Goal: Information Seeking & Learning: Learn about a topic

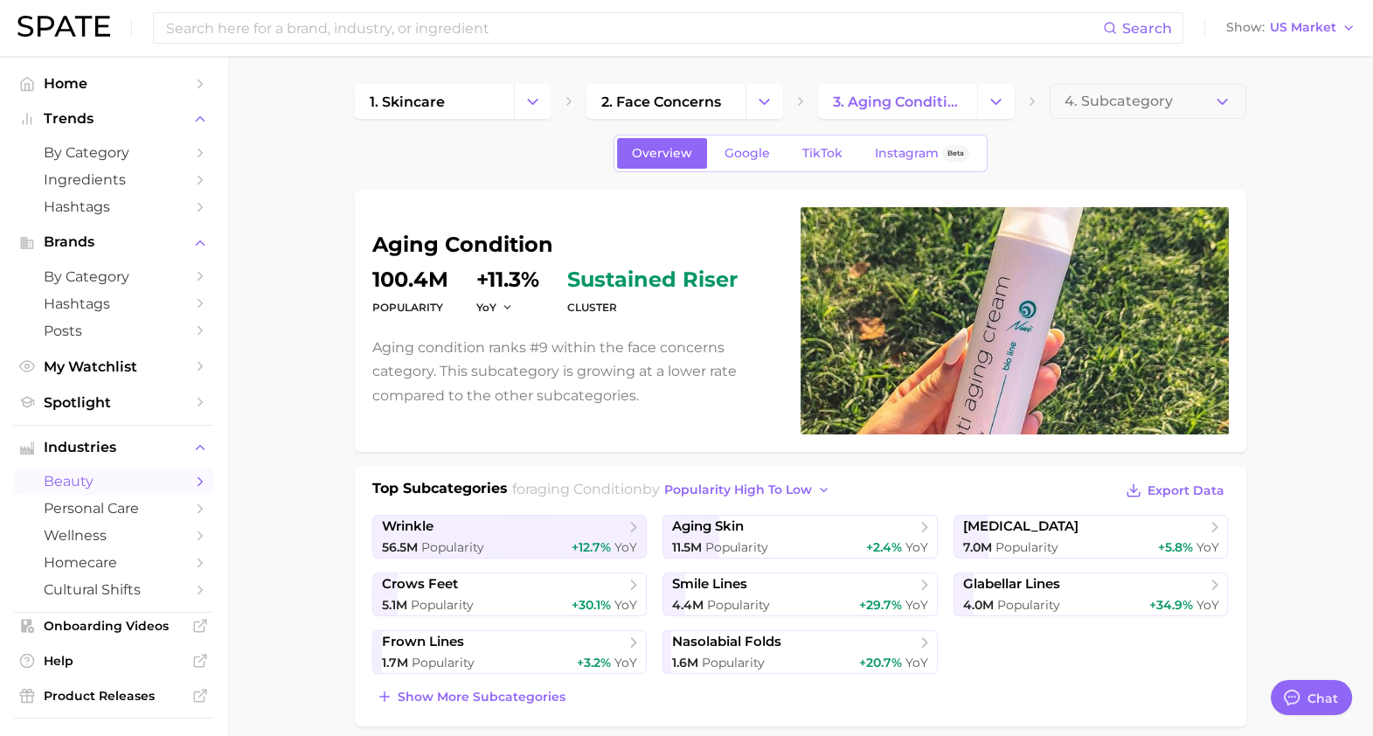
click at [55, 16] on img at bounding box center [63, 26] width 93 height 21
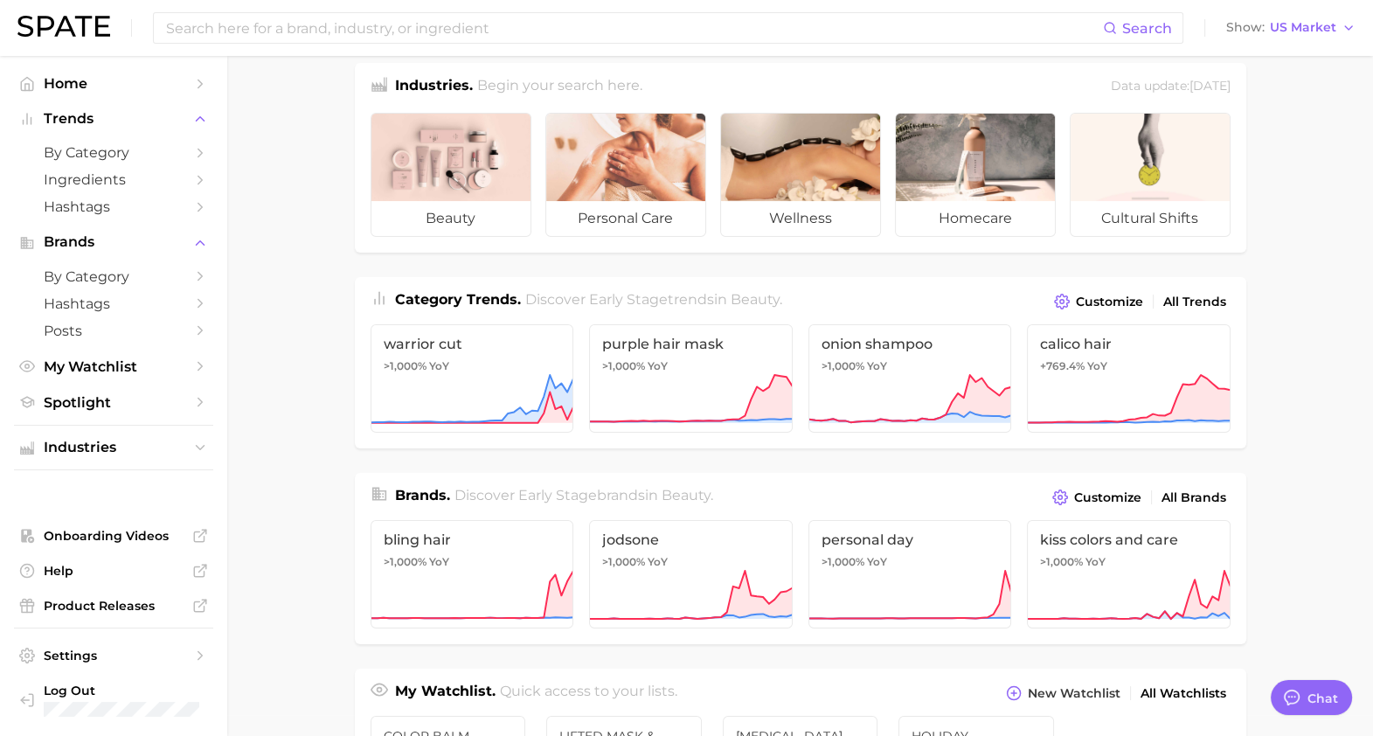
scroll to position [25, 0]
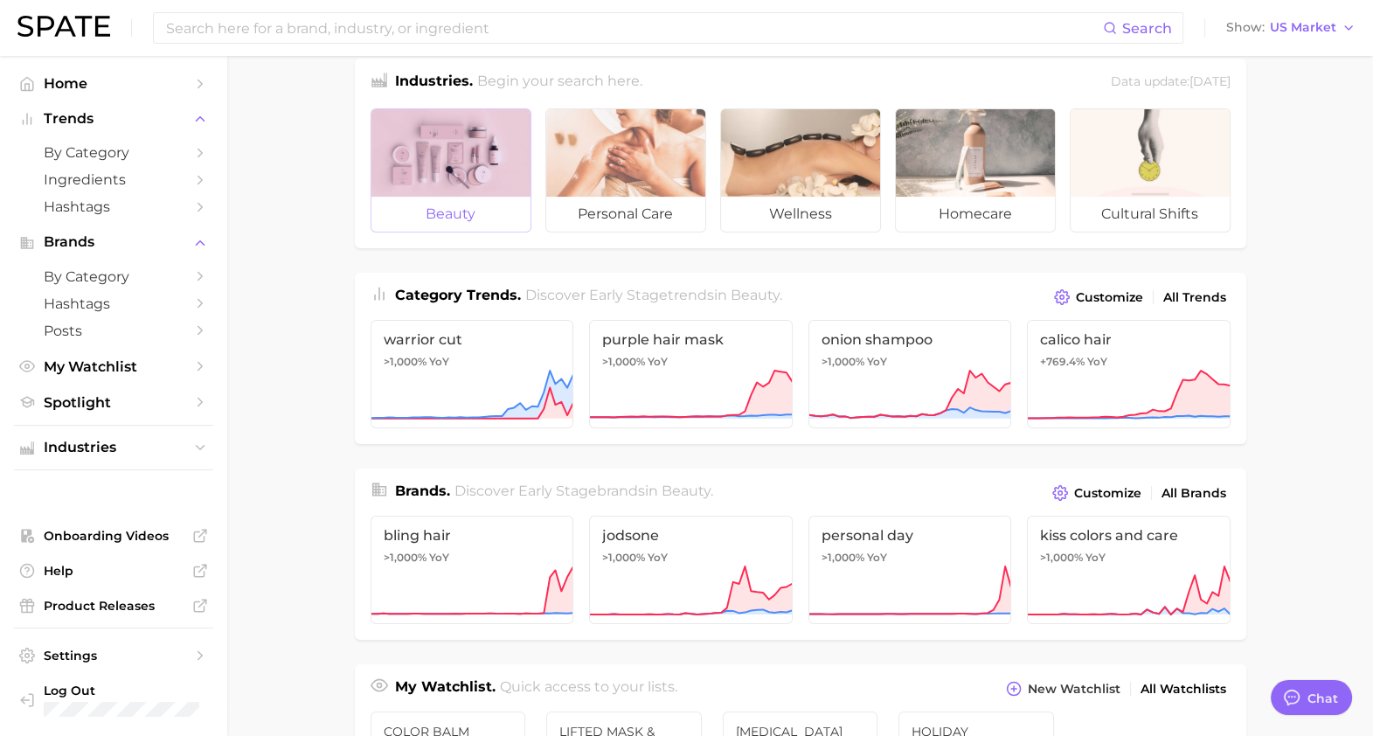
click at [421, 169] on div at bounding box center [450, 152] width 159 height 87
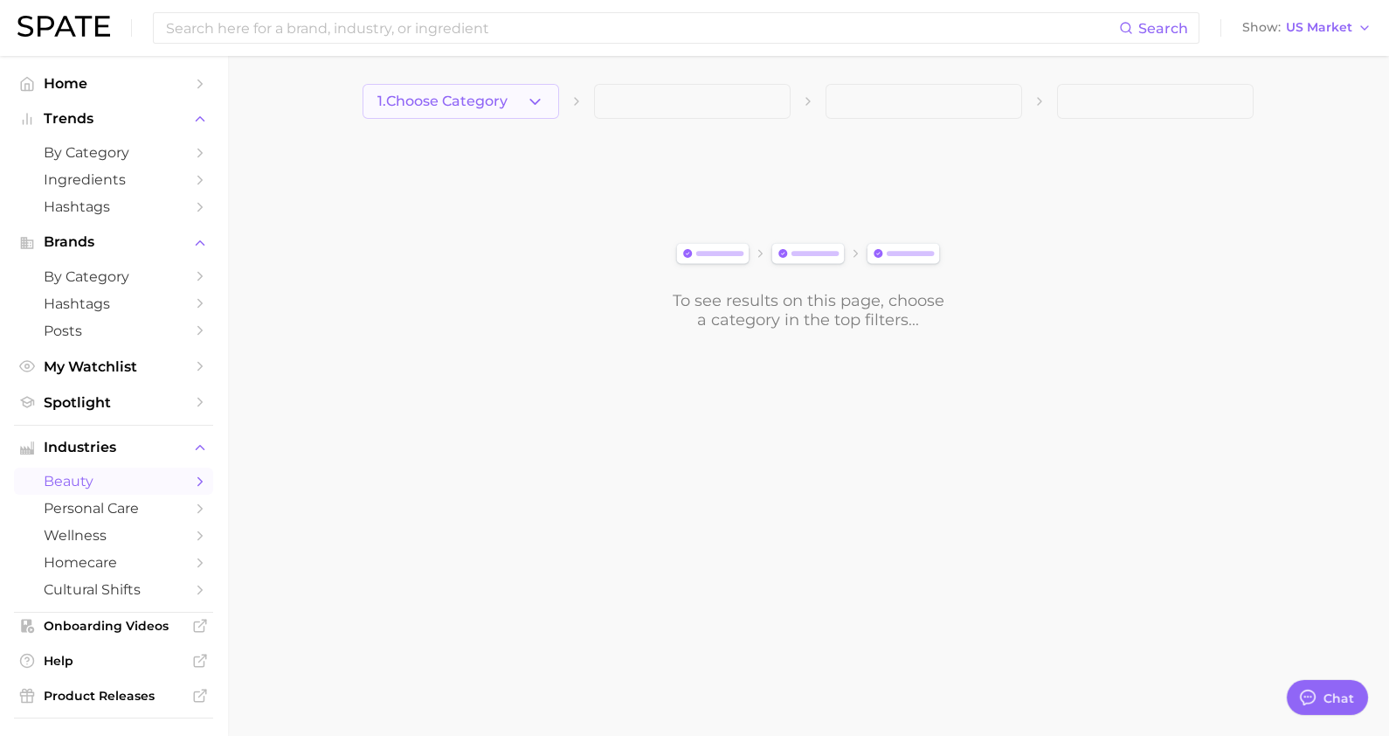
click at [494, 113] on button "1. Choose Category" at bounding box center [461, 101] width 197 height 35
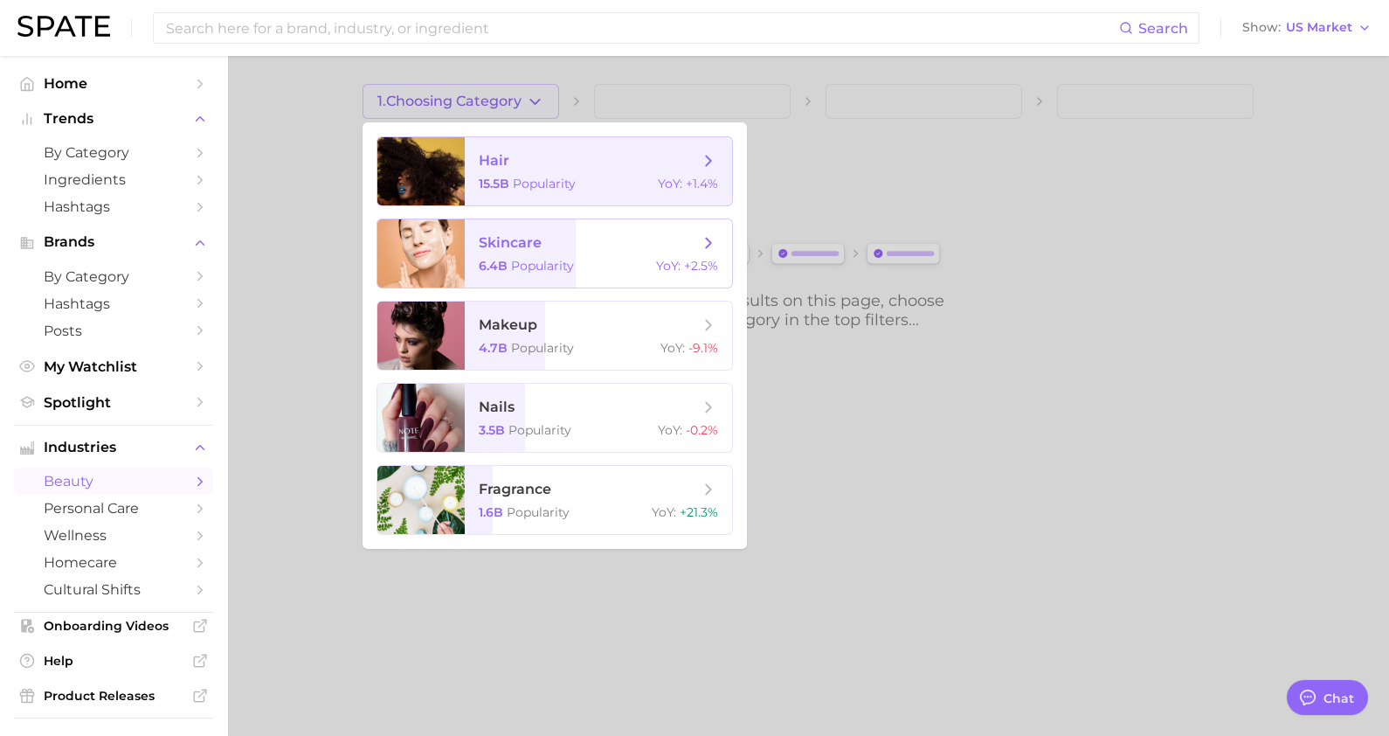
click at [533, 181] on span "Popularity" at bounding box center [544, 184] width 63 height 16
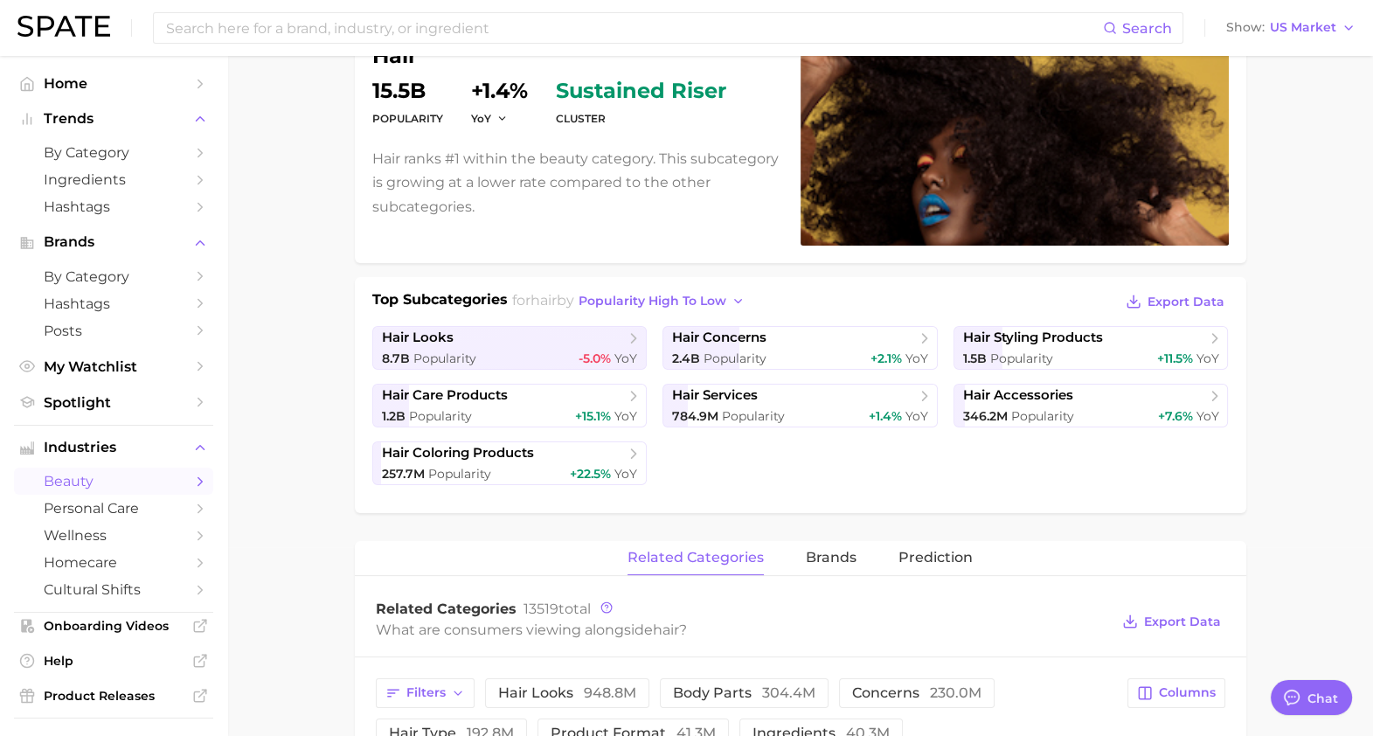
scroll to position [190, 0]
click at [808, 344] on link "hair concerns 2.4b Popularity +2.1% YoY" at bounding box center [799, 347] width 275 height 44
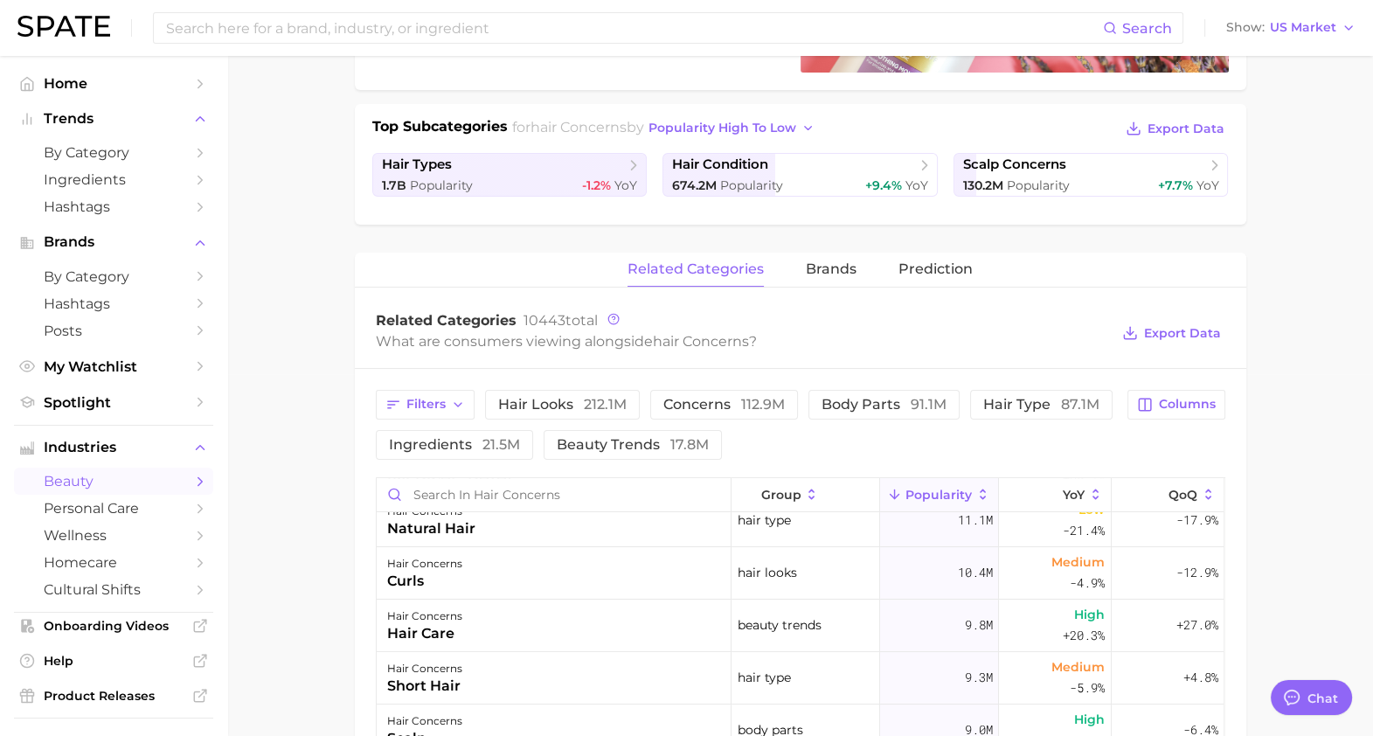
scroll to position [311, 0]
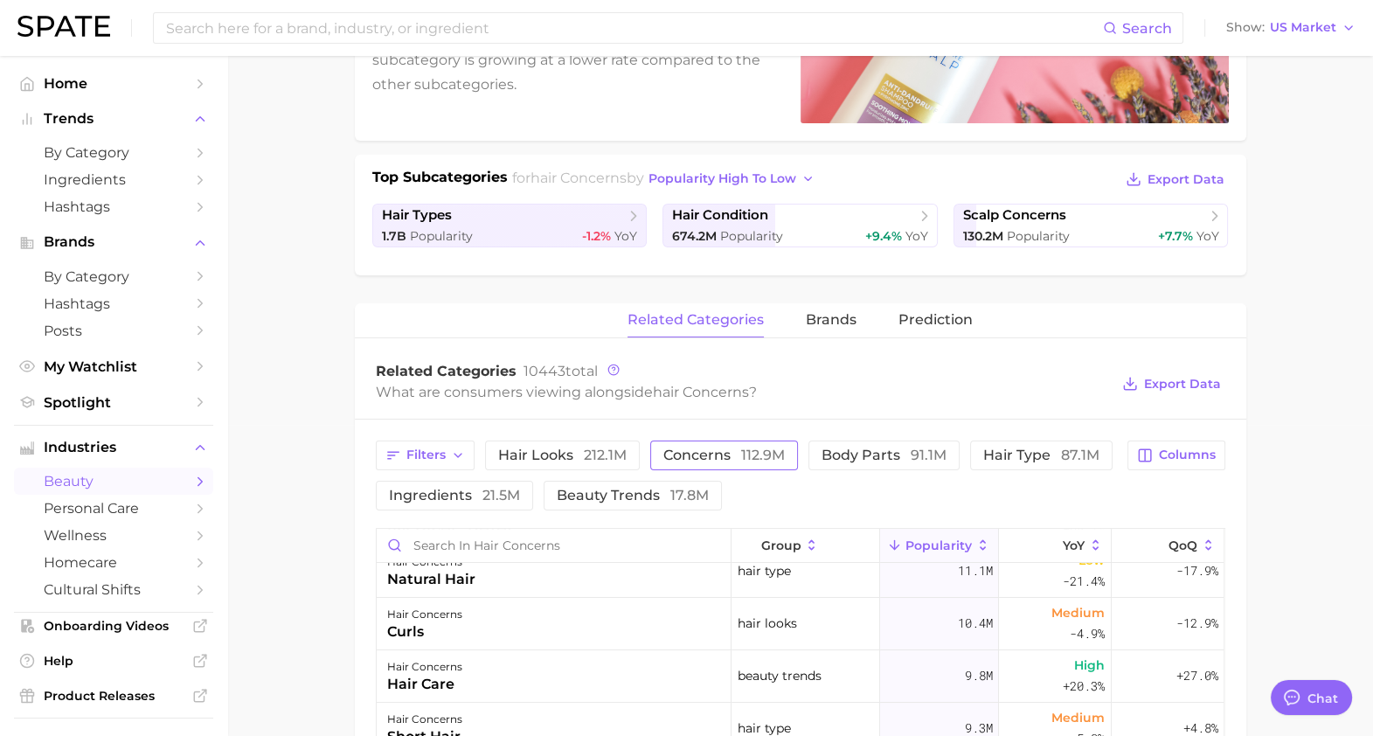
click at [729, 463] on button "concerns 112.9m" at bounding box center [724, 455] width 148 height 30
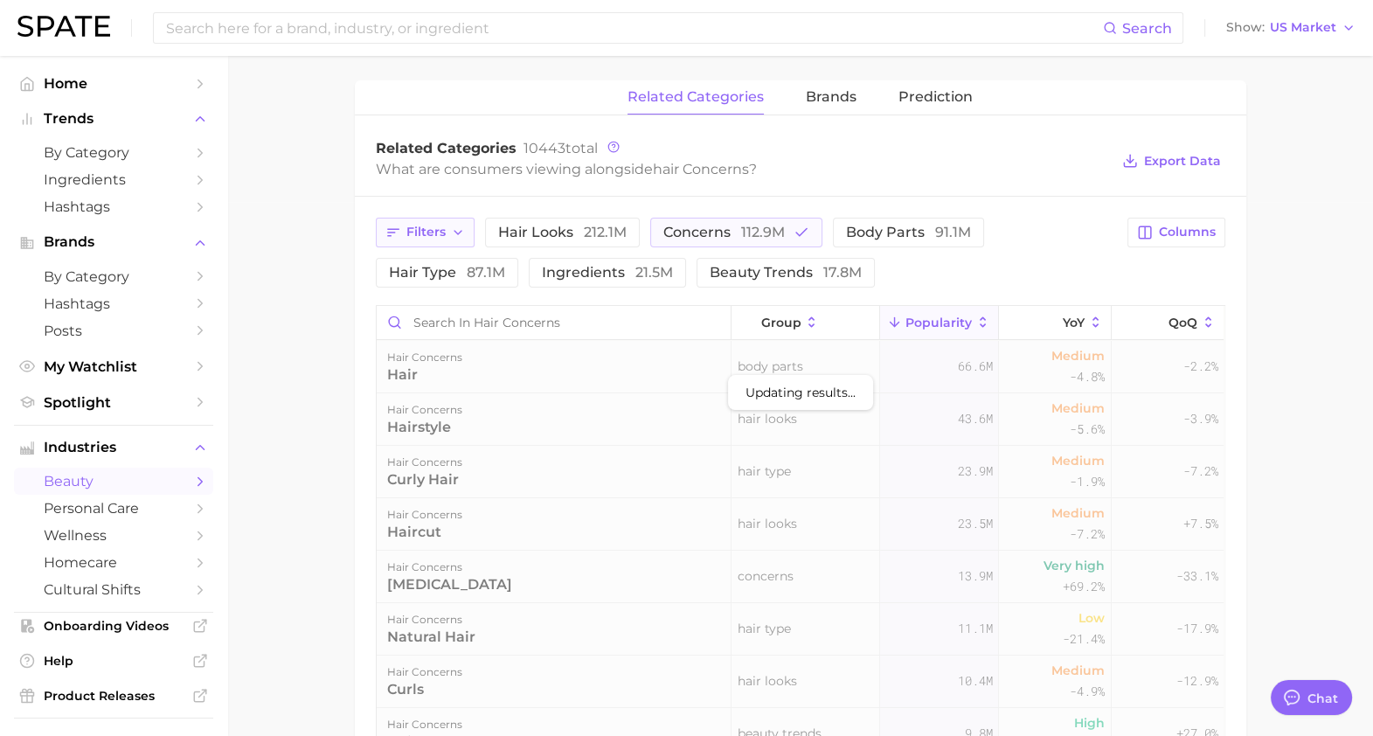
scroll to position [505, 0]
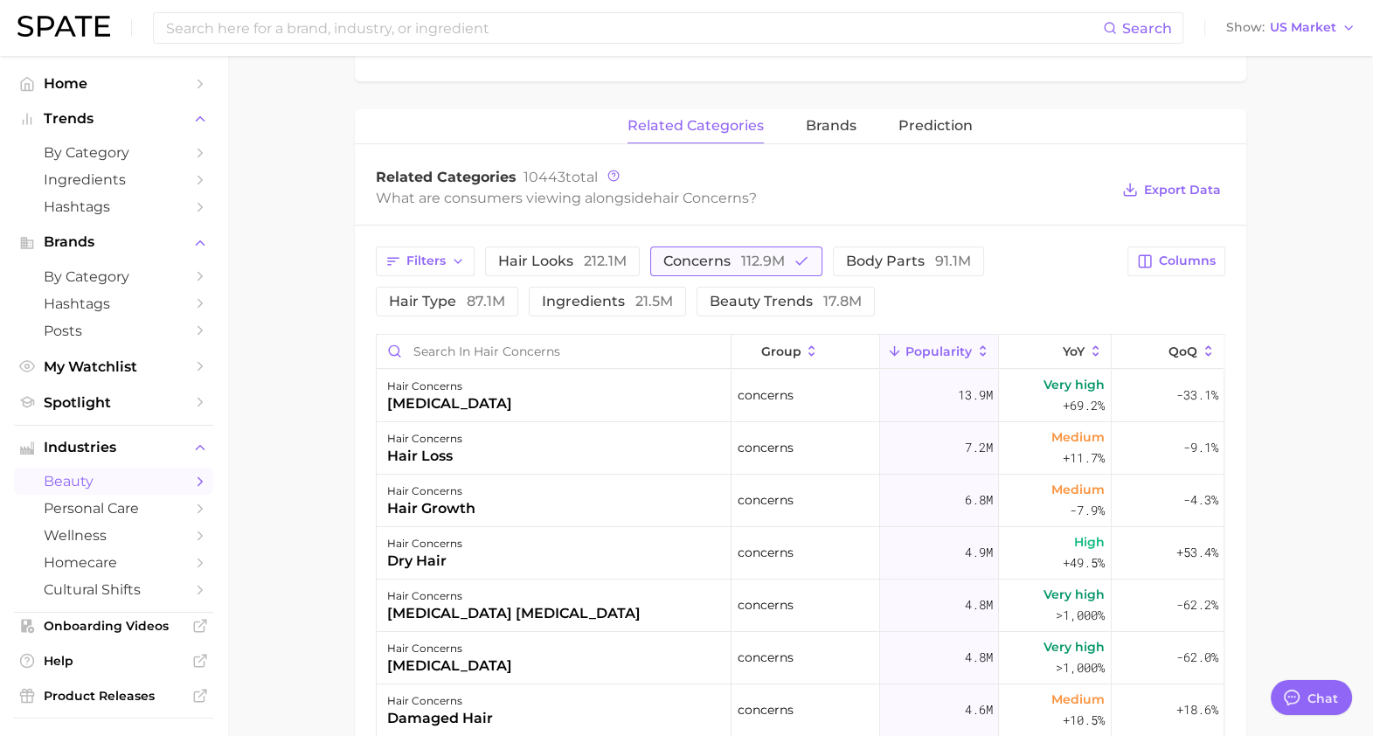
click at [721, 254] on span "concerns 112.9m" at bounding box center [723, 261] width 121 height 14
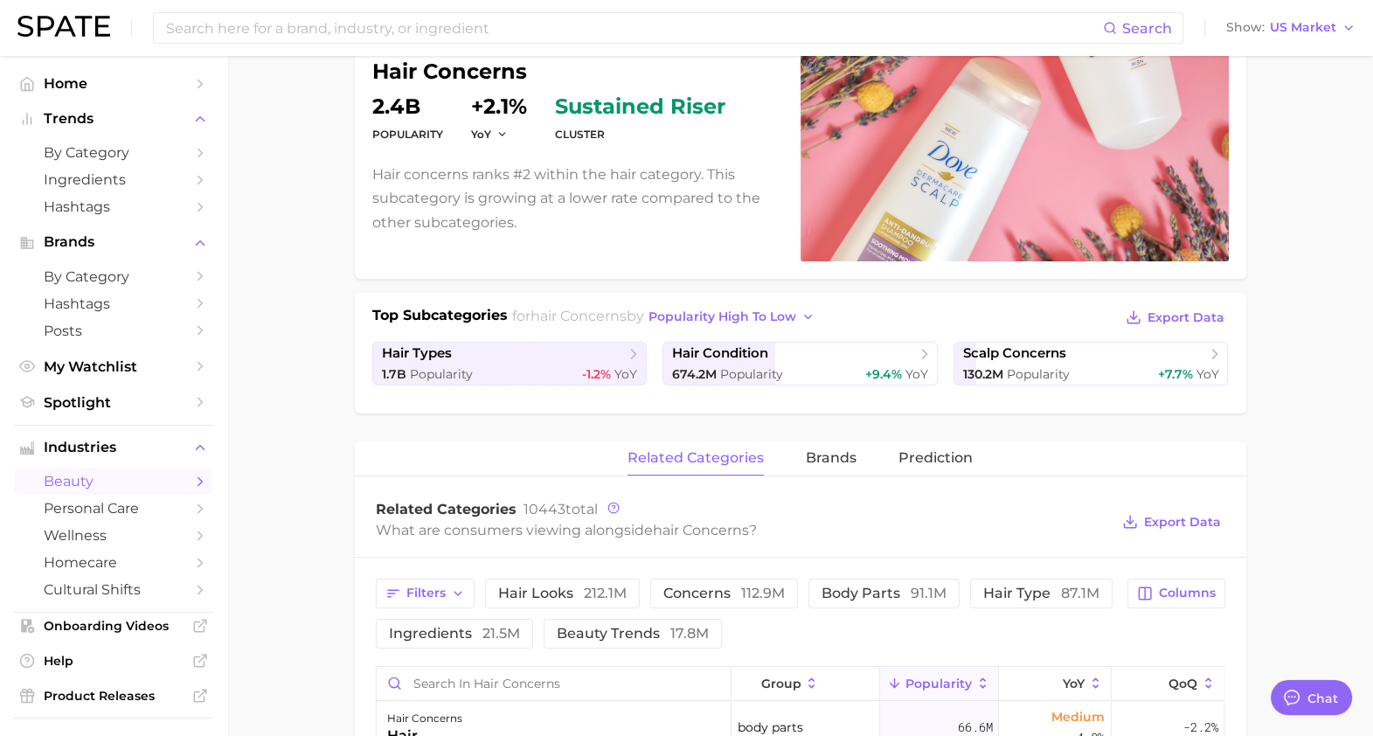
scroll to position [174, 0]
click at [1089, 345] on span "scalp concerns" at bounding box center [1084, 352] width 243 height 17
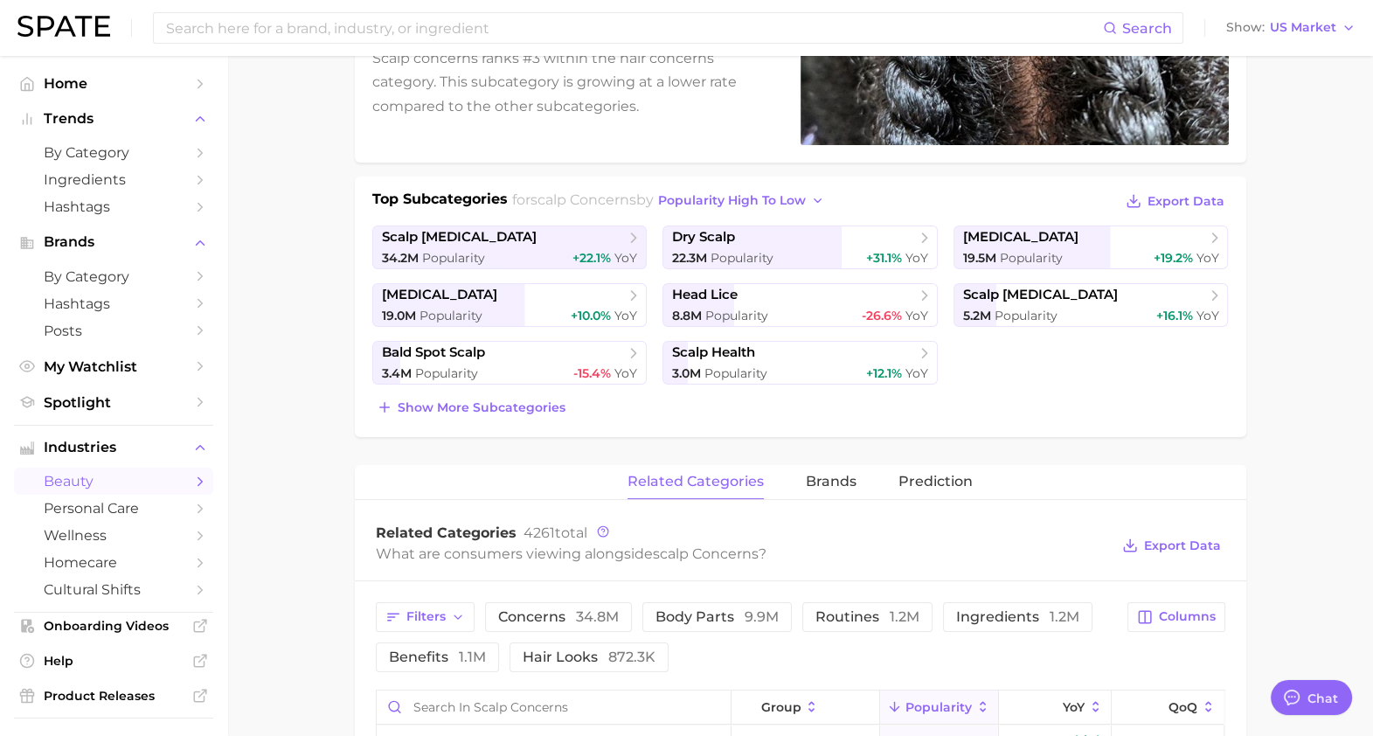
scroll to position [298, 0]
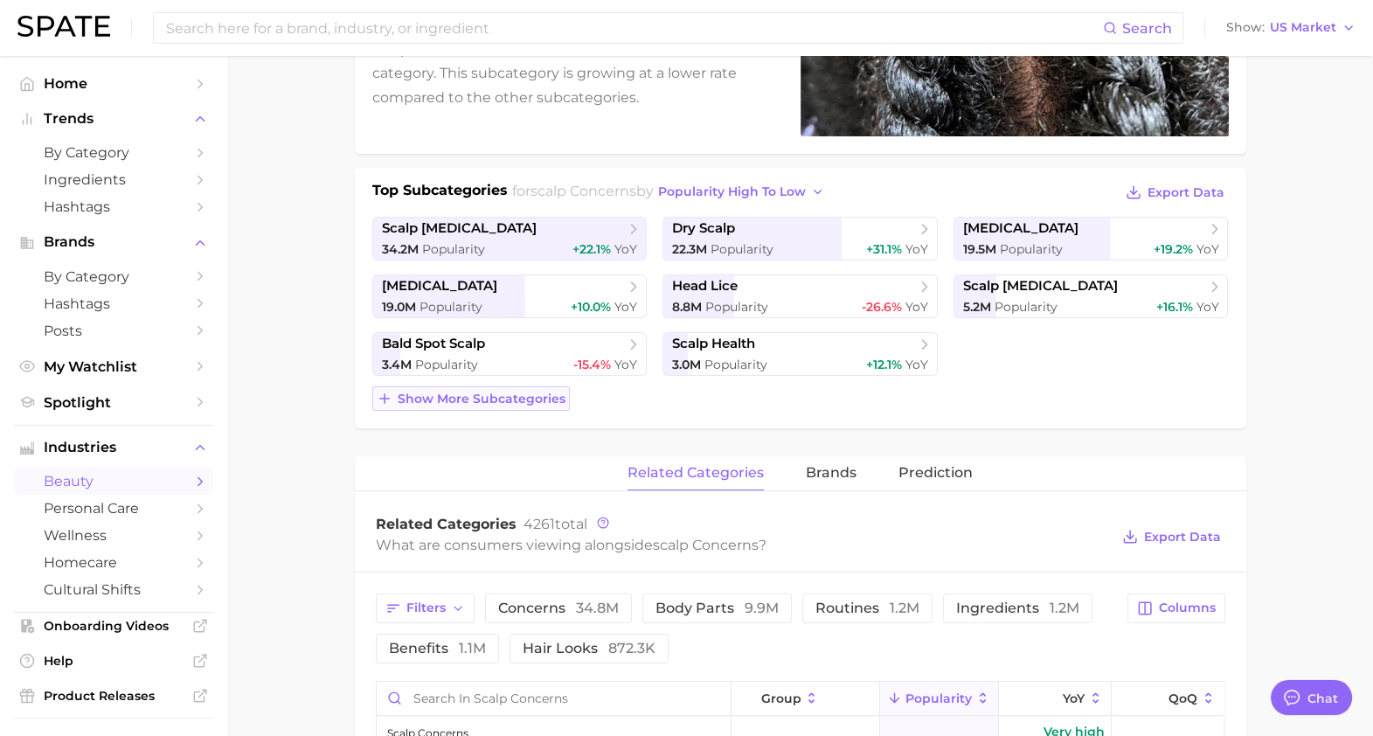
click at [436, 394] on span "Show more subcategories" at bounding box center [482, 398] width 168 height 15
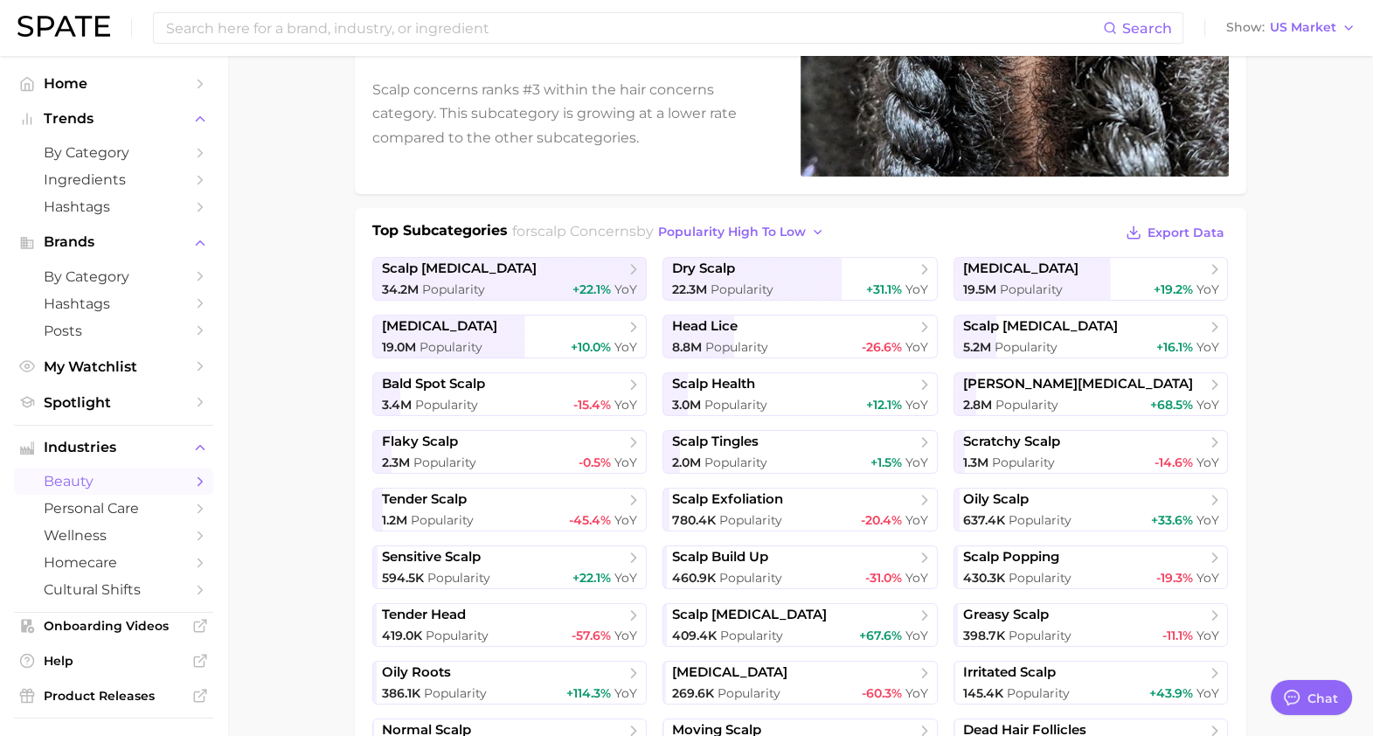
scroll to position [0, 0]
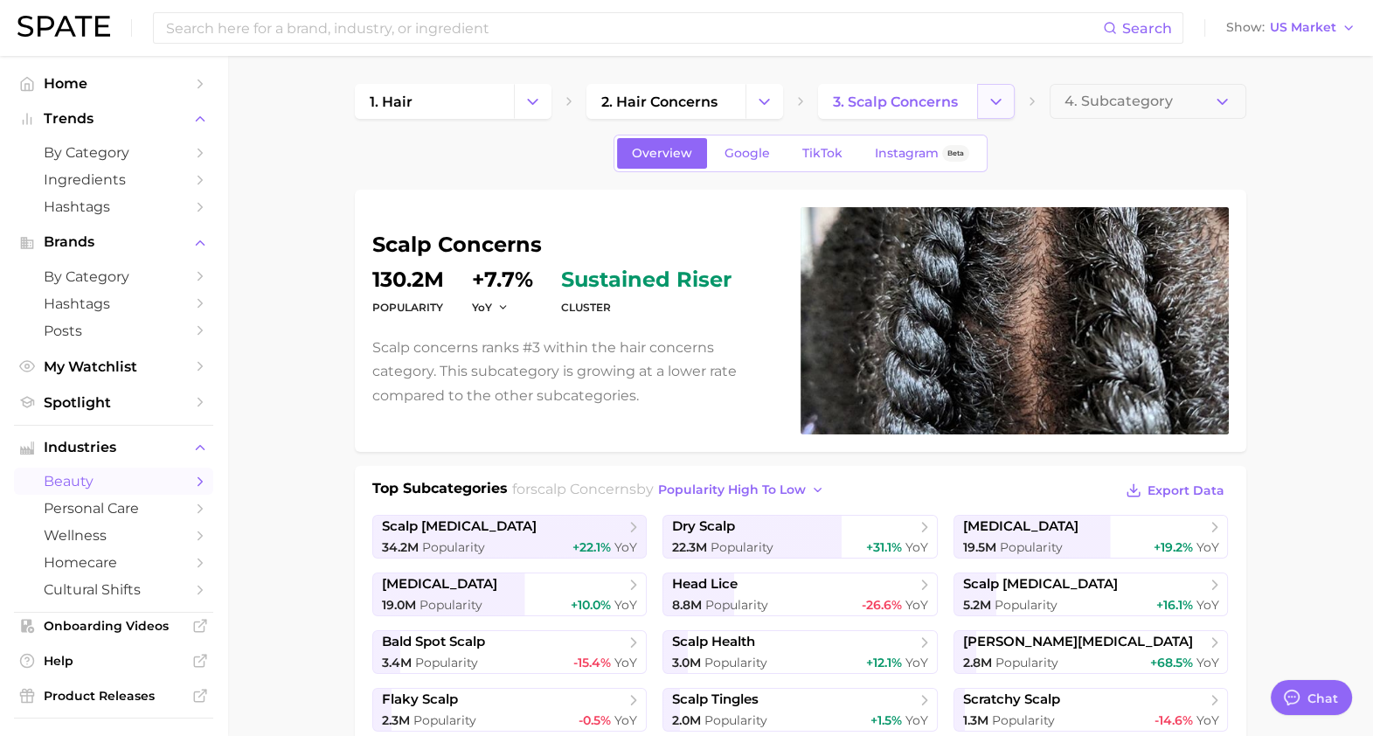
click at [994, 105] on icon "Change Category" at bounding box center [995, 102] width 18 height 18
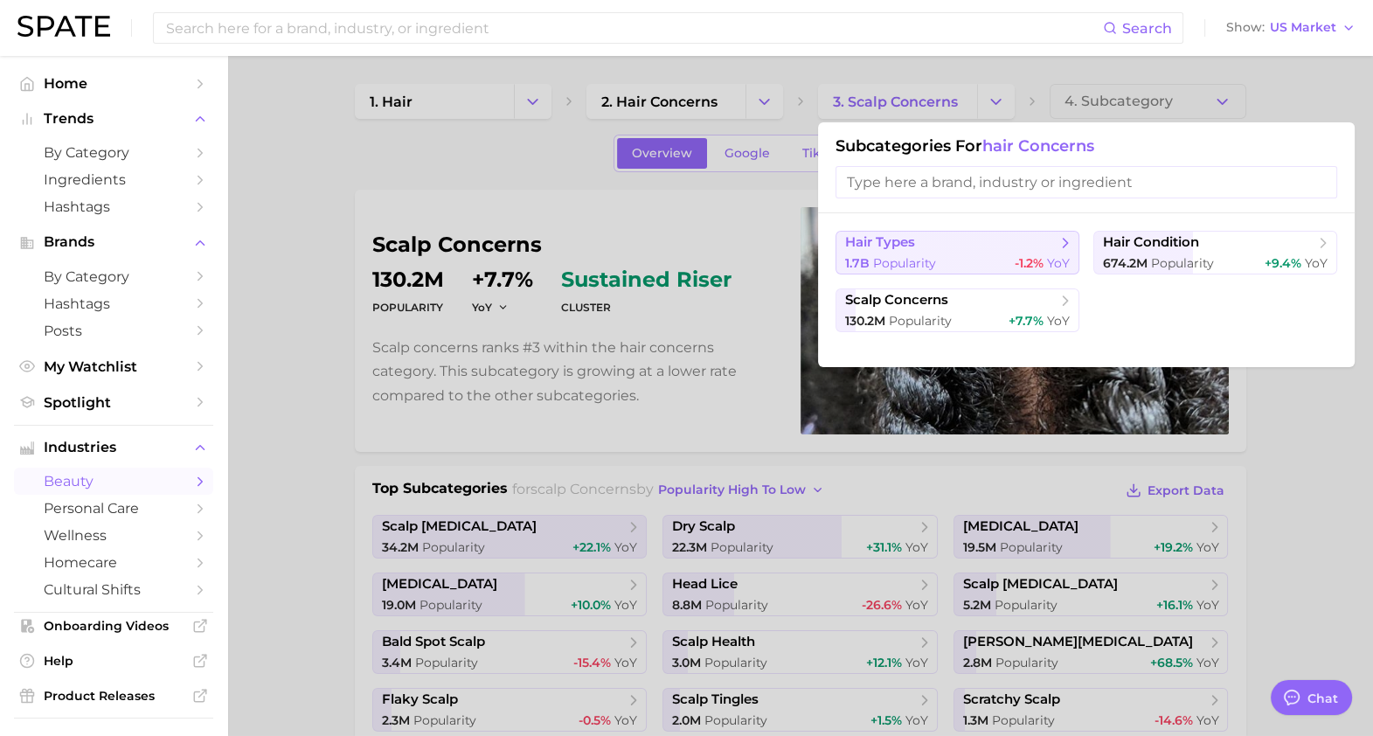
click at [932, 245] on span "hair types" at bounding box center [951, 242] width 212 height 17
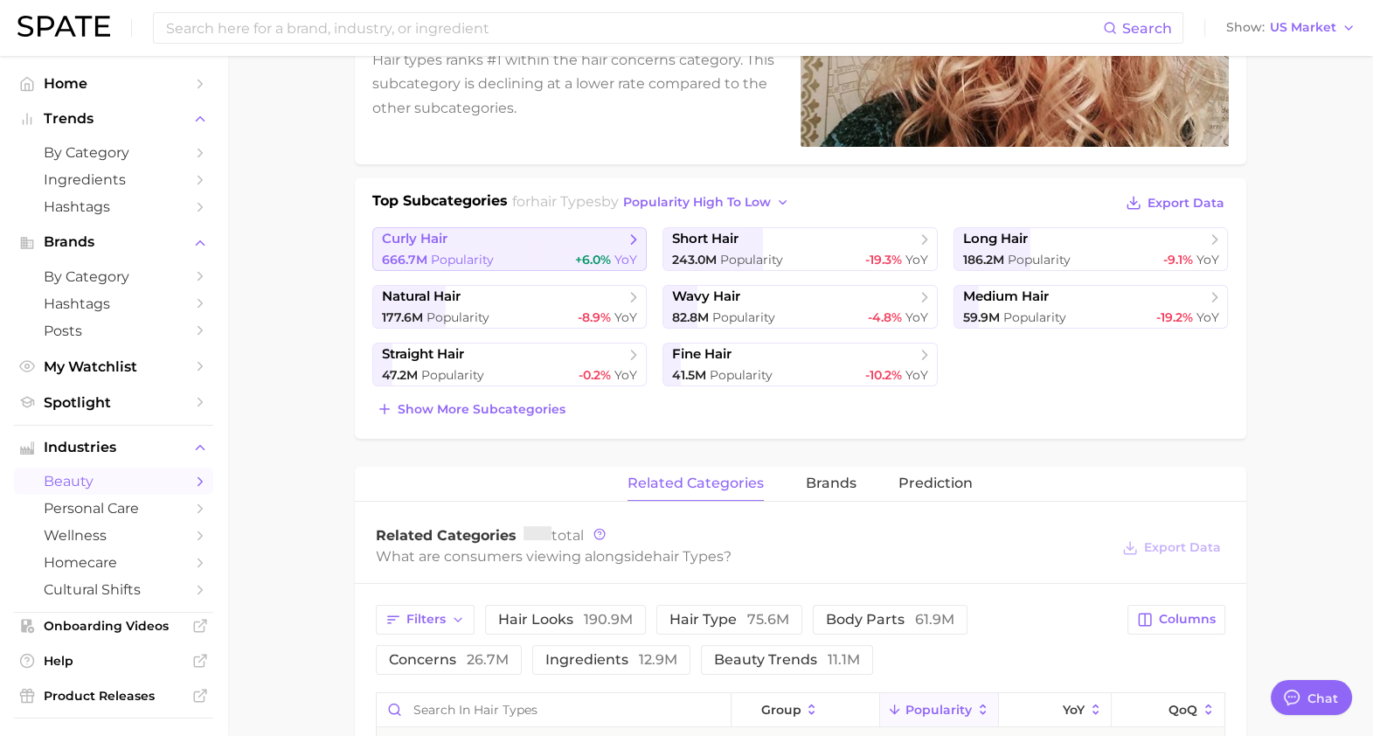
scroll to position [298, 0]
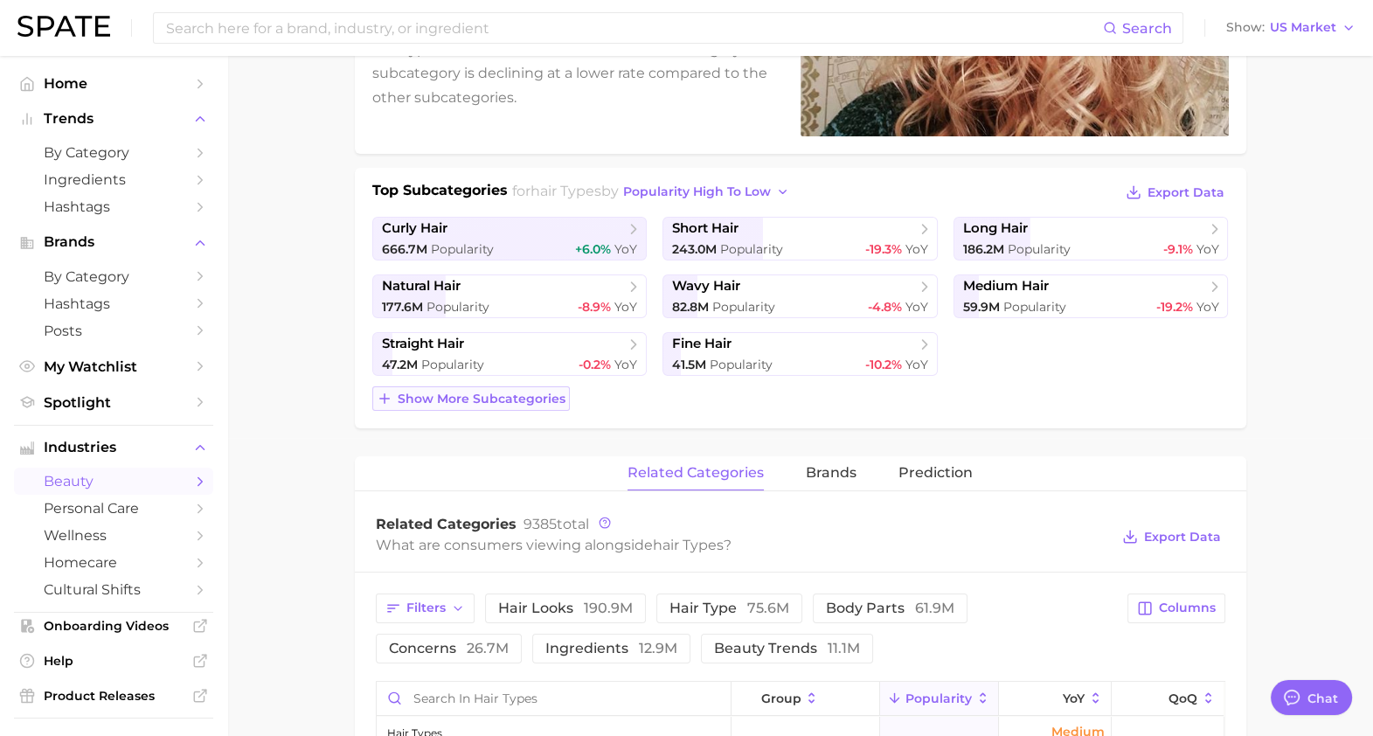
click at [463, 394] on span "Show more subcategories" at bounding box center [482, 398] width 168 height 15
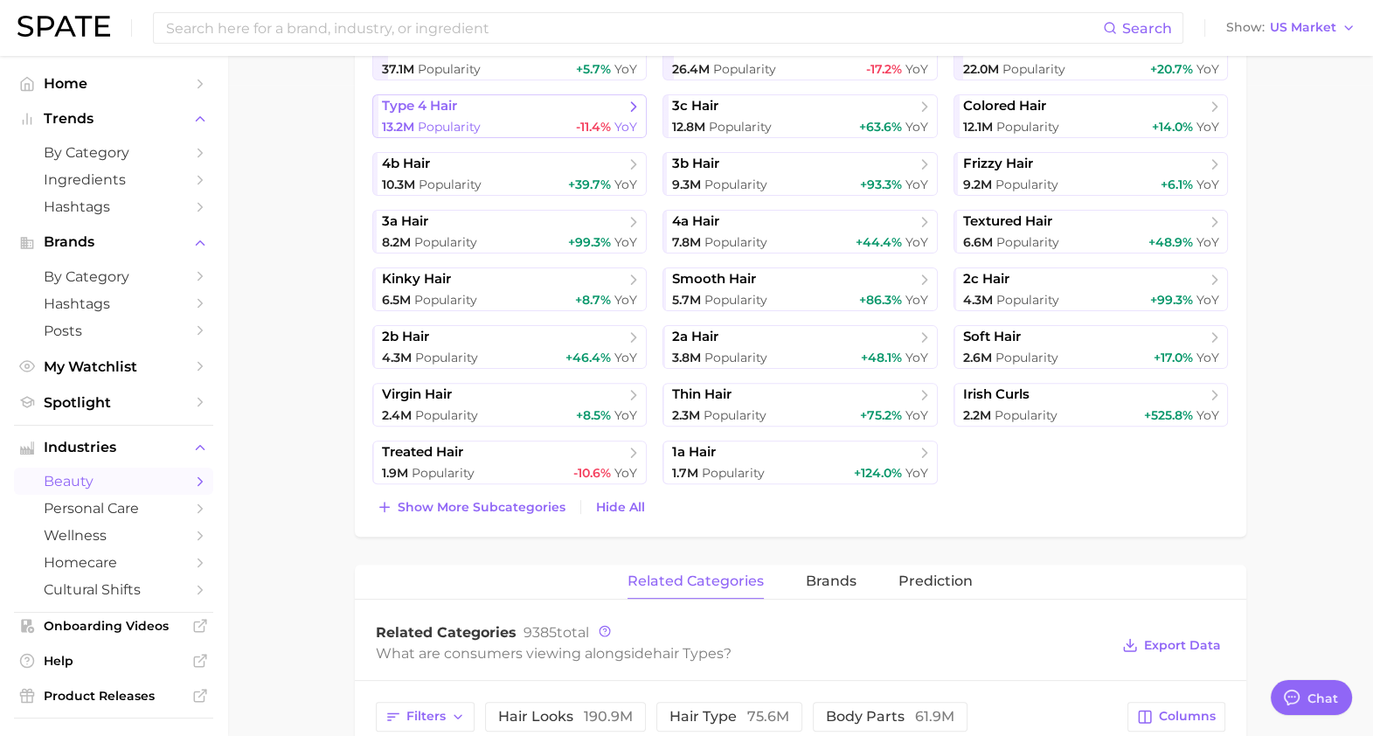
scroll to position [652, 0]
click at [507, 494] on button "Show more subcategories" at bounding box center [470, 506] width 197 height 24
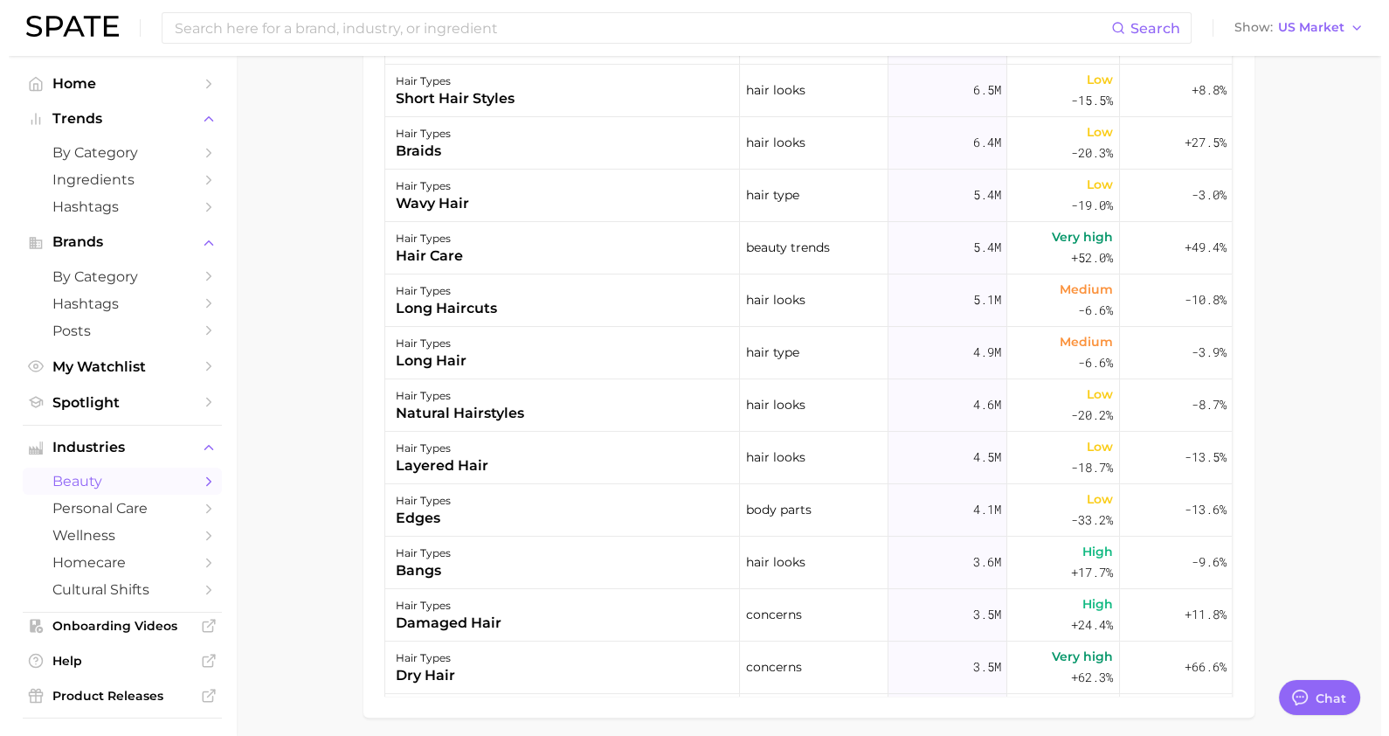
scroll to position [1892, 0]
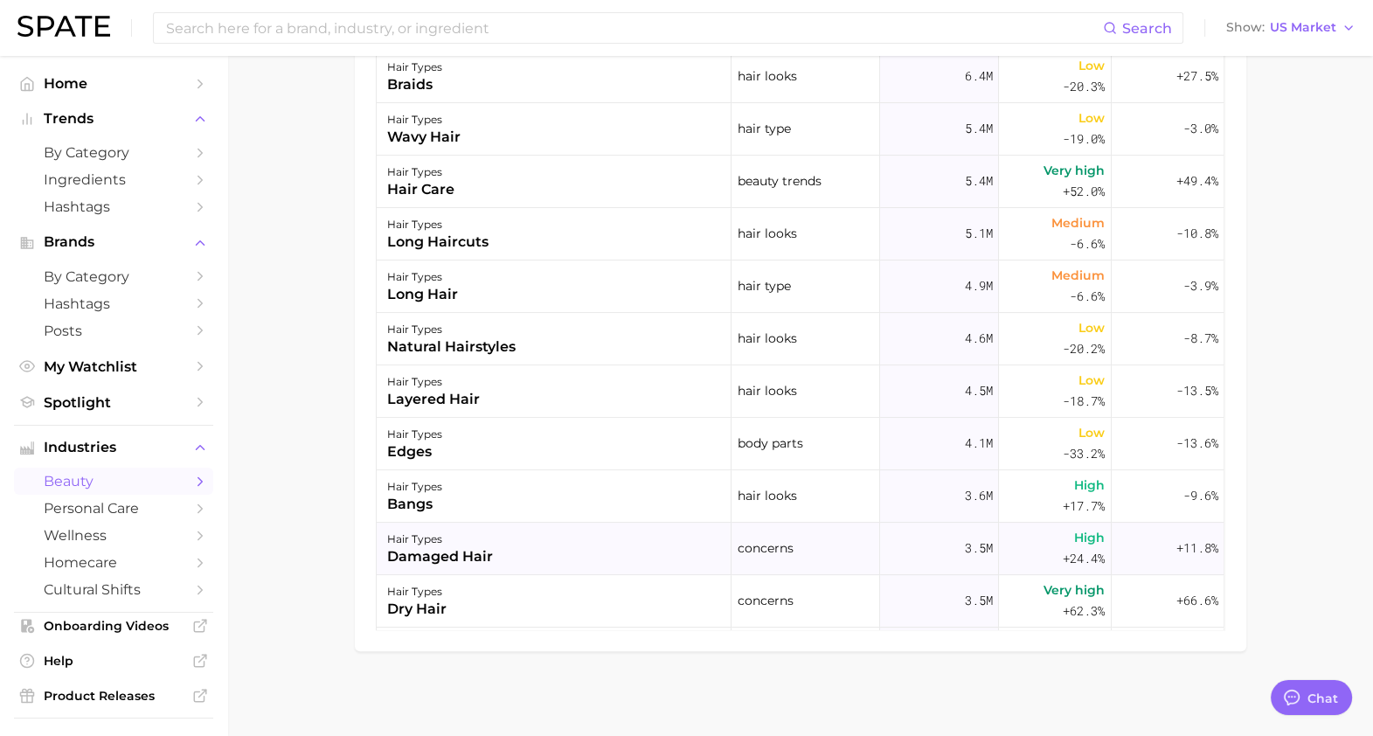
click at [446, 554] on div "damaged hair" at bounding box center [440, 556] width 106 height 21
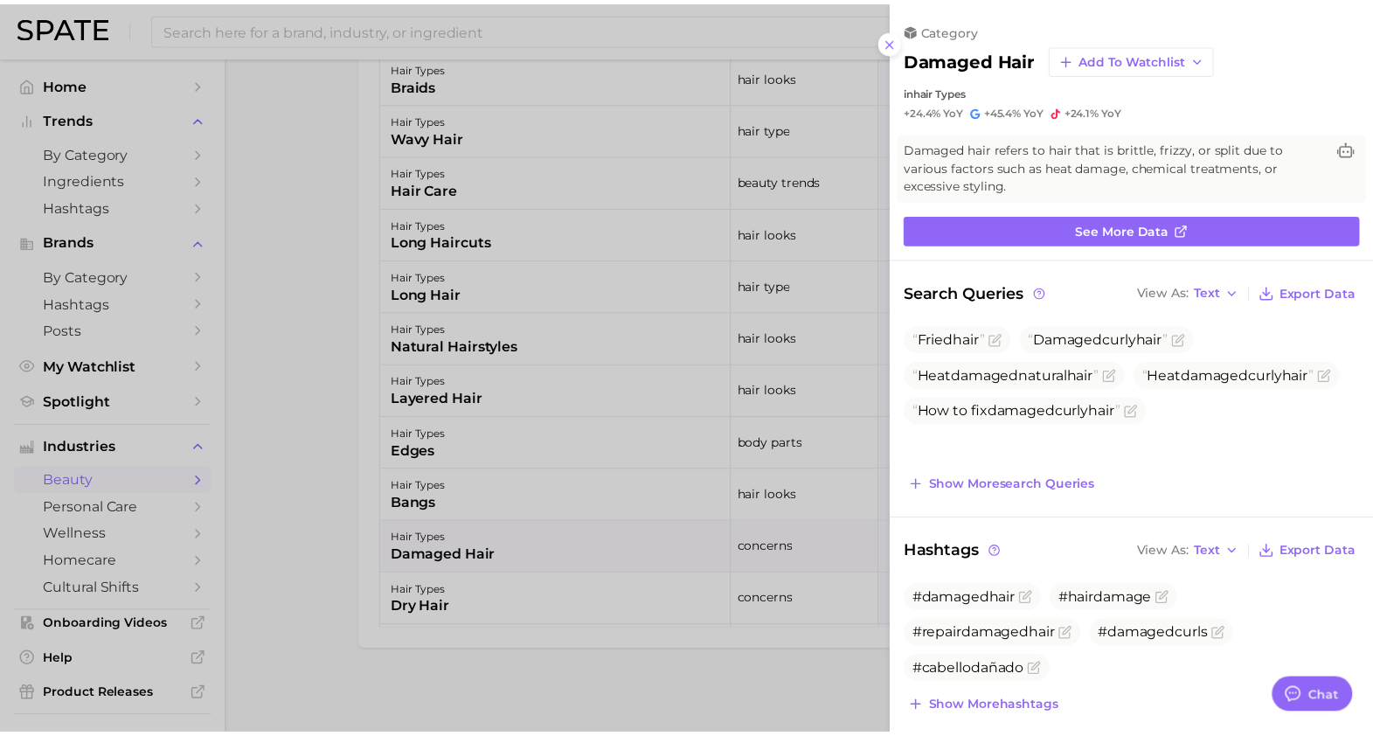
scroll to position [0, 0]
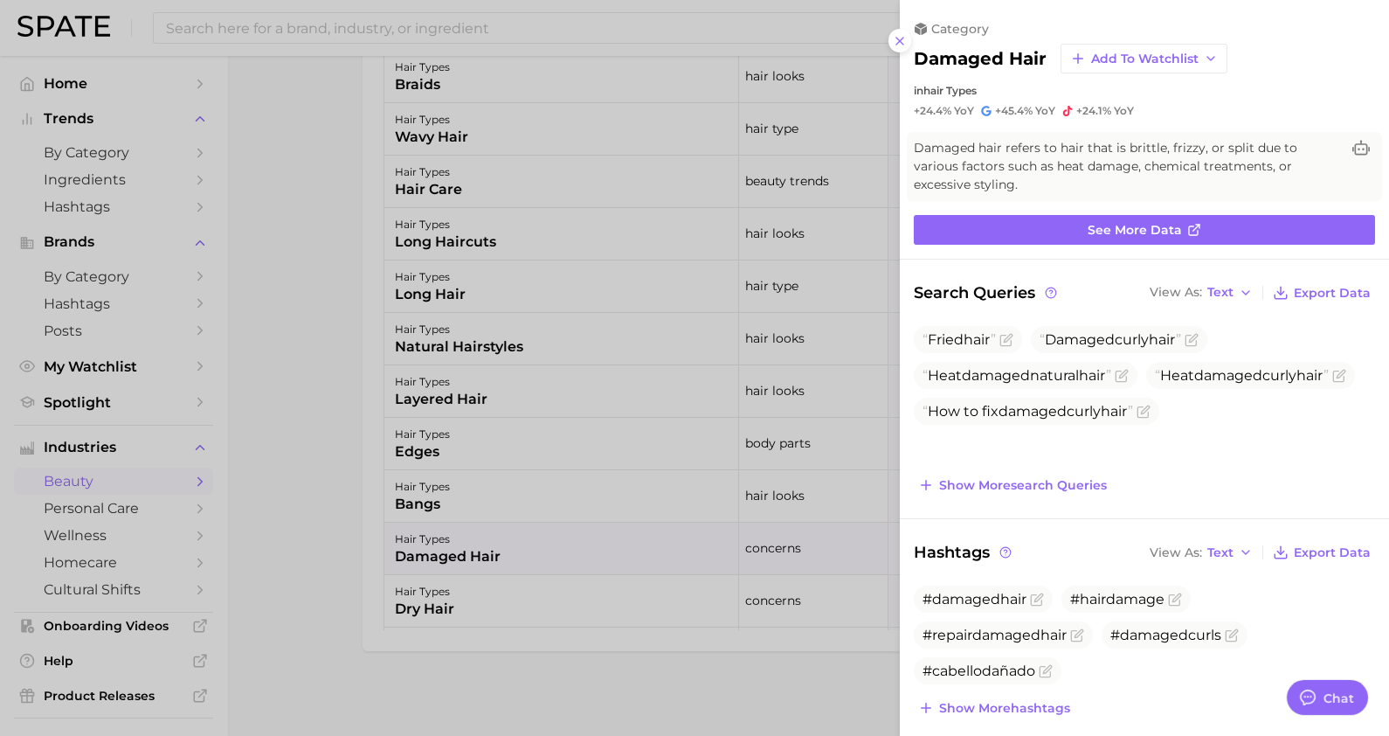
click at [766, 233] on div at bounding box center [694, 368] width 1389 height 736
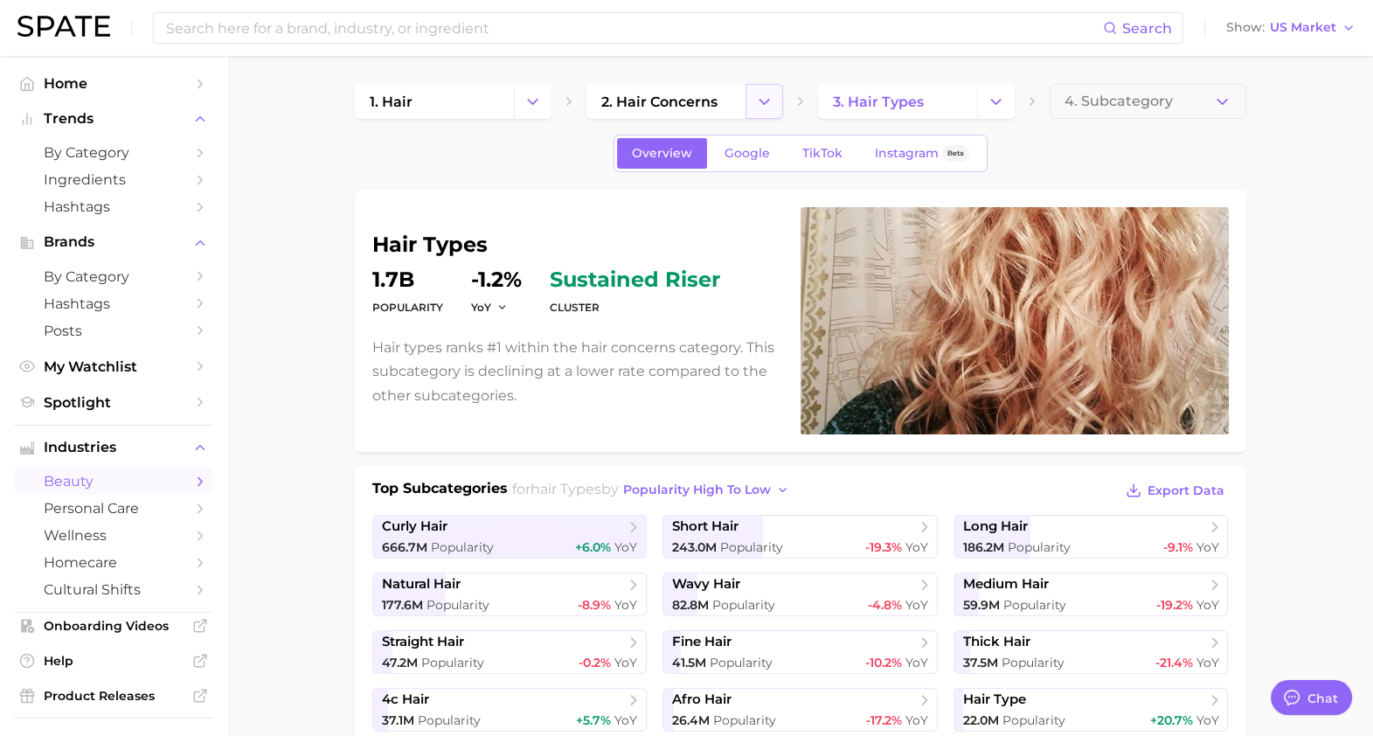
click at [762, 95] on icon "Change Category" at bounding box center [764, 102] width 18 height 18
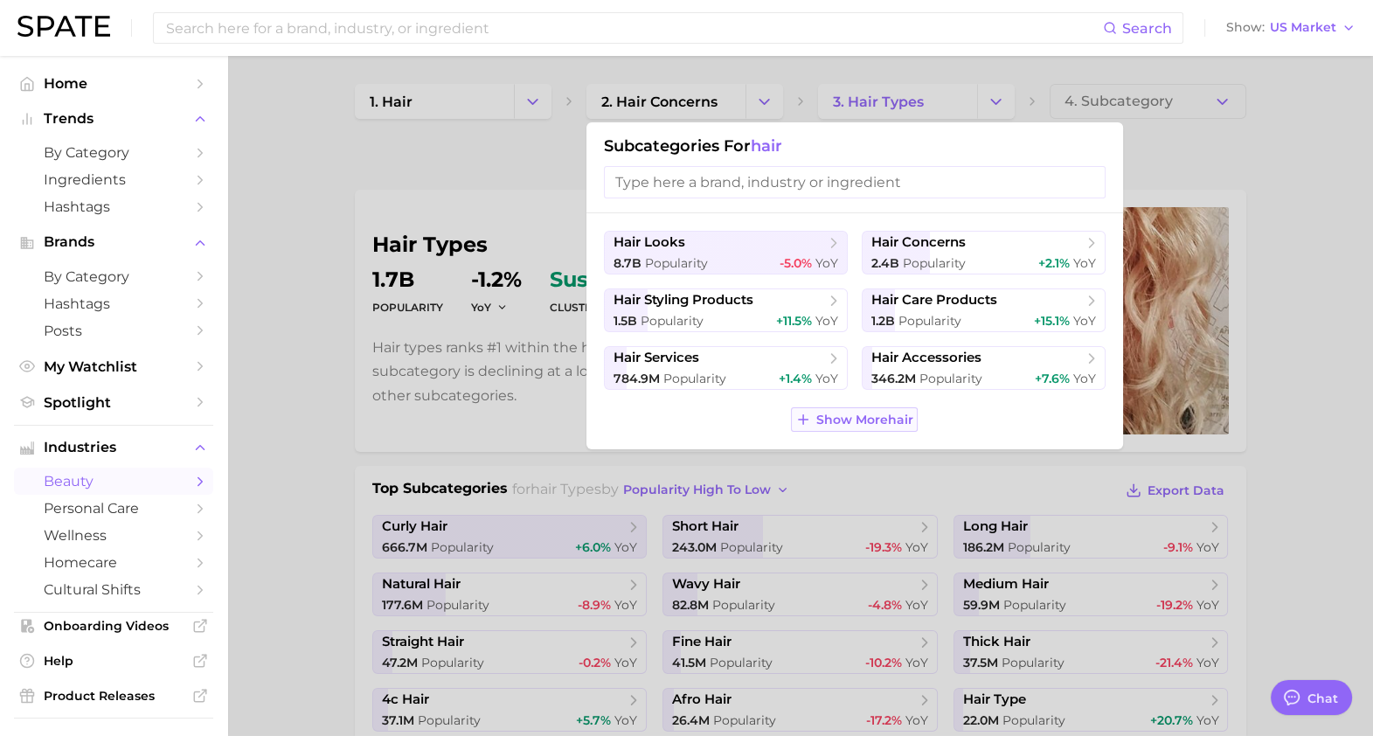
click at [858, 414] on span "Show More hair" at bounding box center [864, 419] width 97 height 15
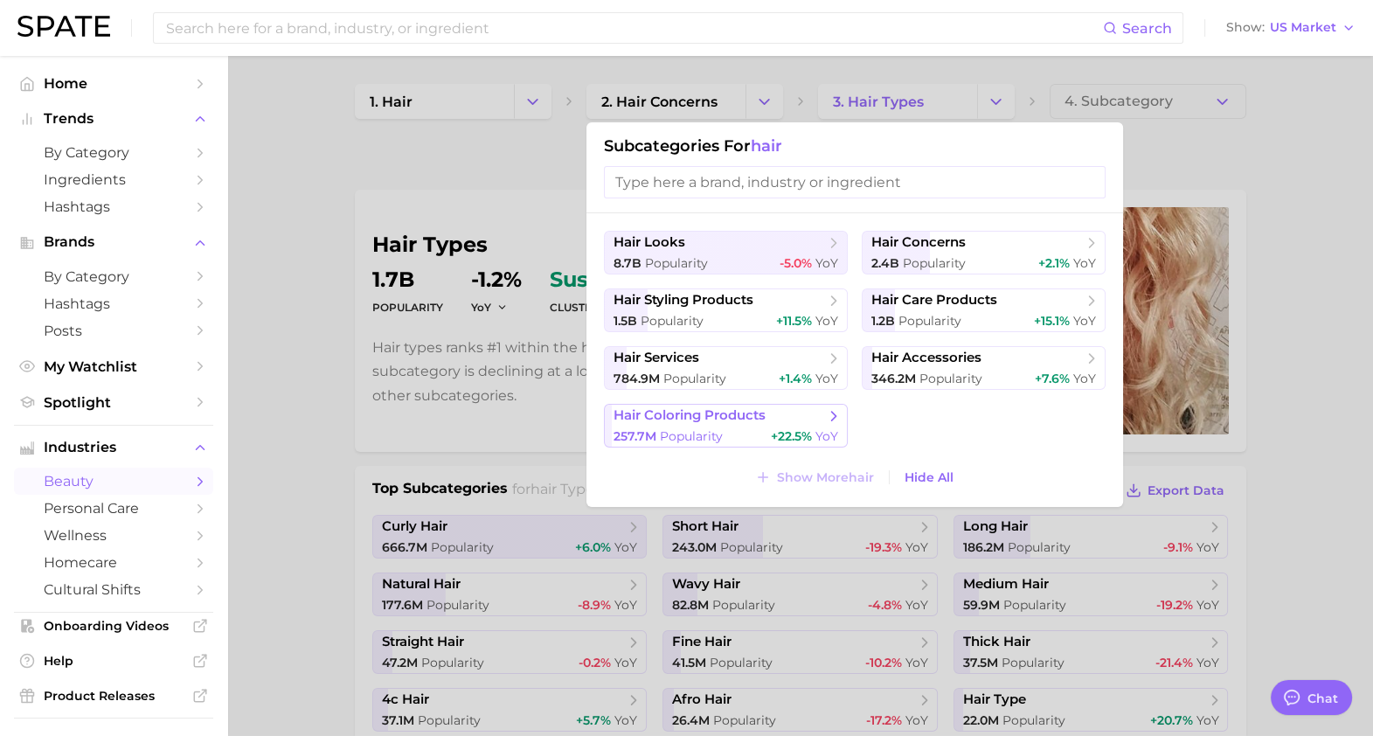
click at [695, 423] on span "hair coloring products" at bounding box center [689, 415] width 152 height 17
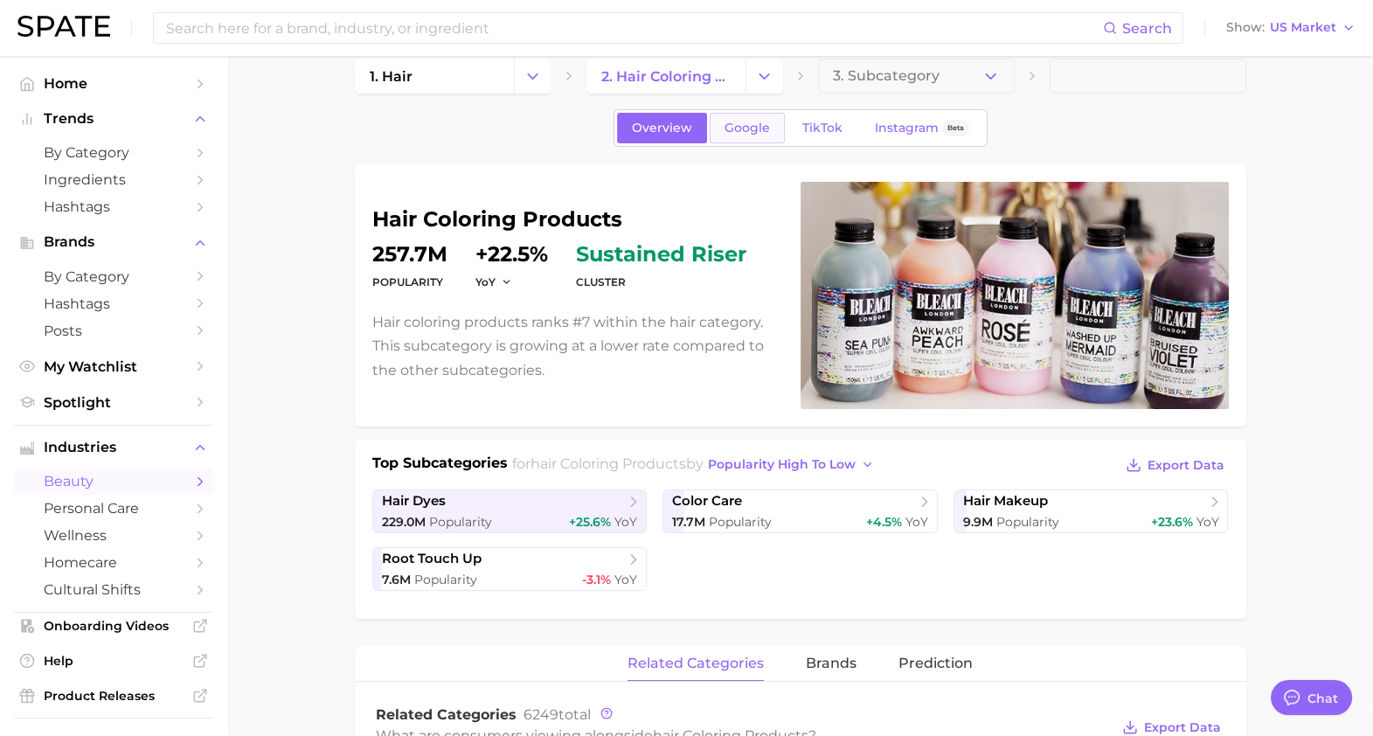
scroll to position [18, 0]
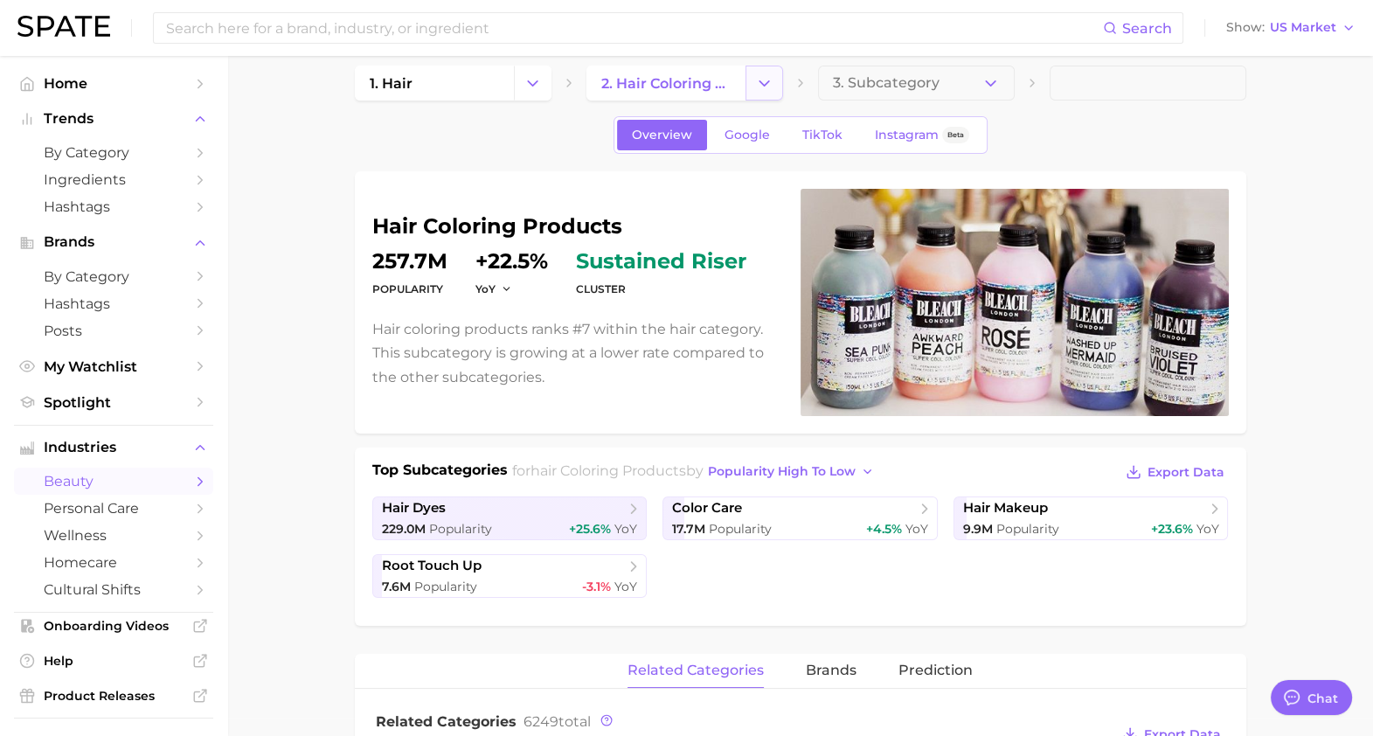
click at [780, 84] on button "Change Category" at bounding box center [764, 83] width 38 height 35
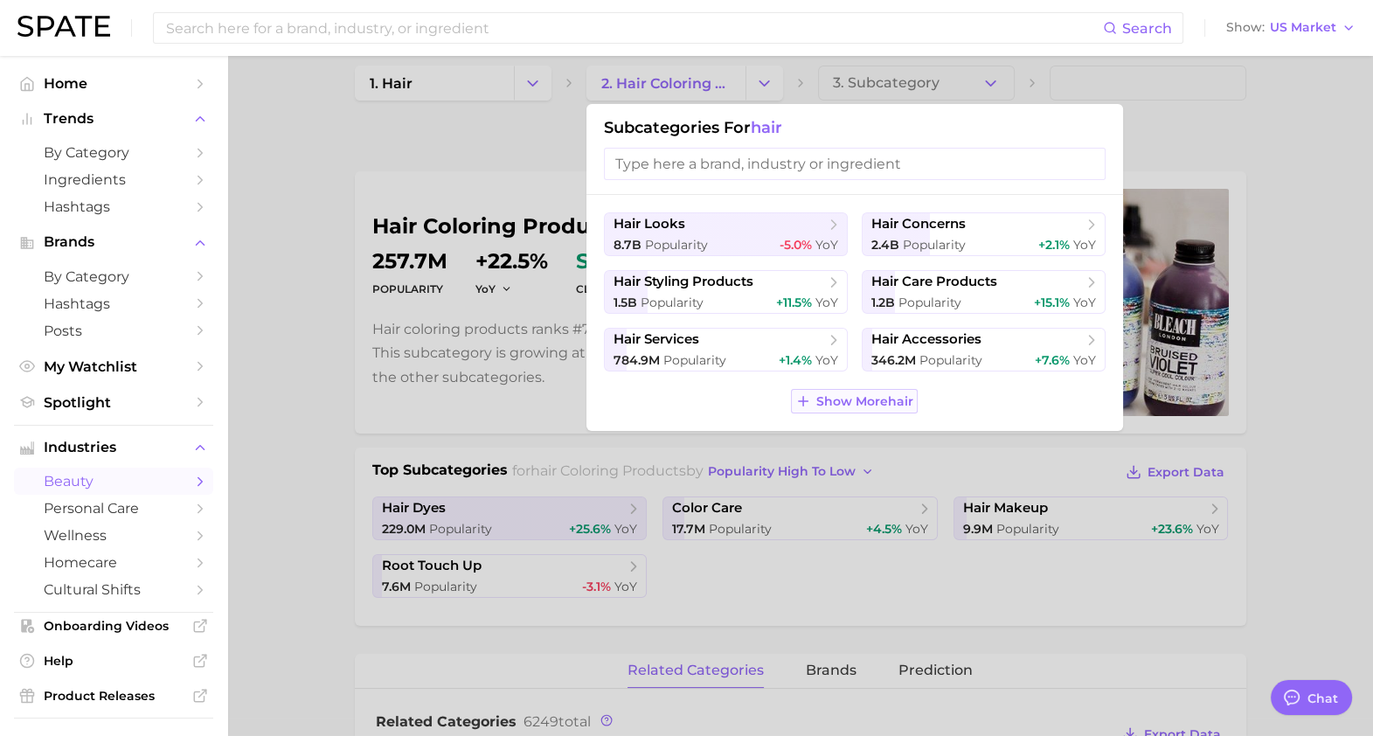
click at [865, 398] on span "Show More hair" at bounding box center [864, 401] width 97 height 15
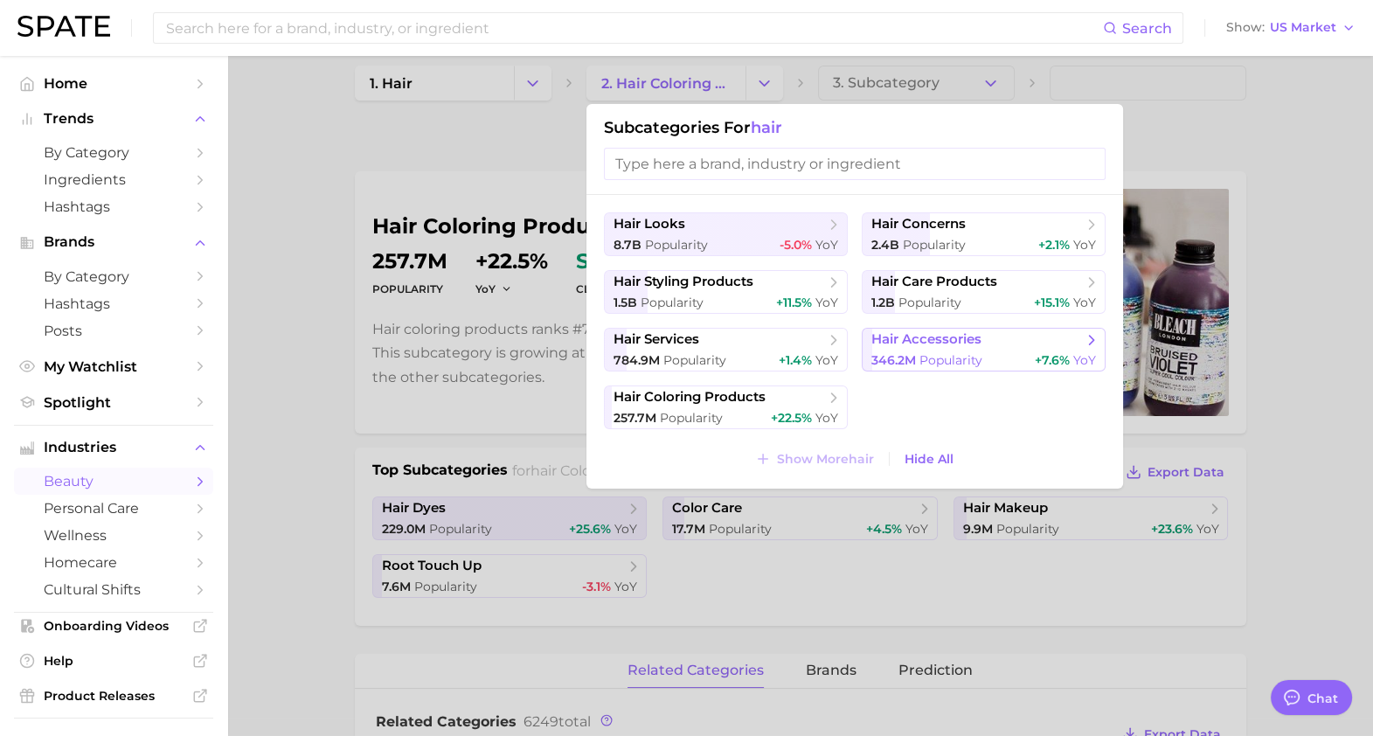
click at [914, 346] on span "hair accessories" at bounding box center [926, 339] width 110 height 17
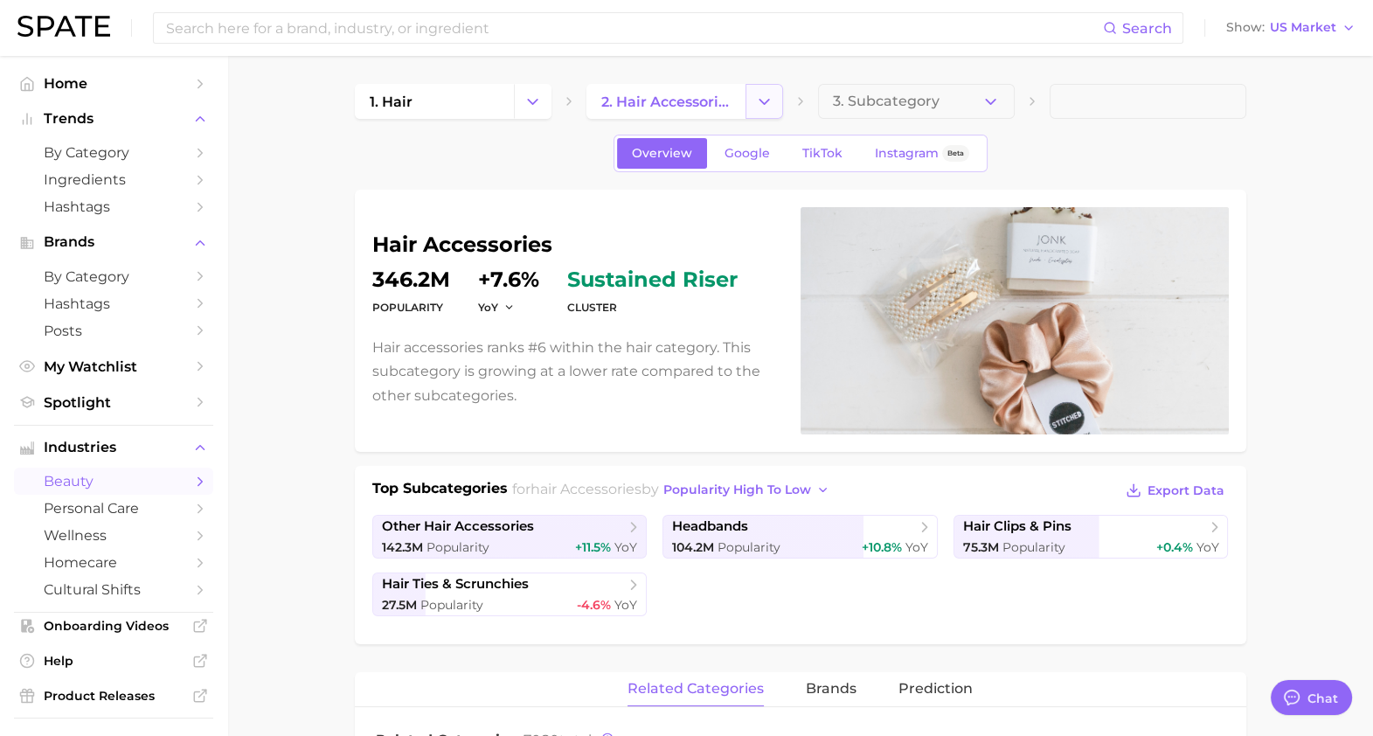
click at [756, 89] on button "Change Category" at bounding box center [764, 101] width 38 height 35
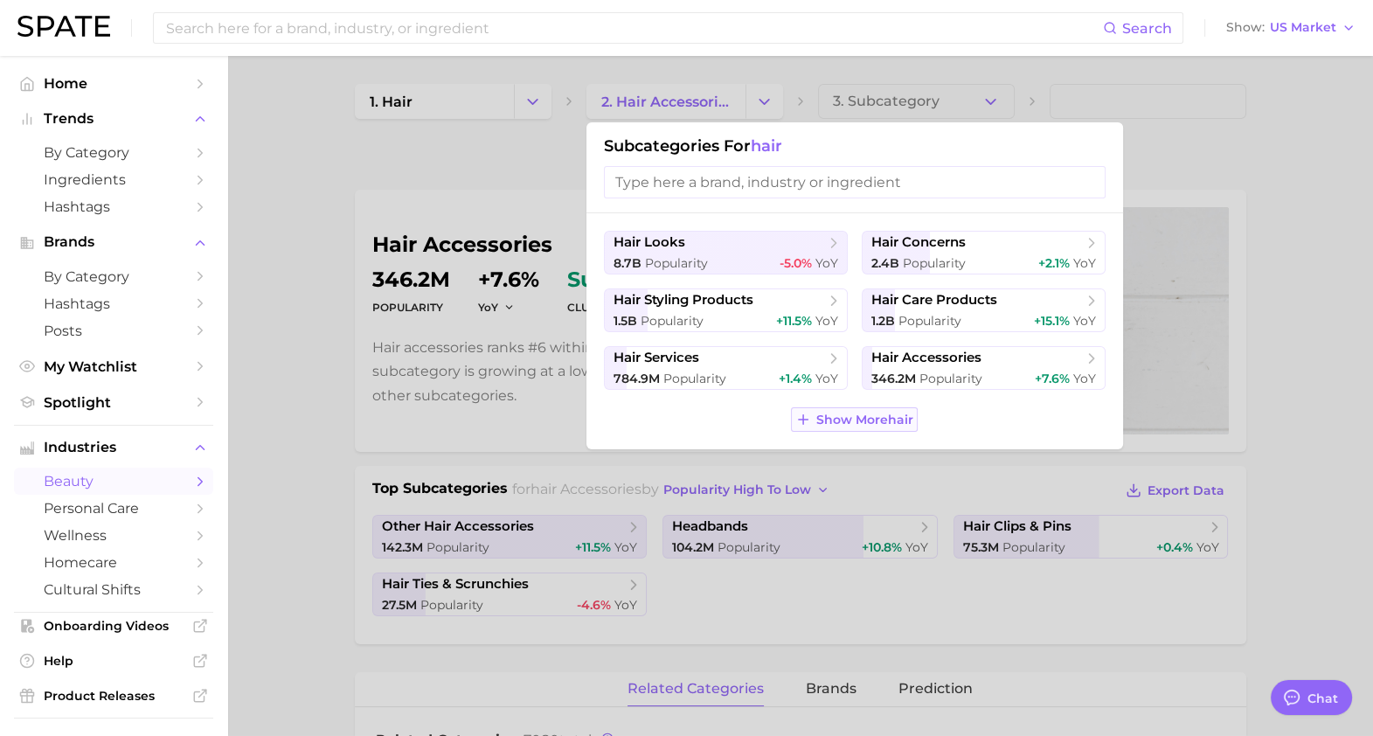
click at [851, 415] on span "Show More hair" at bounding box center [864, 419] width 97 height 15
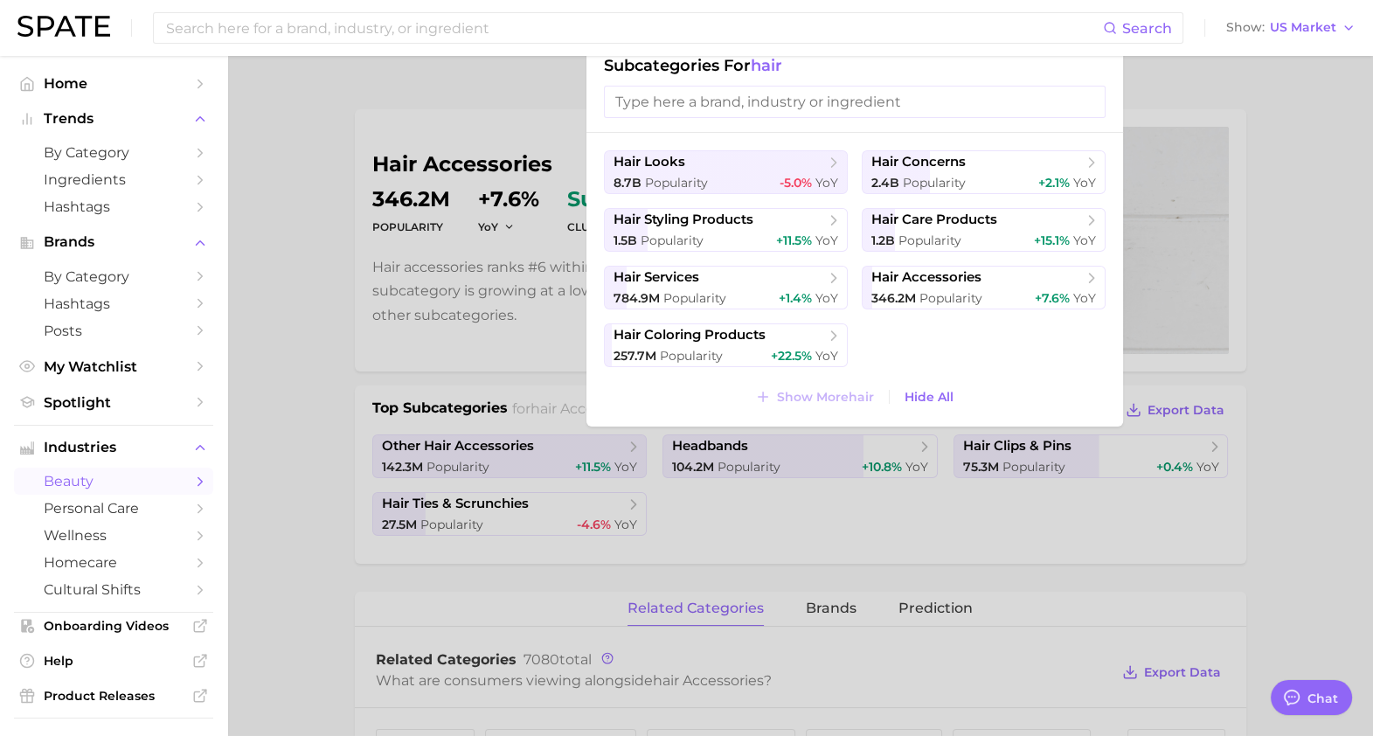
scroll to position [78, 0]
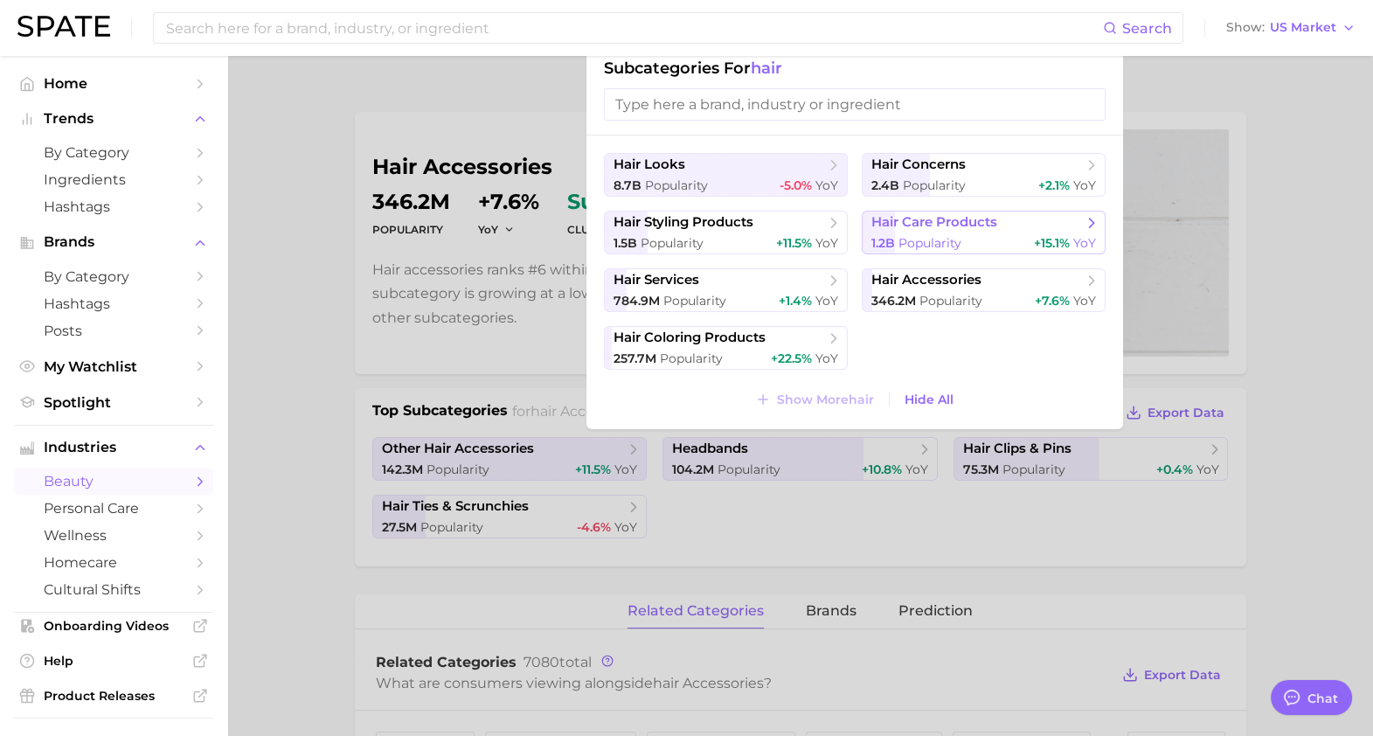
click at [930, 232] on button "hair care products 1.2b Popularity +15.1% YoY" at bounding box center [983, 233] width 244 height 44
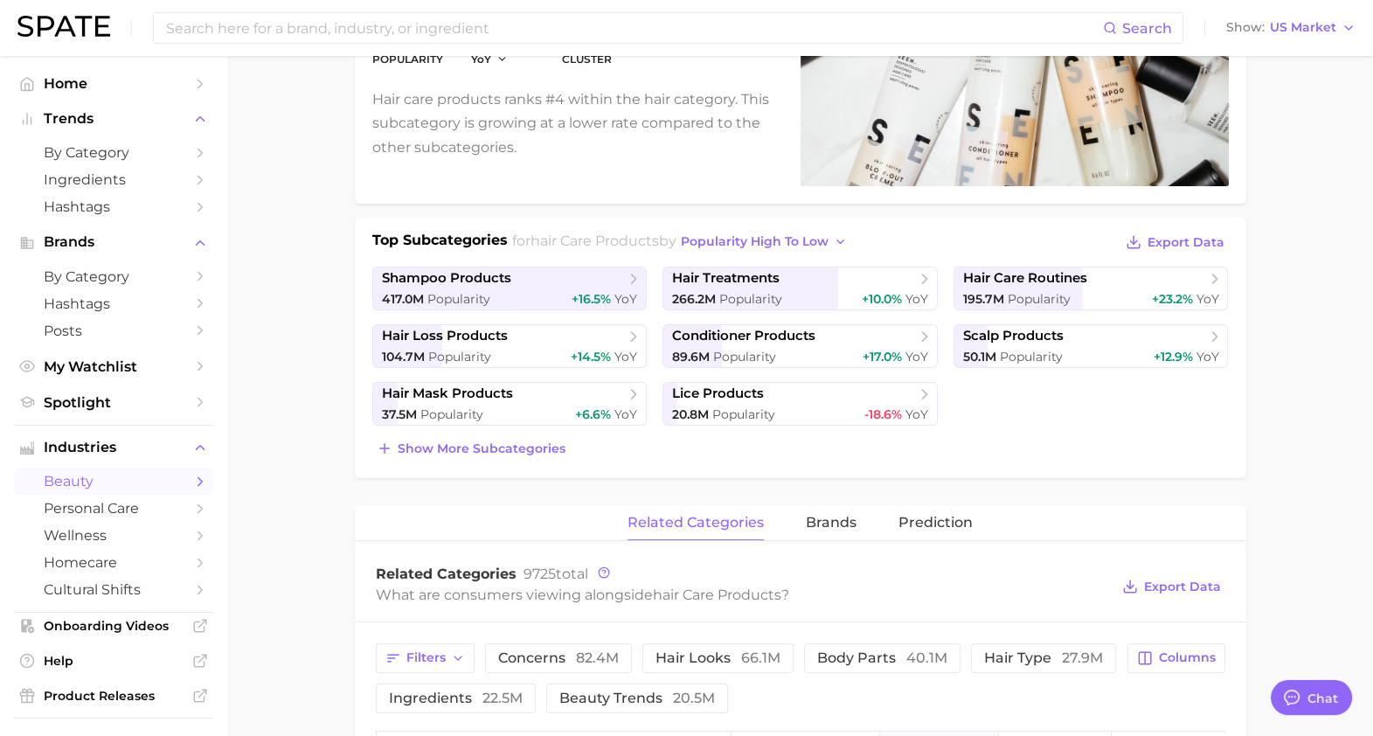
scroll to position [250, 0]
click at [515, 439] on span "Show more subcategories" at bounding box center [482, 446] width 168 height 15
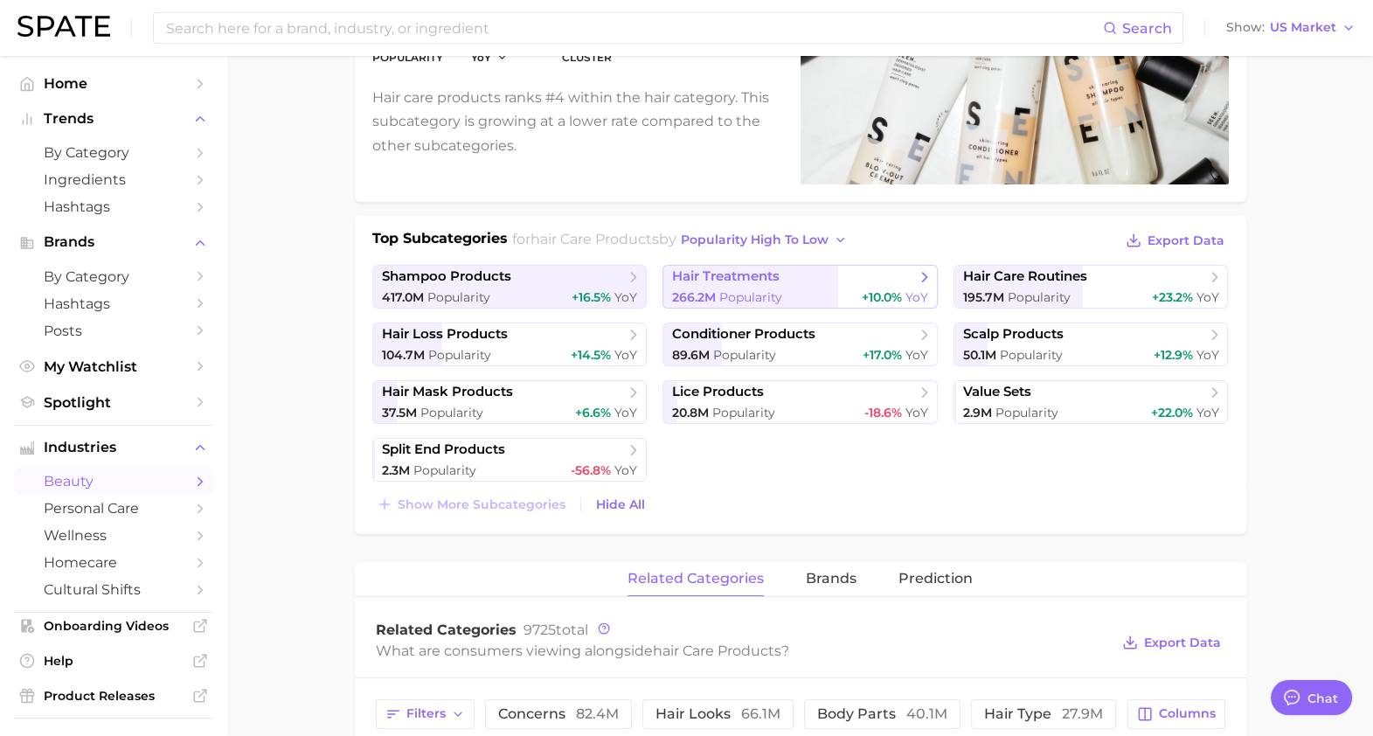
click at [814, 301] on div "266.2m Popularity +10.0% YoY" at bounding box center [800, 297] width 256 height 17
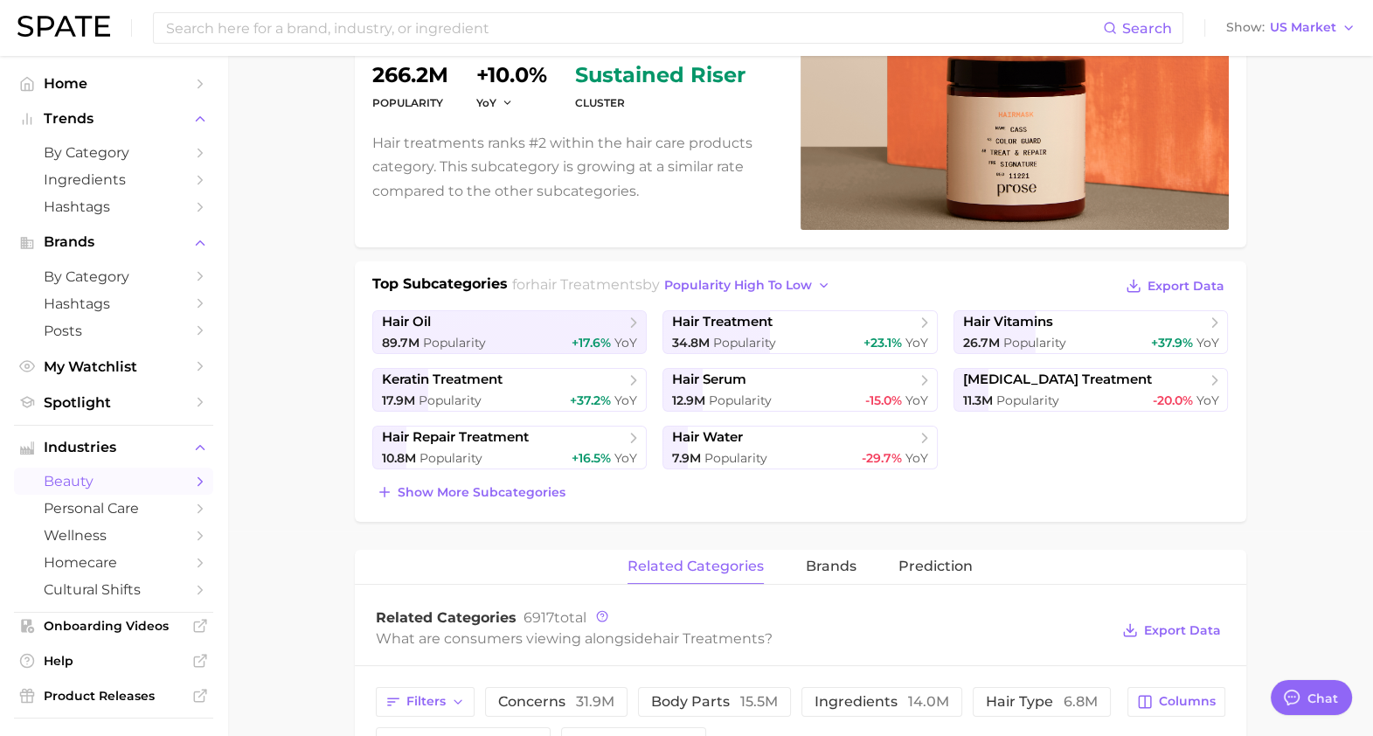
scroll to position [204, 0]
click at [493, 497] on button "Show more subcategories" at bounding box center [470, 492] width 197 height 24
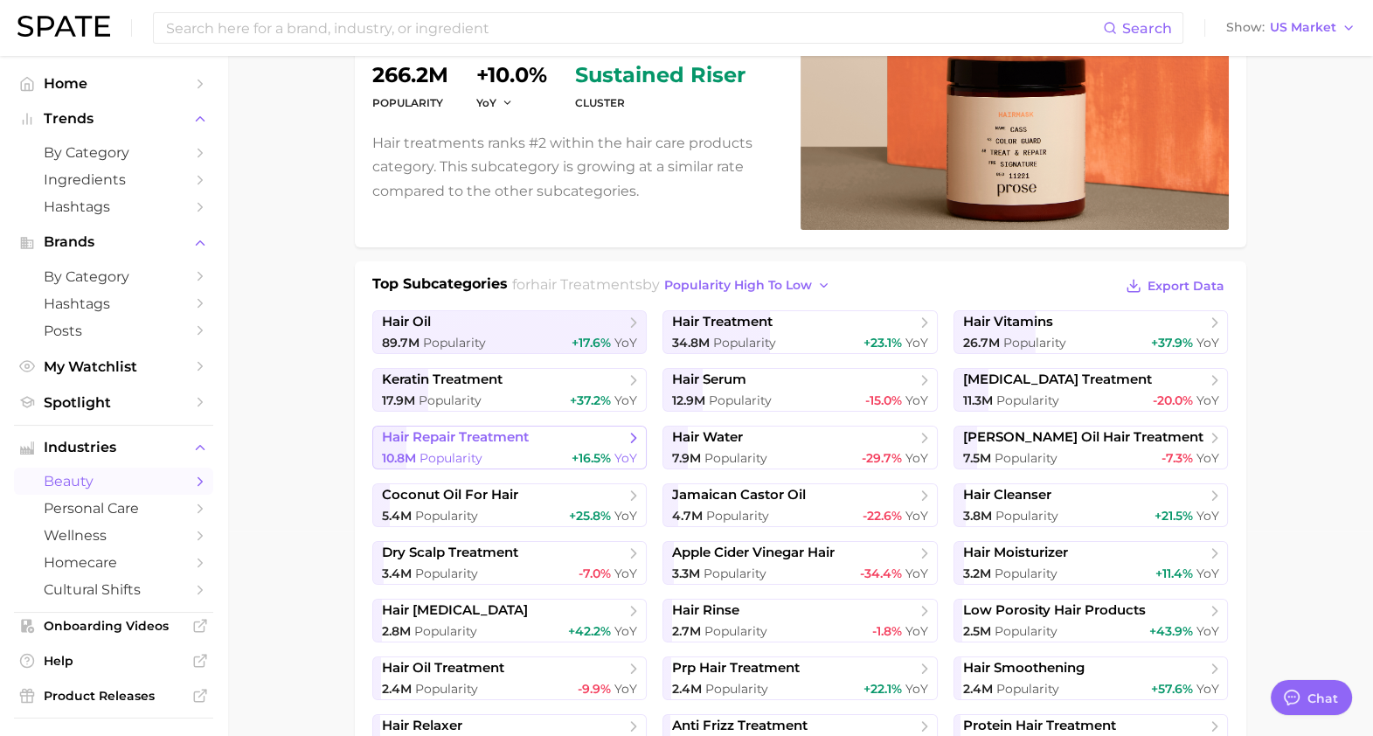
click at [557, 440] on span "hair repair treatment" at bounding box center [503, 437] width 243 height 17
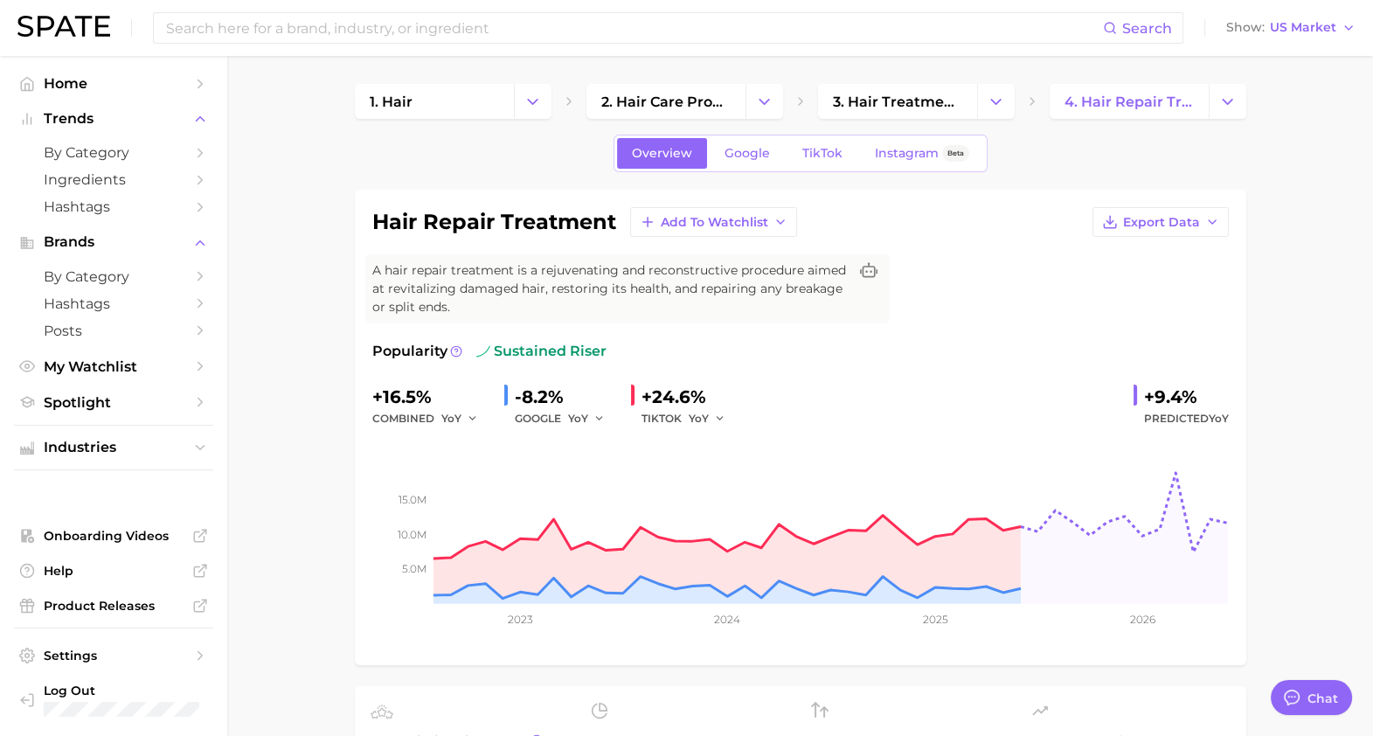
scroll to position [3, 0]
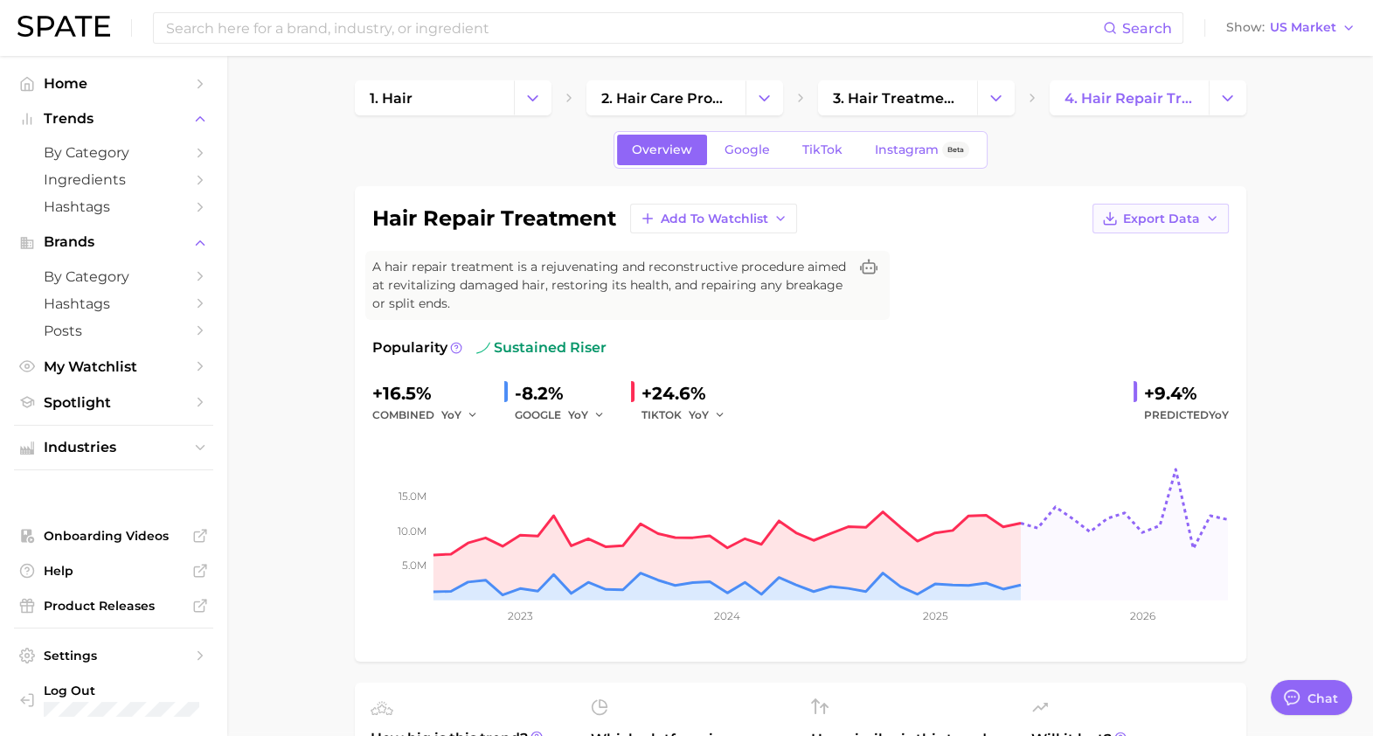
click at [1158, 223] on span "Export Data" at bounding box center [1161, 218] width 77 height 15
click at [1127, 277] on span "Time Series Image" at bounding box center [1124, 282] width 117 height 15
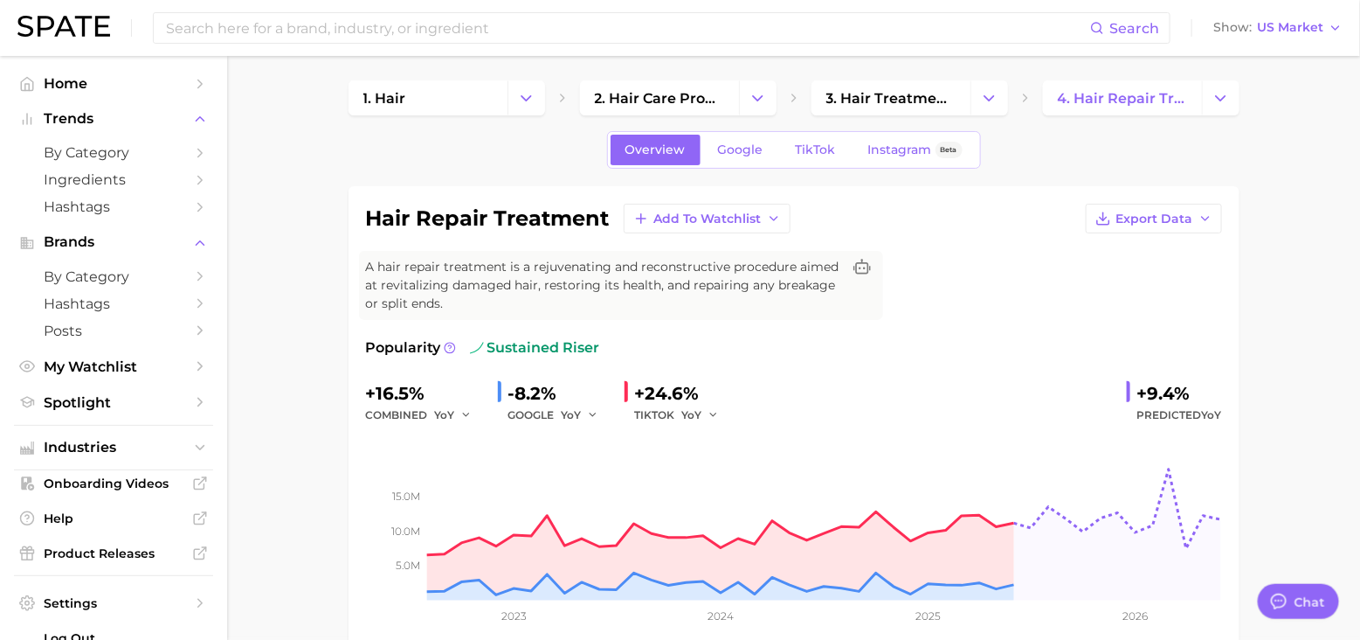
type textarea "x"
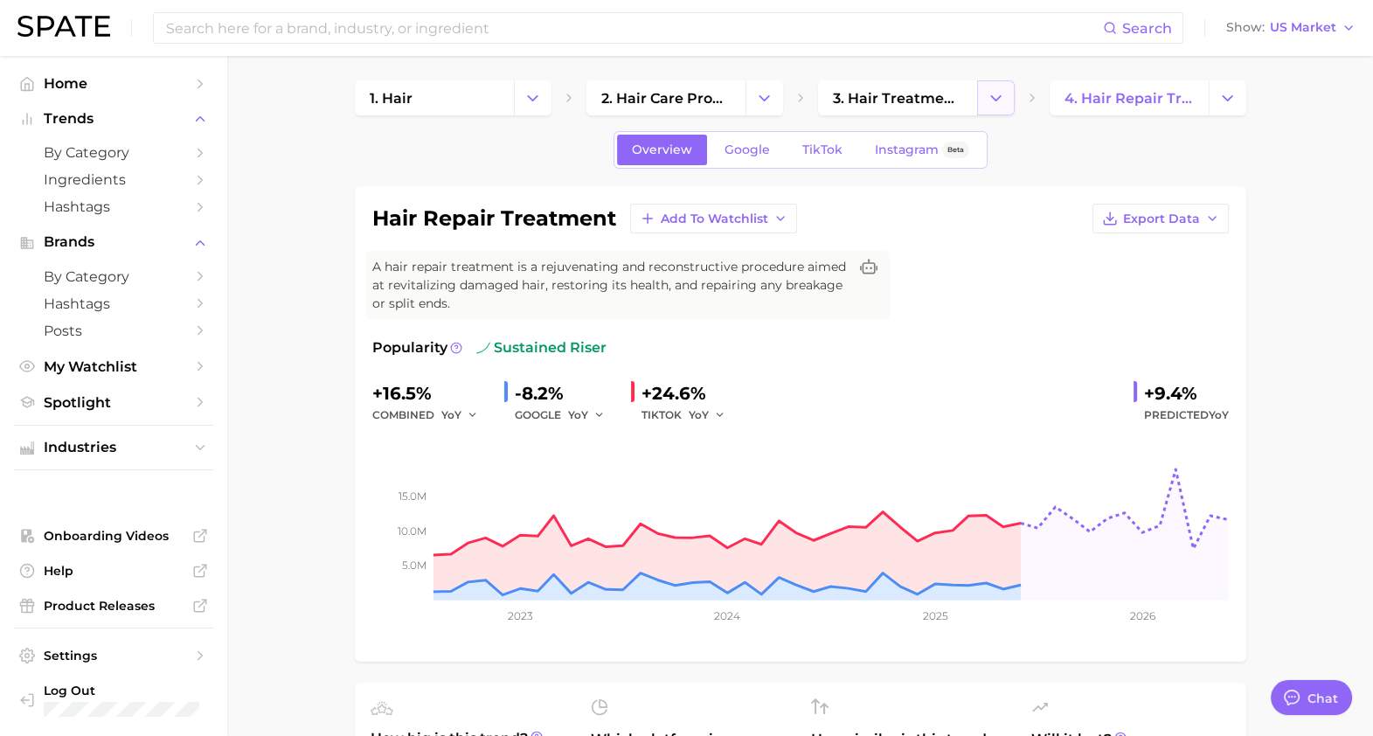
click at [1000, 107] on button "Change Category" at bounding box center [996, 97] width 38 height 35
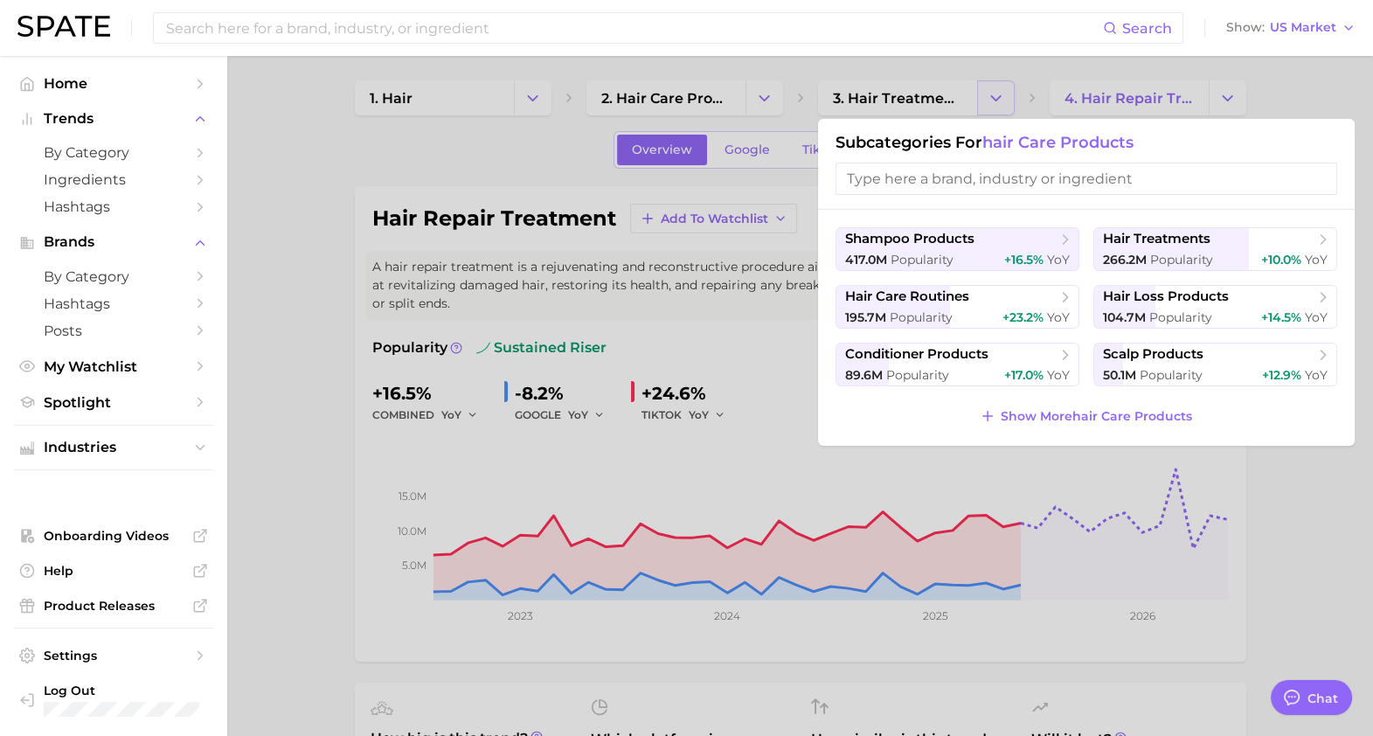
click at [1000, 107] on div at bounding box center [686, 368] width 1373 height 736
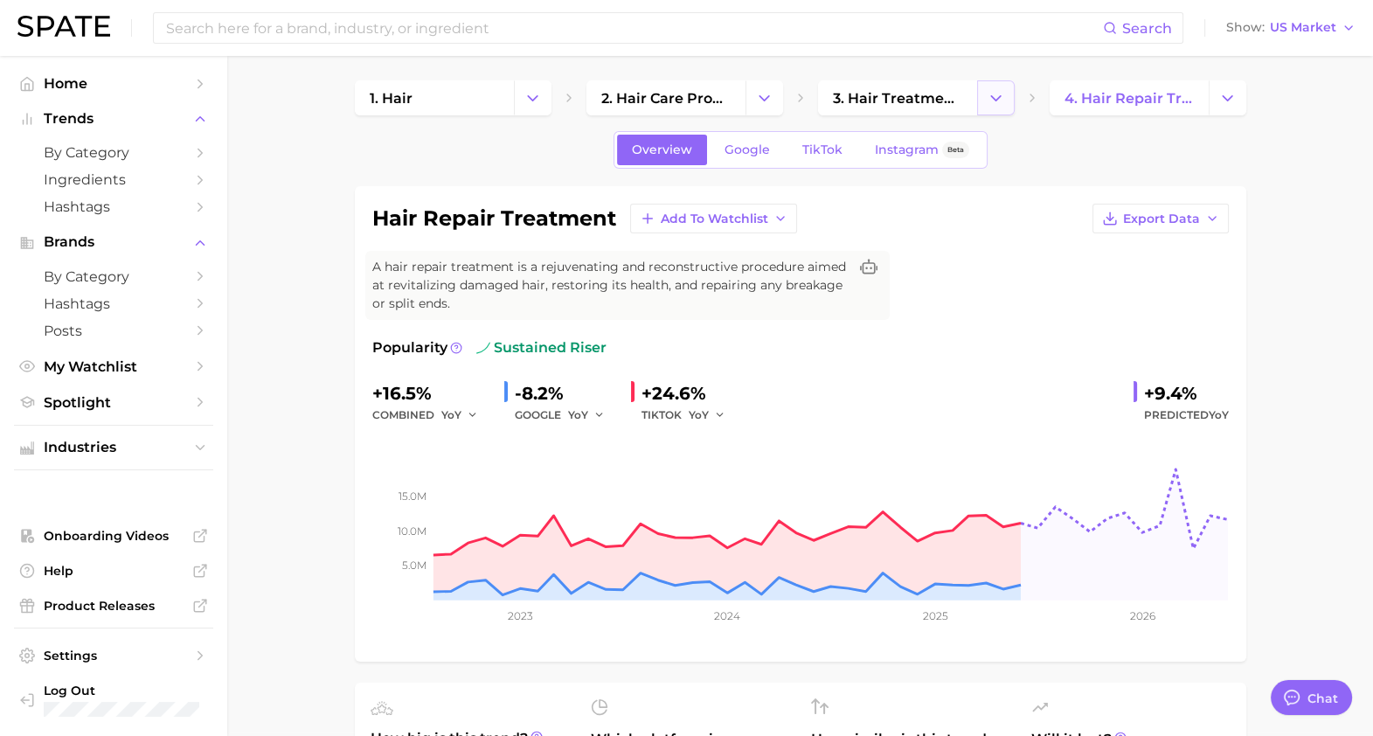
click at [996, 102] on icon "Change Category" at bounding box center [995, 98] width 18 height 18
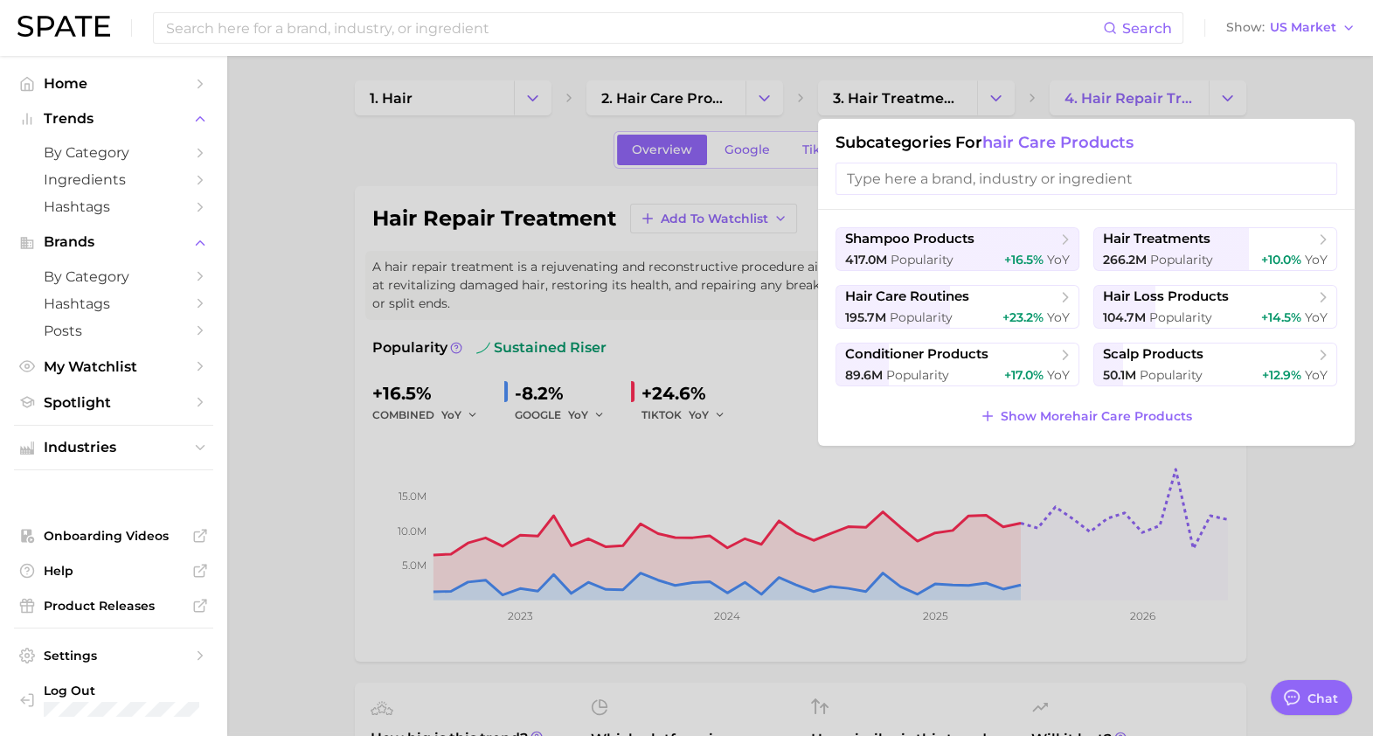
click at [572, 494] on div at bounding box center [686, 368] width 1373 height 736
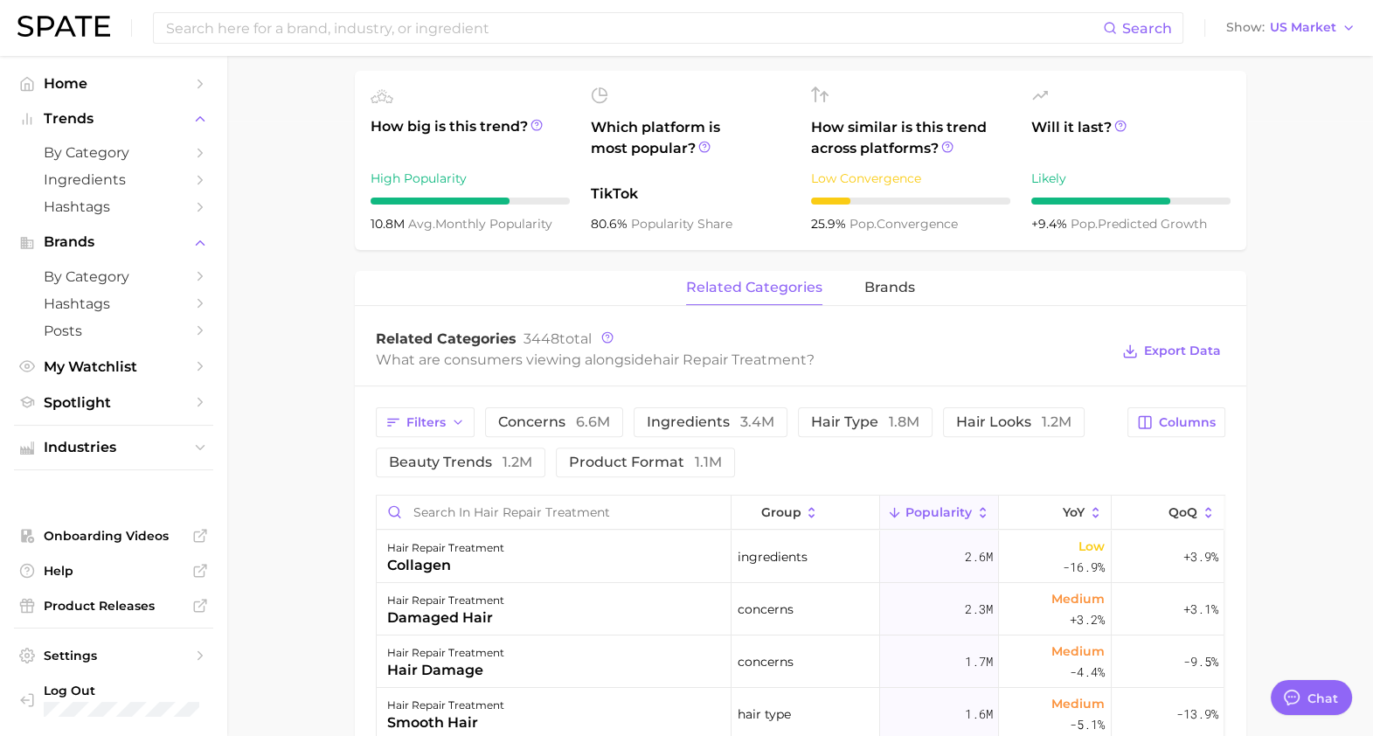
scroll to position [838, 0]
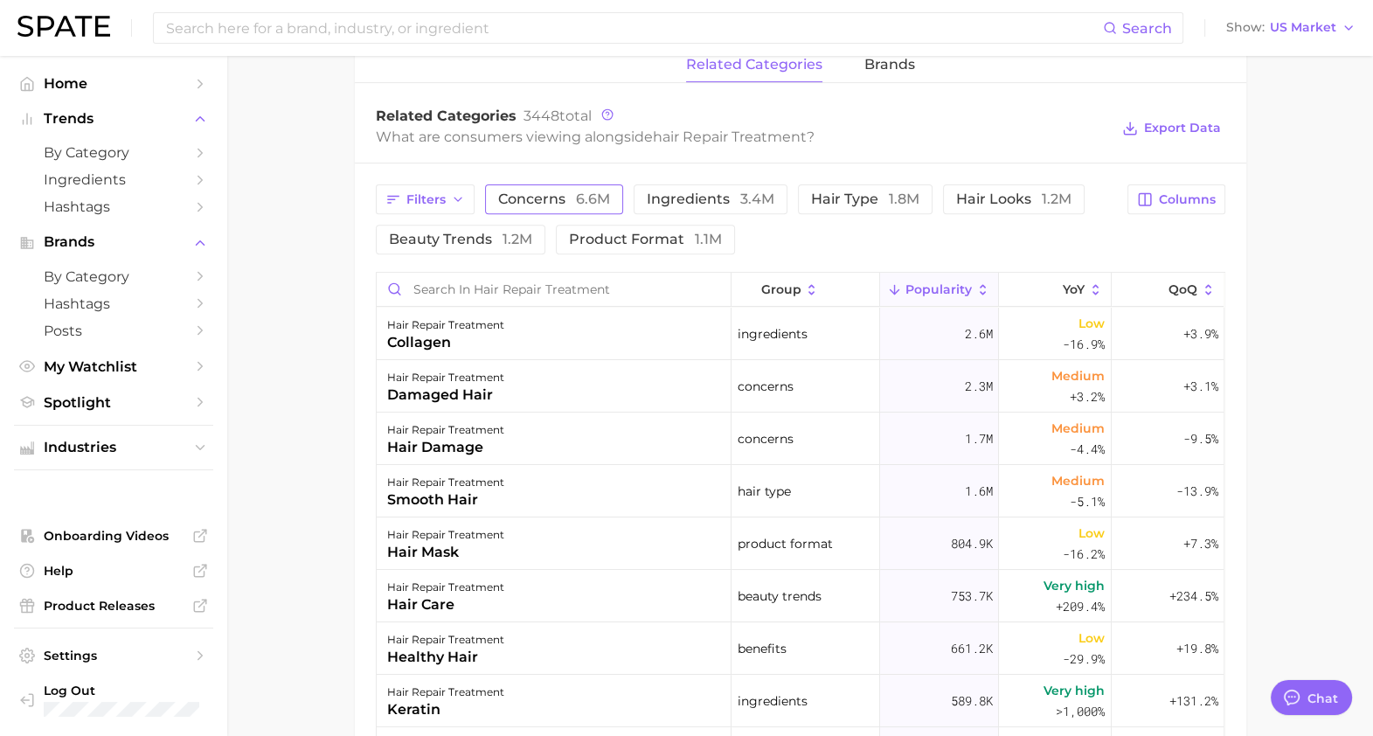
click at [568, 201] on span "concerns 6.6m" at bounding box center [554, 199] width 112 height 14
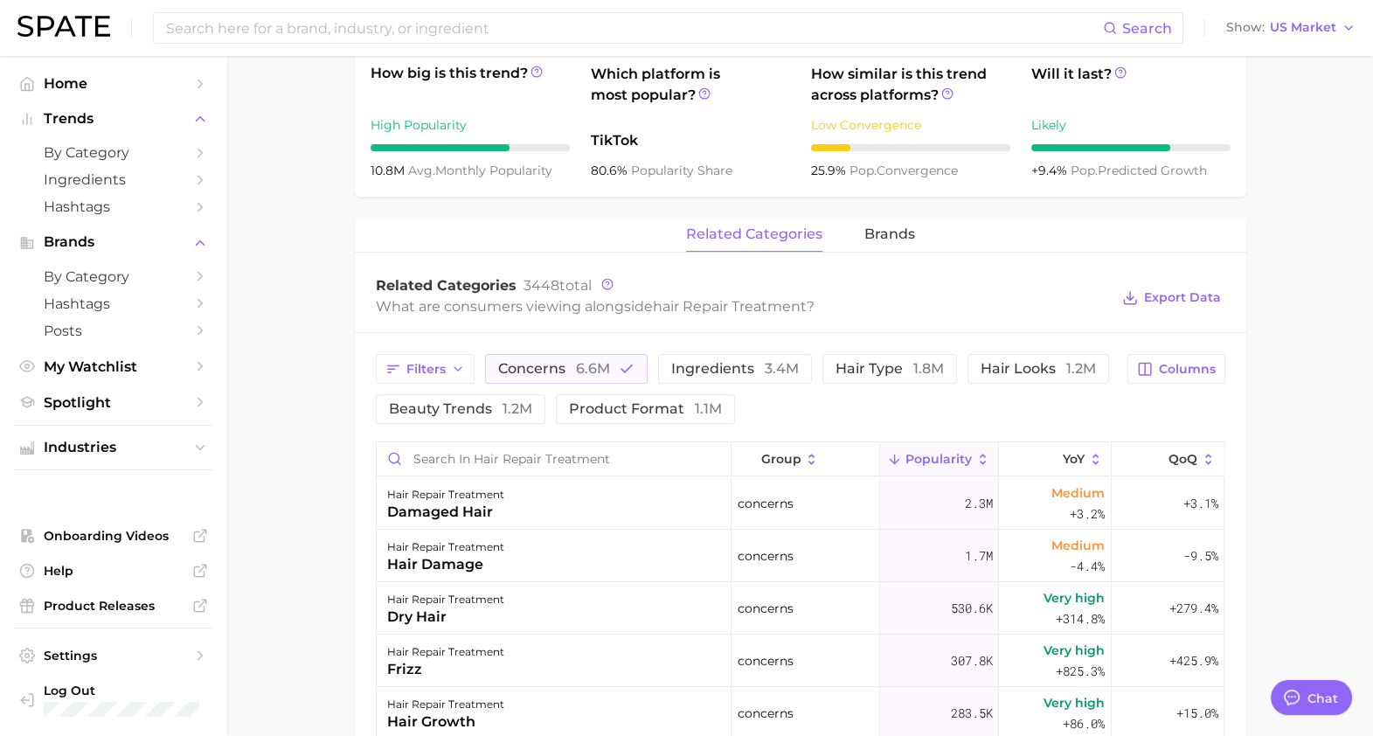
scroll to position [665, 0]
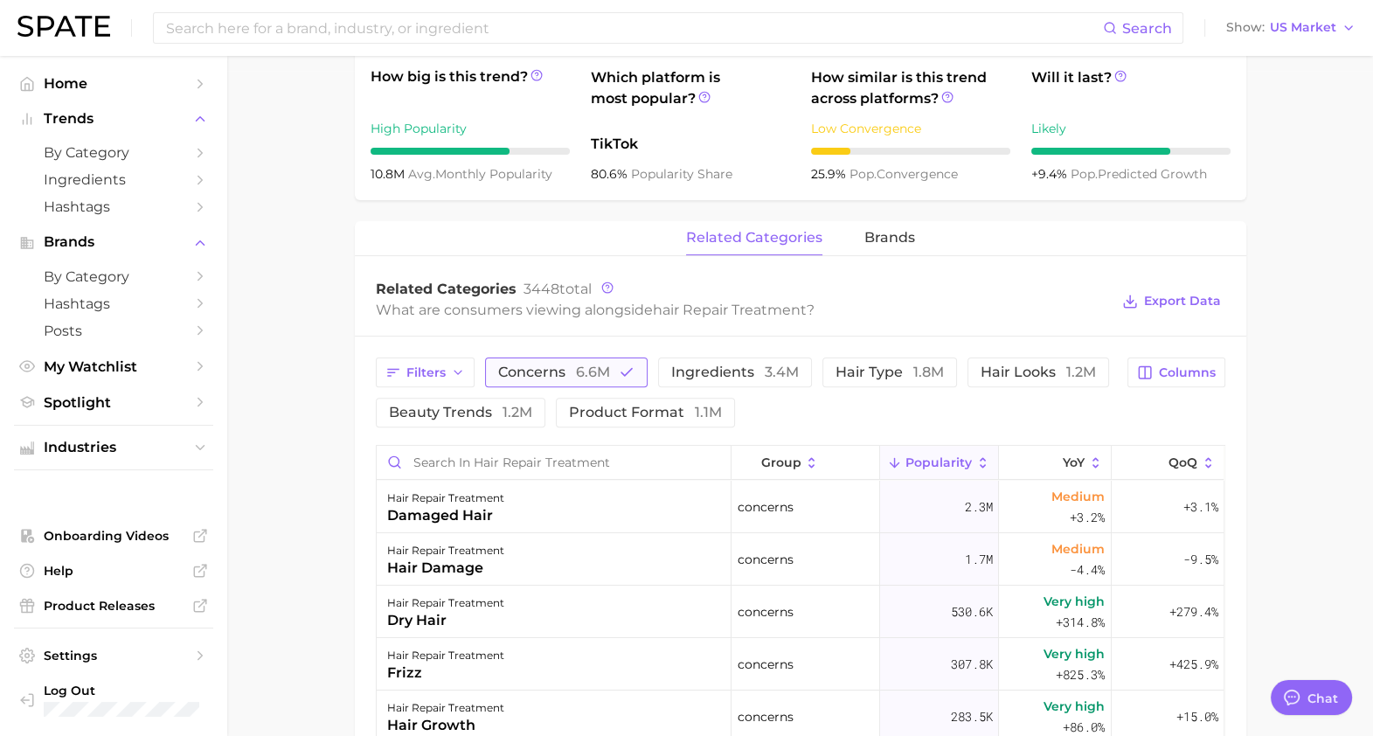
click at [605, 361] on button "concerns 6.6m" at bounding box center [566, 372] width 163 height 30
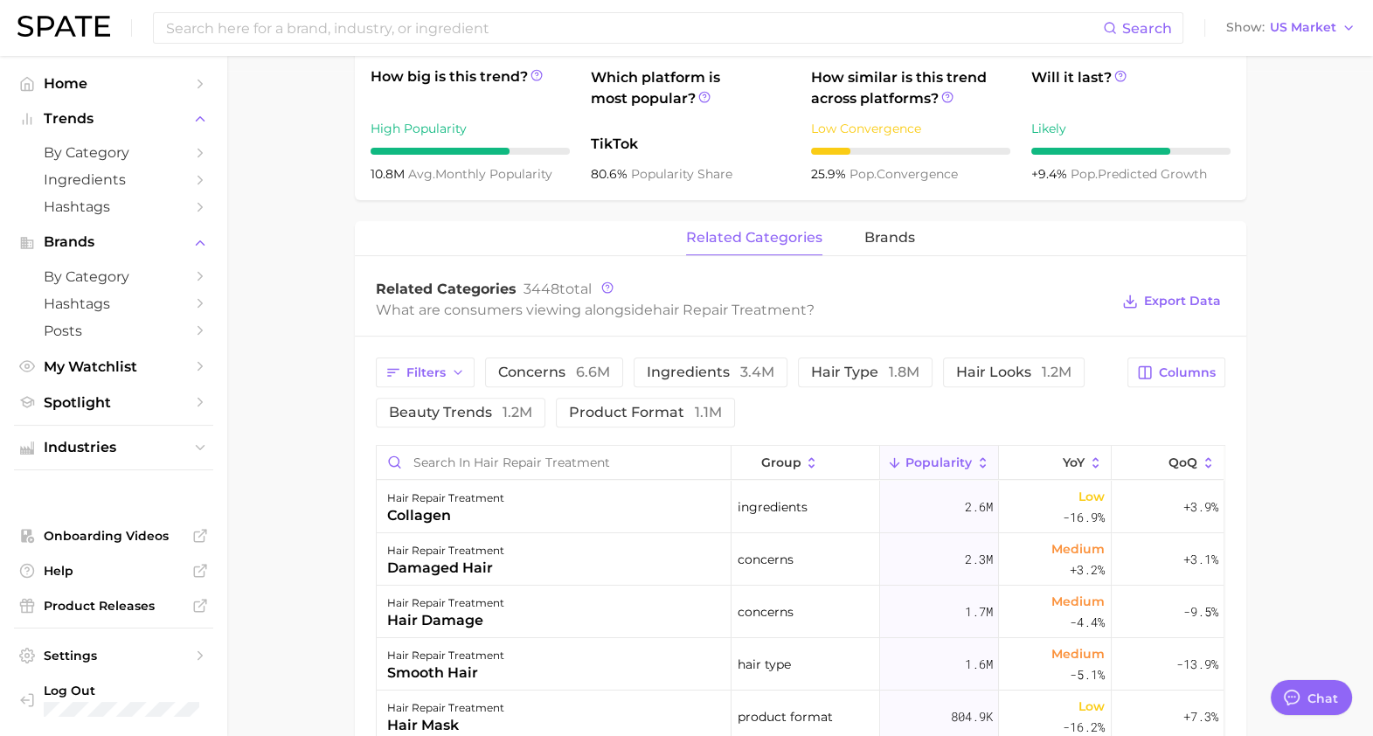
click at [713, 387] on div "Filters concerns 6.6m ingredients 3.4m hair type 1.8m hair looks 1.2m beauty tr…" at bounding box center [747, 392] width 742 height 70
click at [709, 384] on button "ingredients 3.4m" at bounding box center [710, 372] width 154 height 30
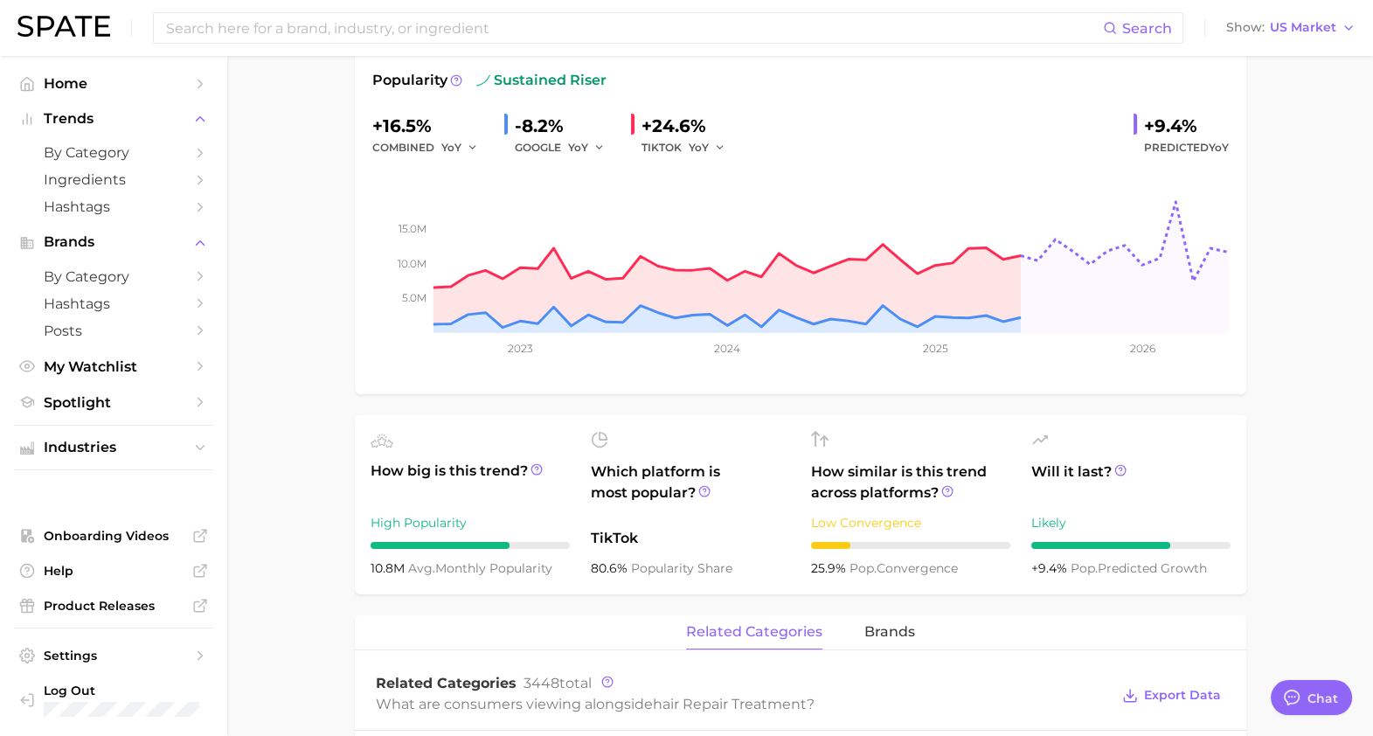
scroll to position [272, 0]
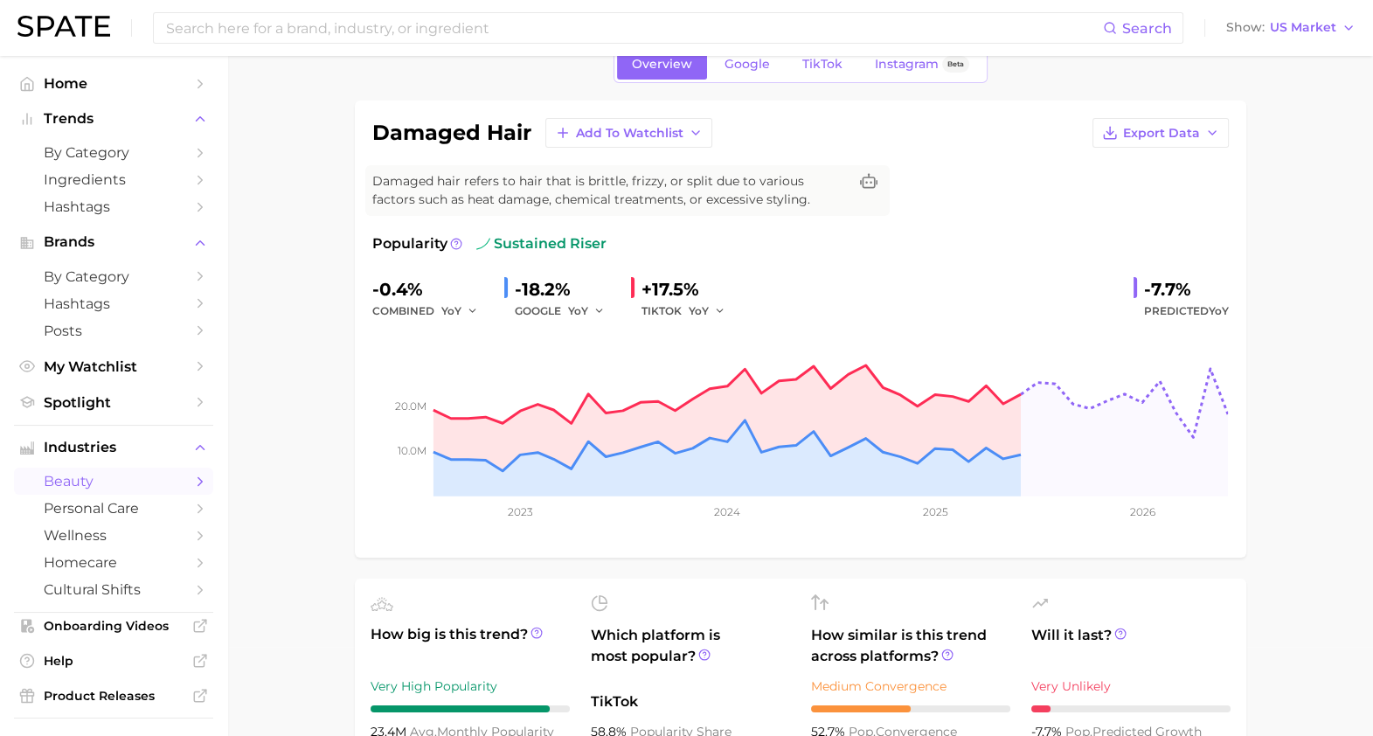
scroll to position [40, 0]
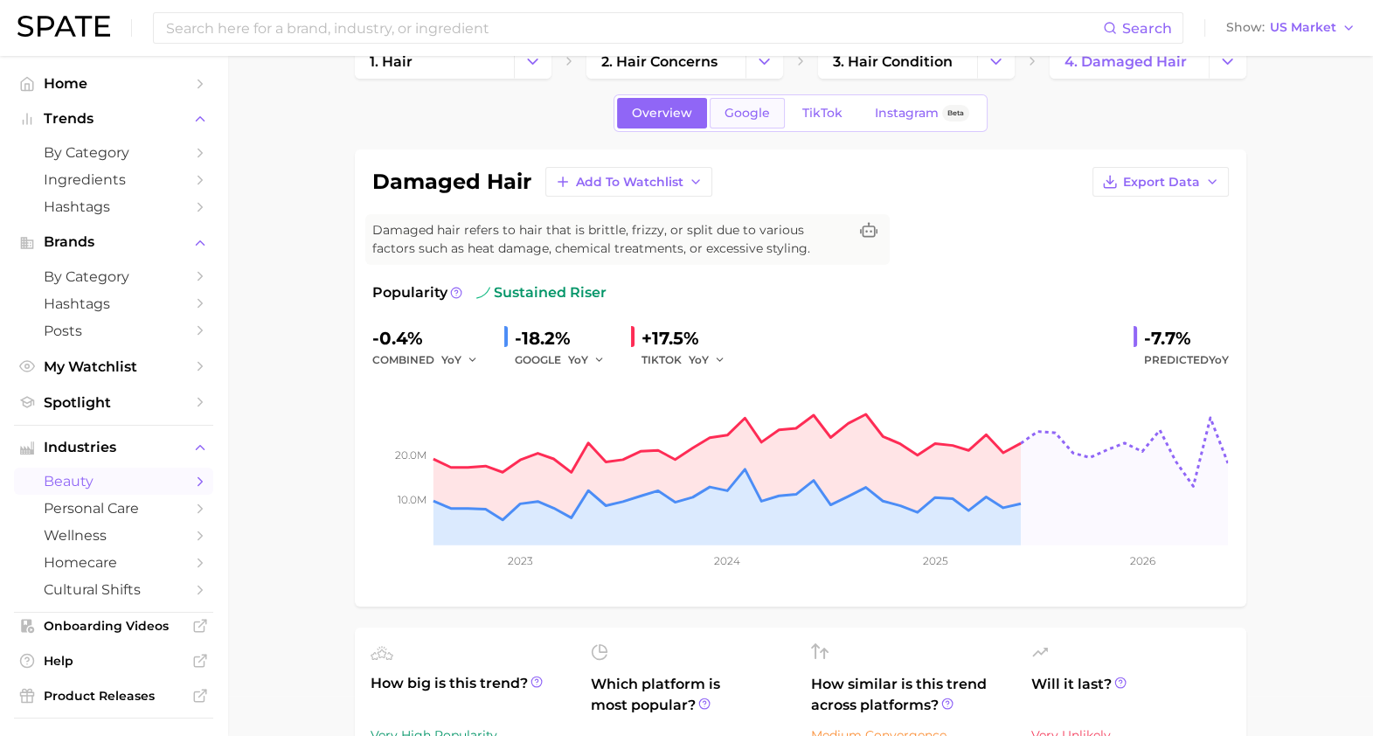
click at [710, 106] on link "Google" at bounding box center [746, 113] width 75 height 31
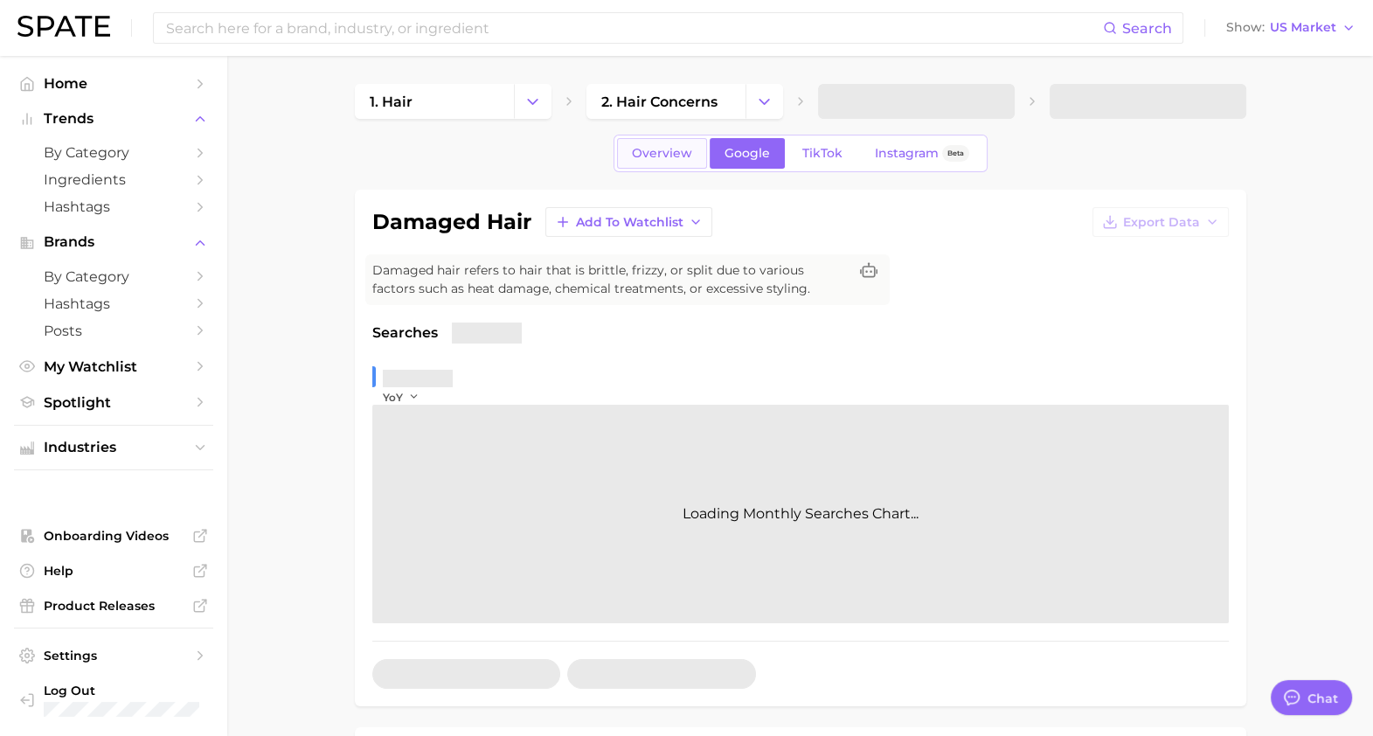
type textarea "x"
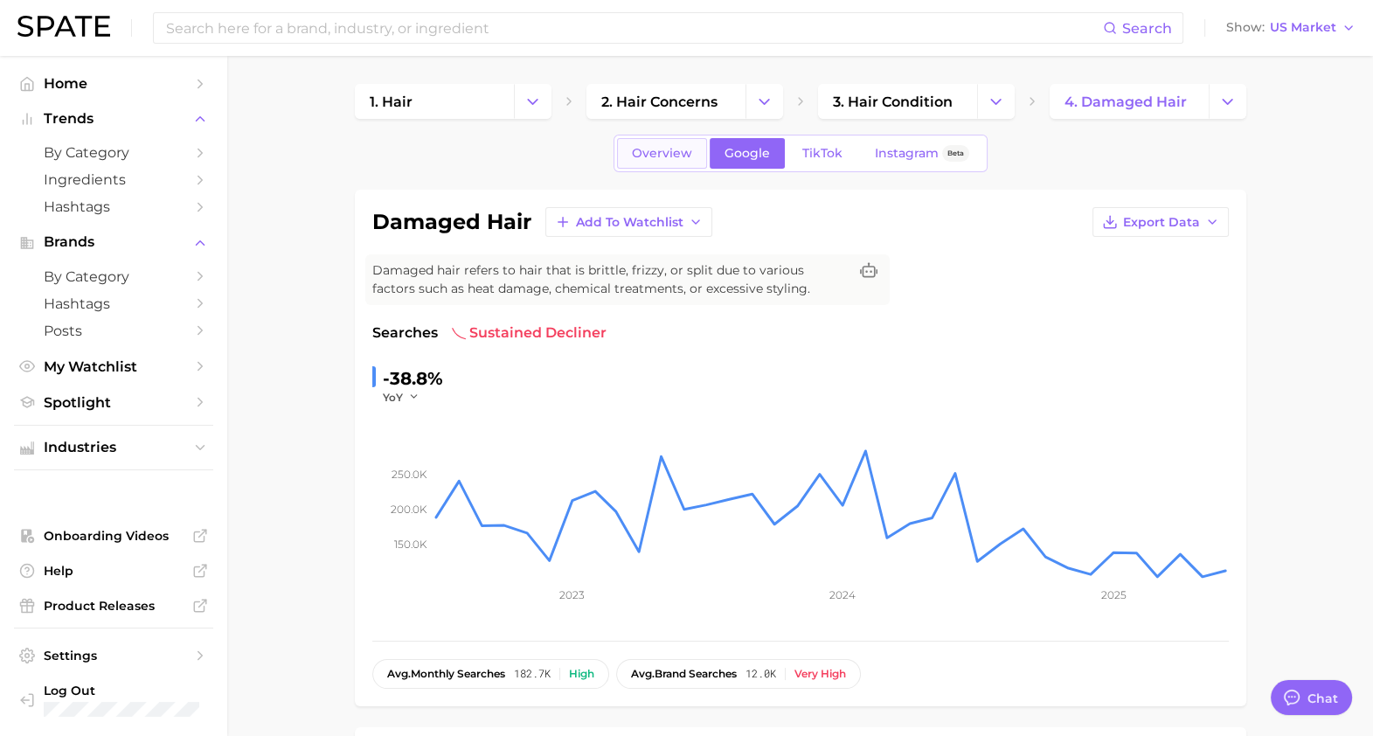
click at [661, 156] on span "Overview" at bounding box center [662, 153] width 60 height 15
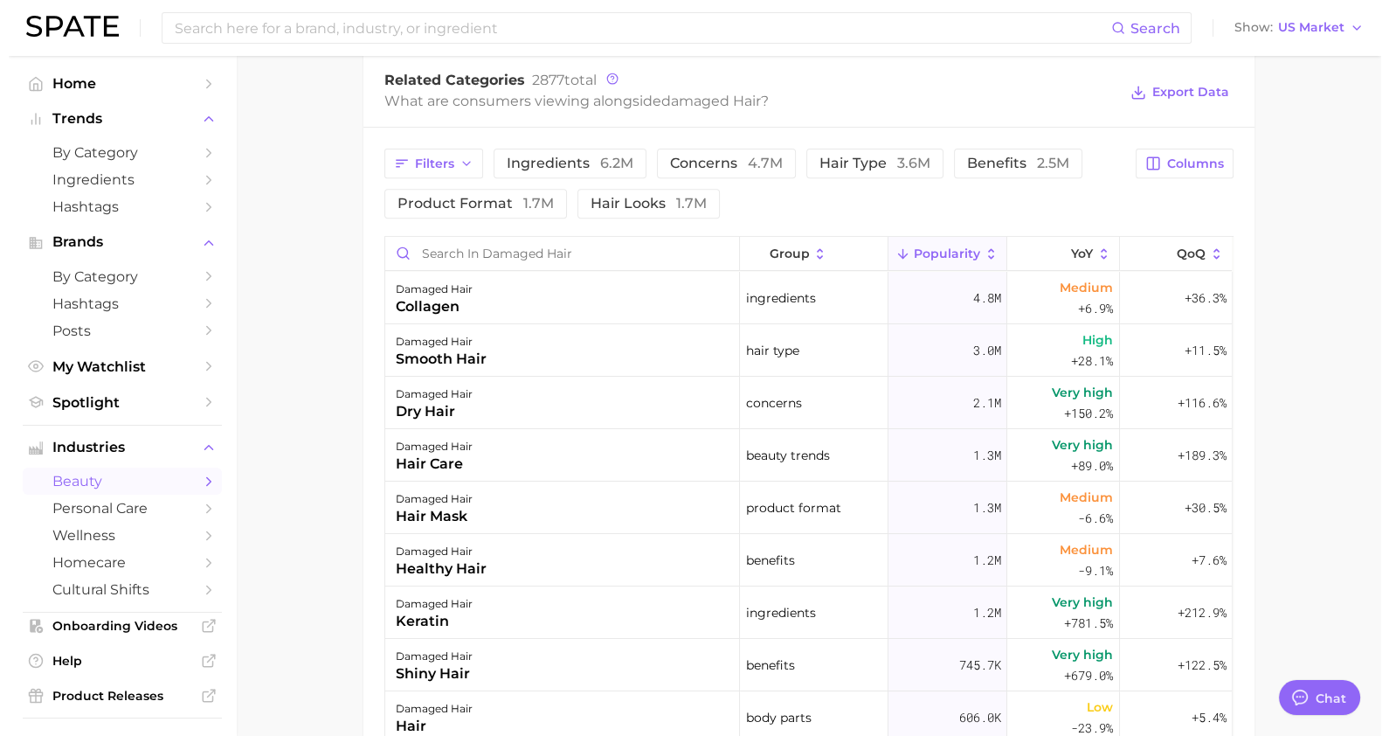
scroll to position [864, 0]
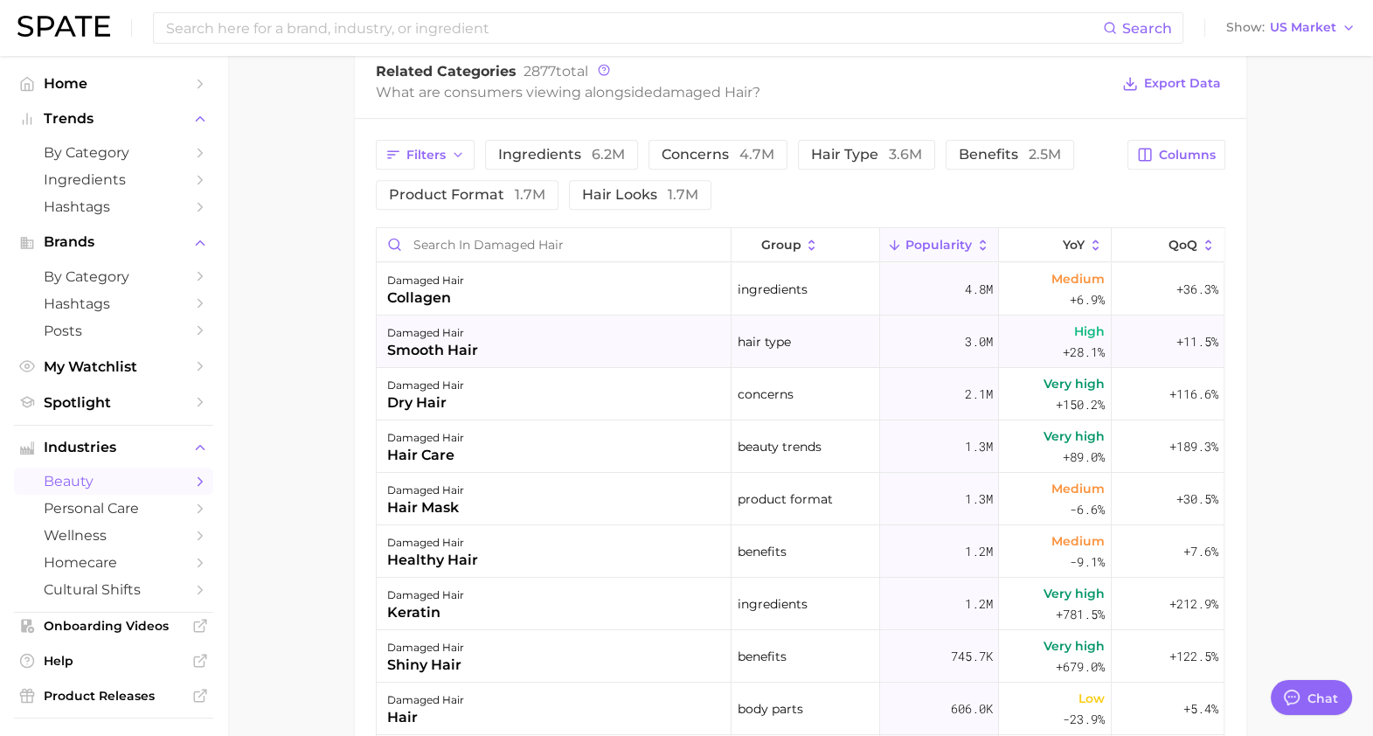
click at [537, 356] on div "damaged hair smooth hair" at bounding box center [554, 341] width 355 height 52
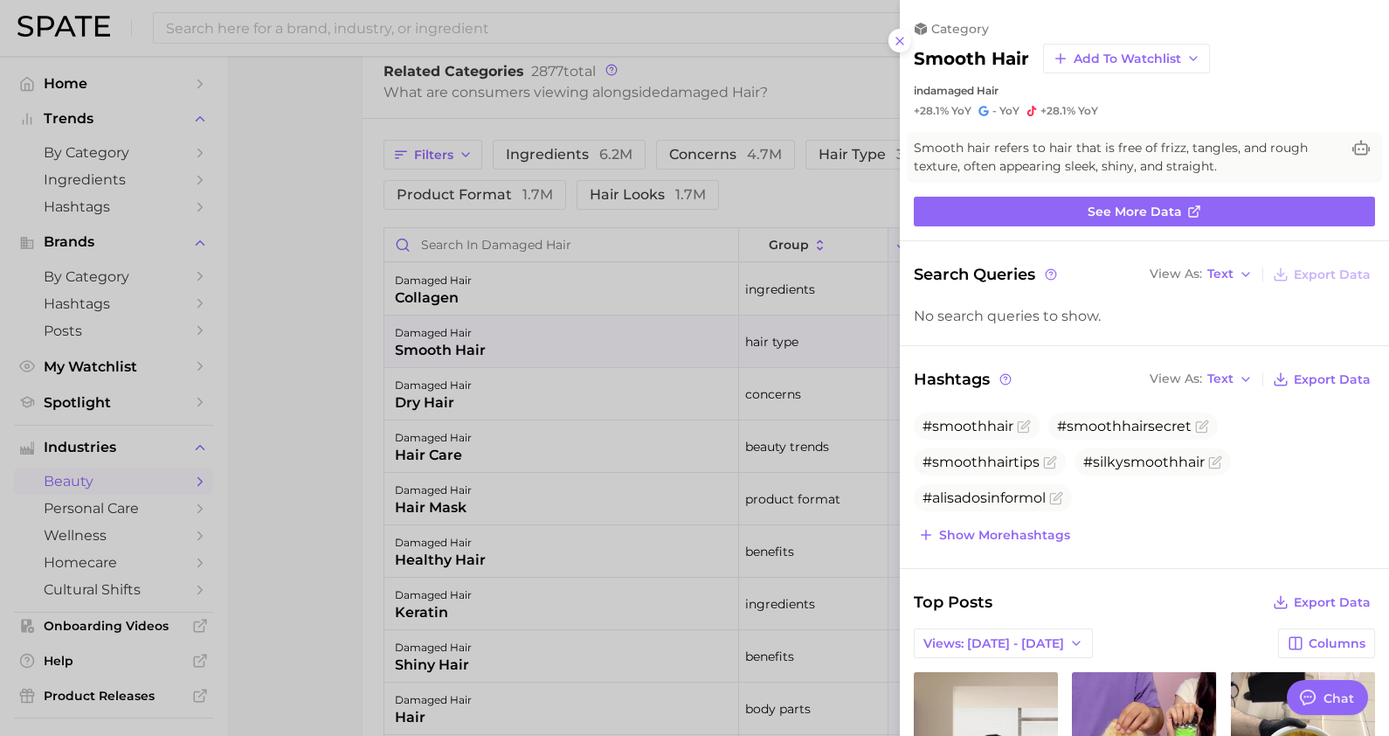
scroll to position [0, 0]
click at [692, 521] on div at bounding box center [694, 368] width 1389 height 736
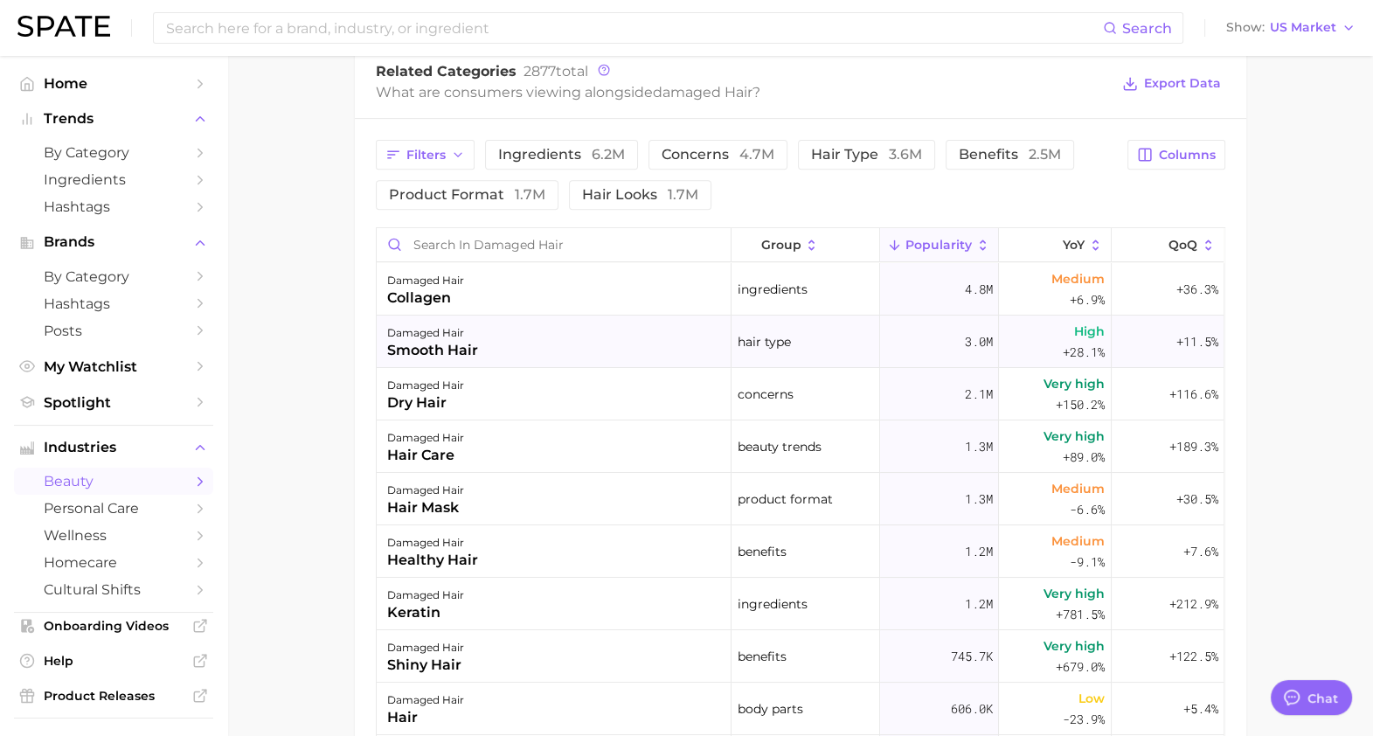
click at [518, 352] on div "damaged hair smooth hair" at bounding box center [554, 341] width 355 height 52
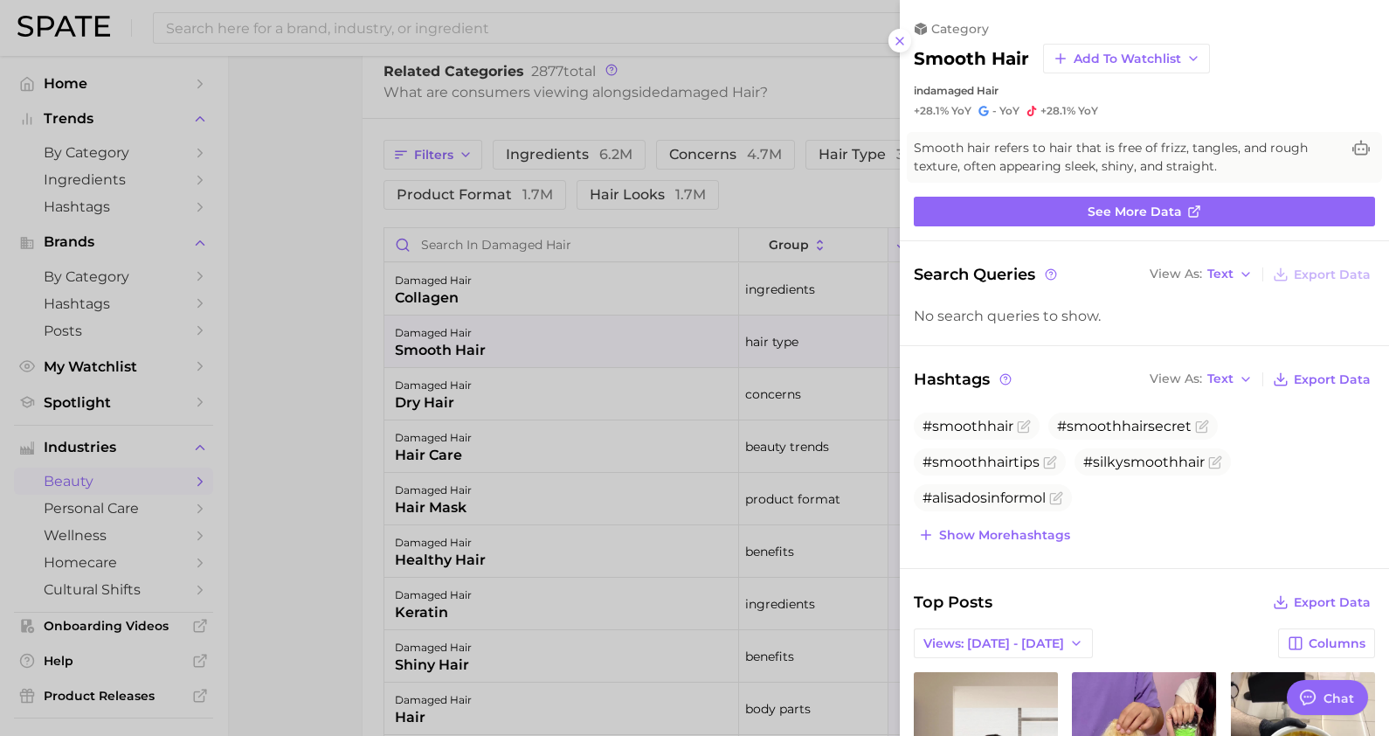
click at [207, 533] on div at bounding box center [694, 368] width 1389 height 736
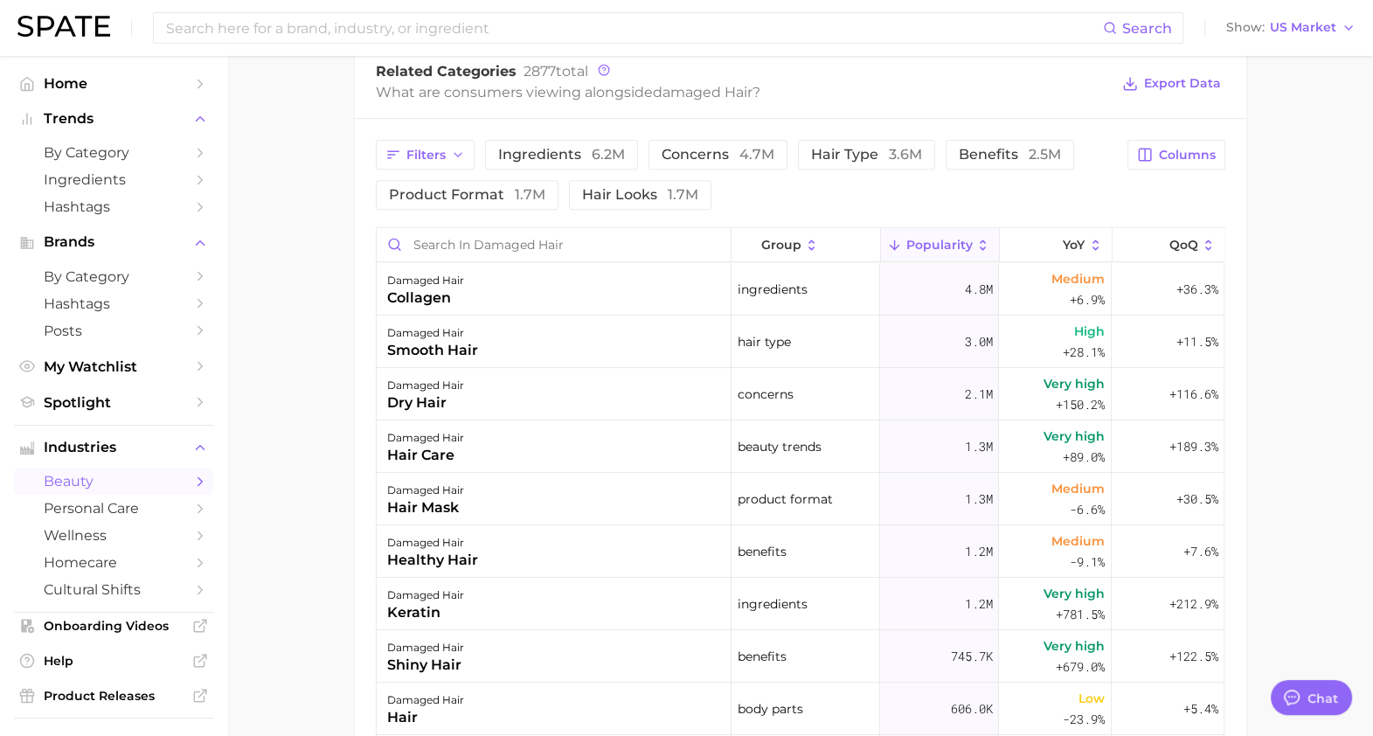
click at [207, 533] on nav "Home Trends by Category Ingredients Hashtags Brands by Category Hashtags Posts …" at bounding box center [113, 396] width 227 height 680
click at [1305, 314] on main "1. hair 2. hair concerns 3. hair condition 4. damaged hair Overview Google TikT…" at bounding box center [799, 131] width 1145 height 1879
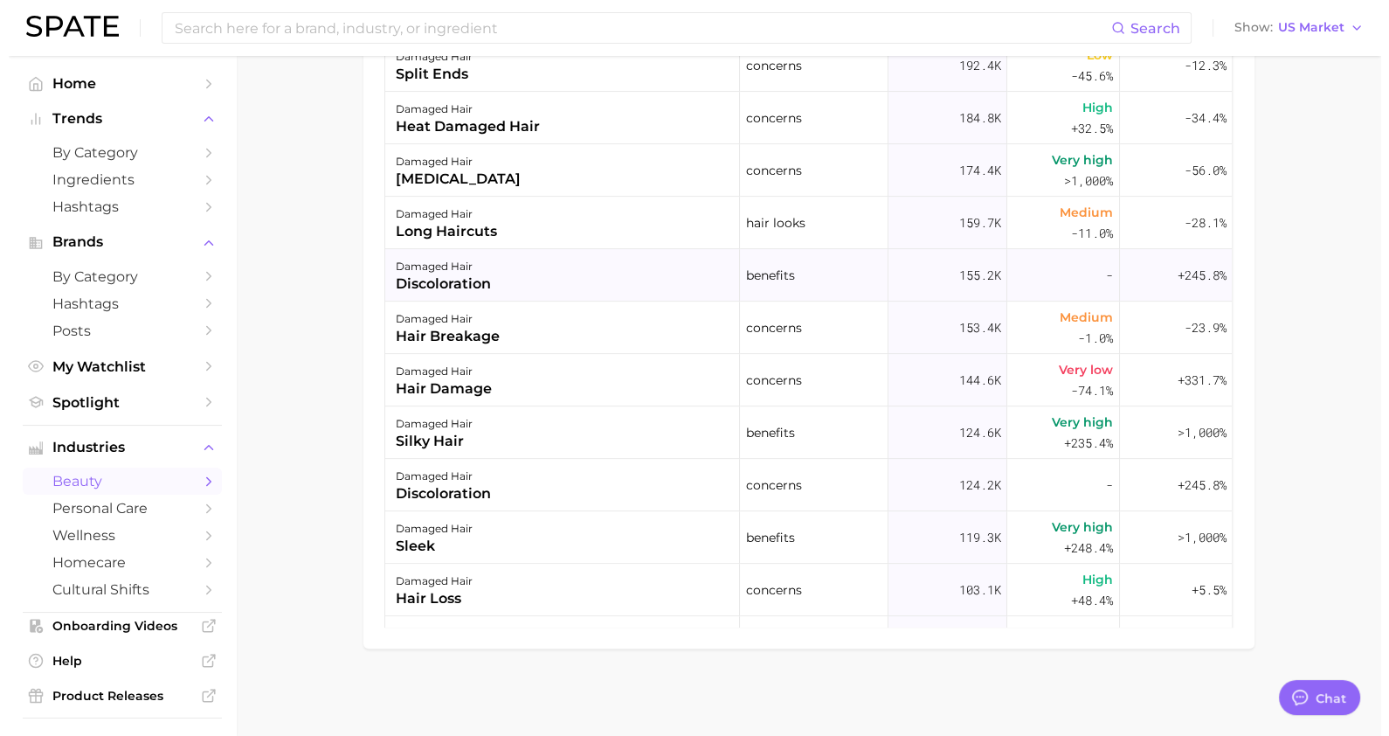
scroll to position [836, 0]
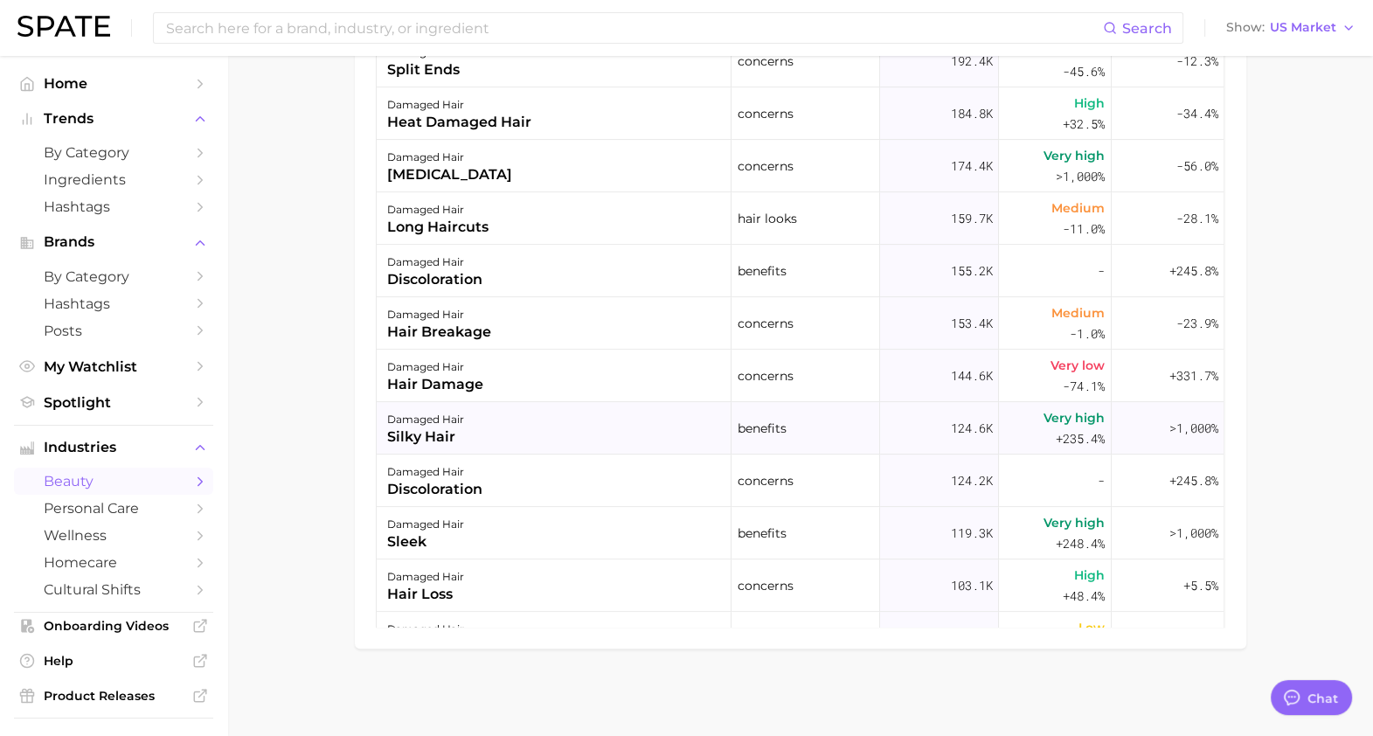
click at [469, 422] on div "damaged hair silky hair" at bounding box center [554, 428] width 355 height 52
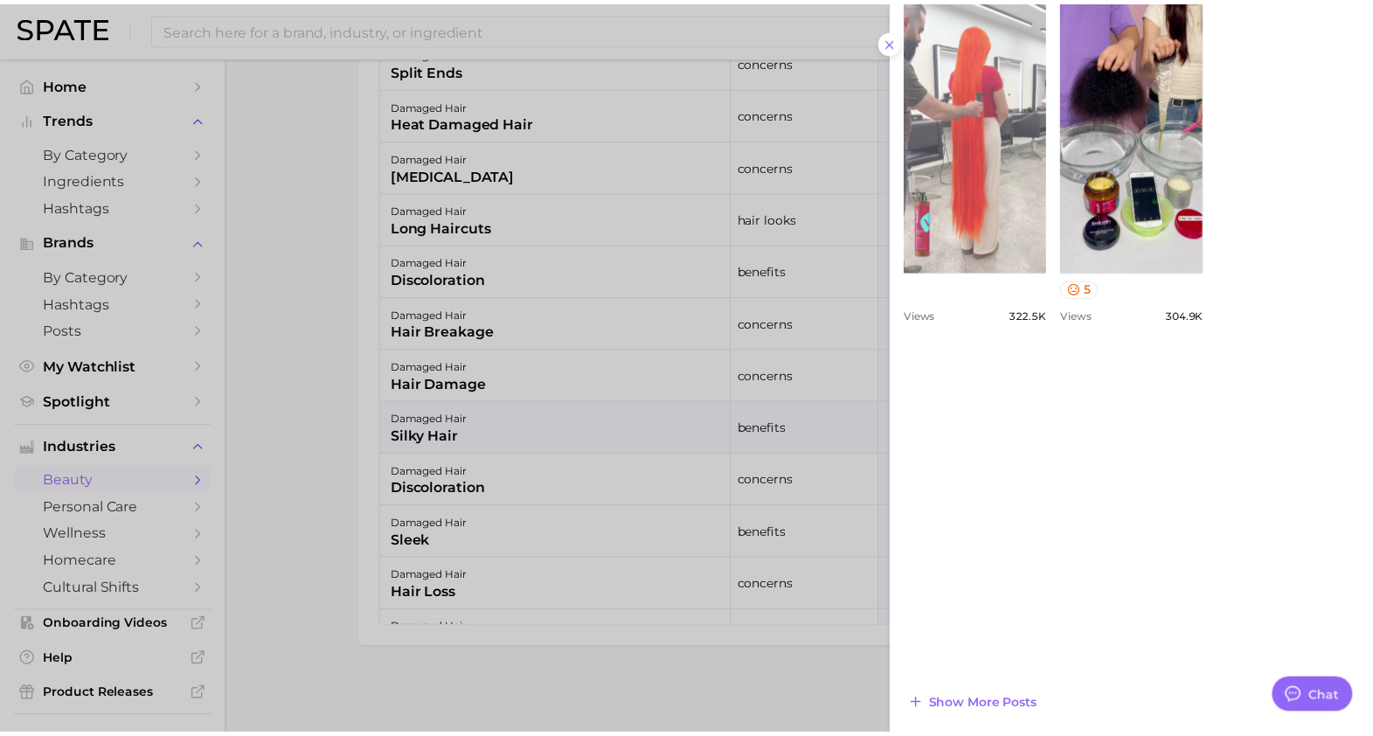
scroll to position [0, 0]
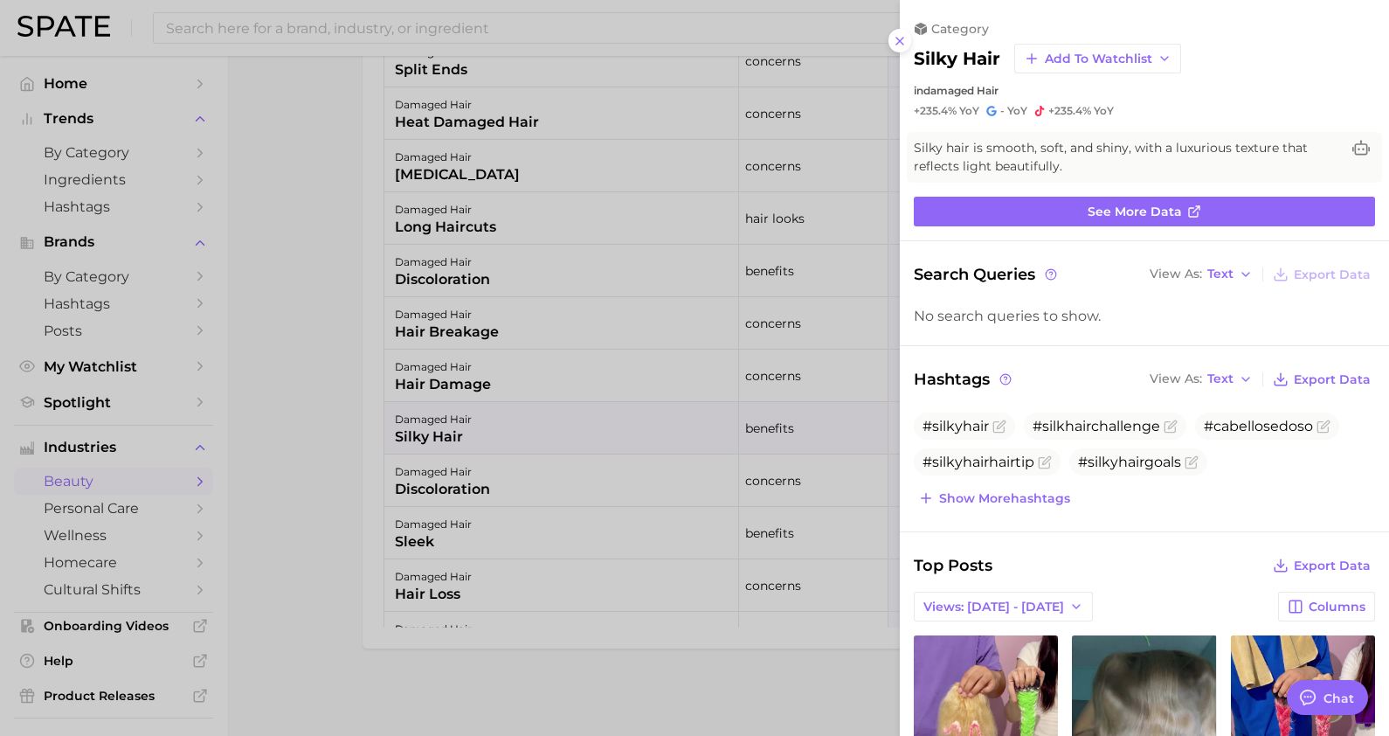
click at [674, 249] on div at bounding box center [694, 368] width 1389 height 736
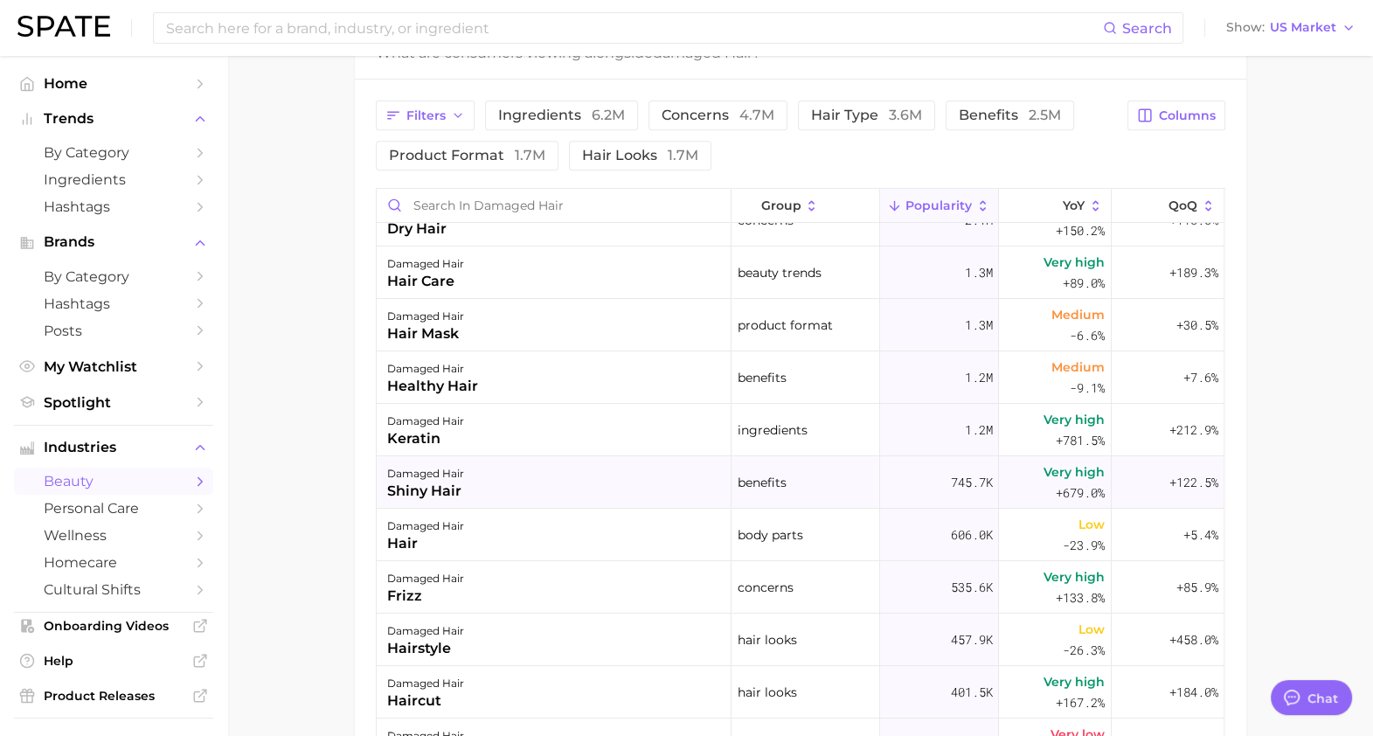
scroll to position [137, 0]
click at [994, 108] on span "benefits 2.5m" at bounding box center [1009, 115] width 102 height 14
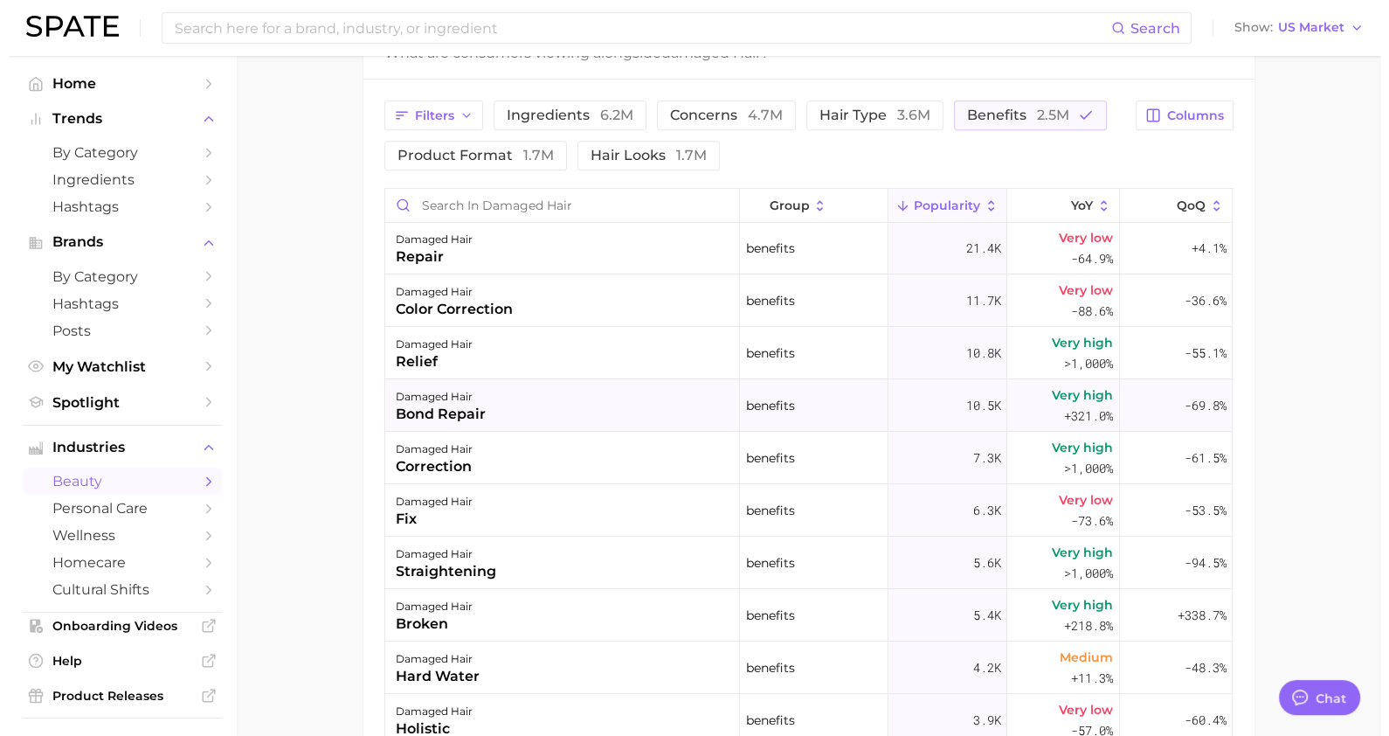
scroll to position [266, 0]
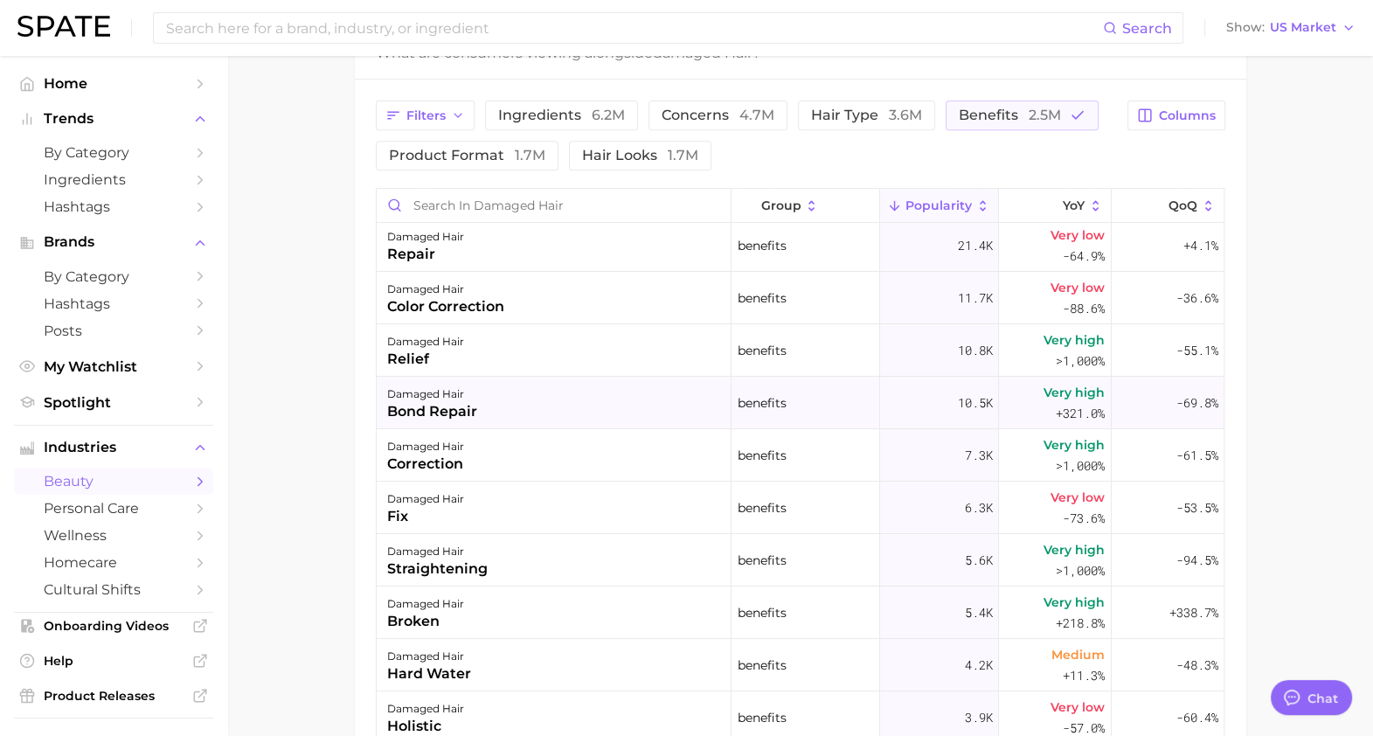
click at [609, 398] on div "damaged hair bond repair" at bounding box center [554, 403] width 355 height 52
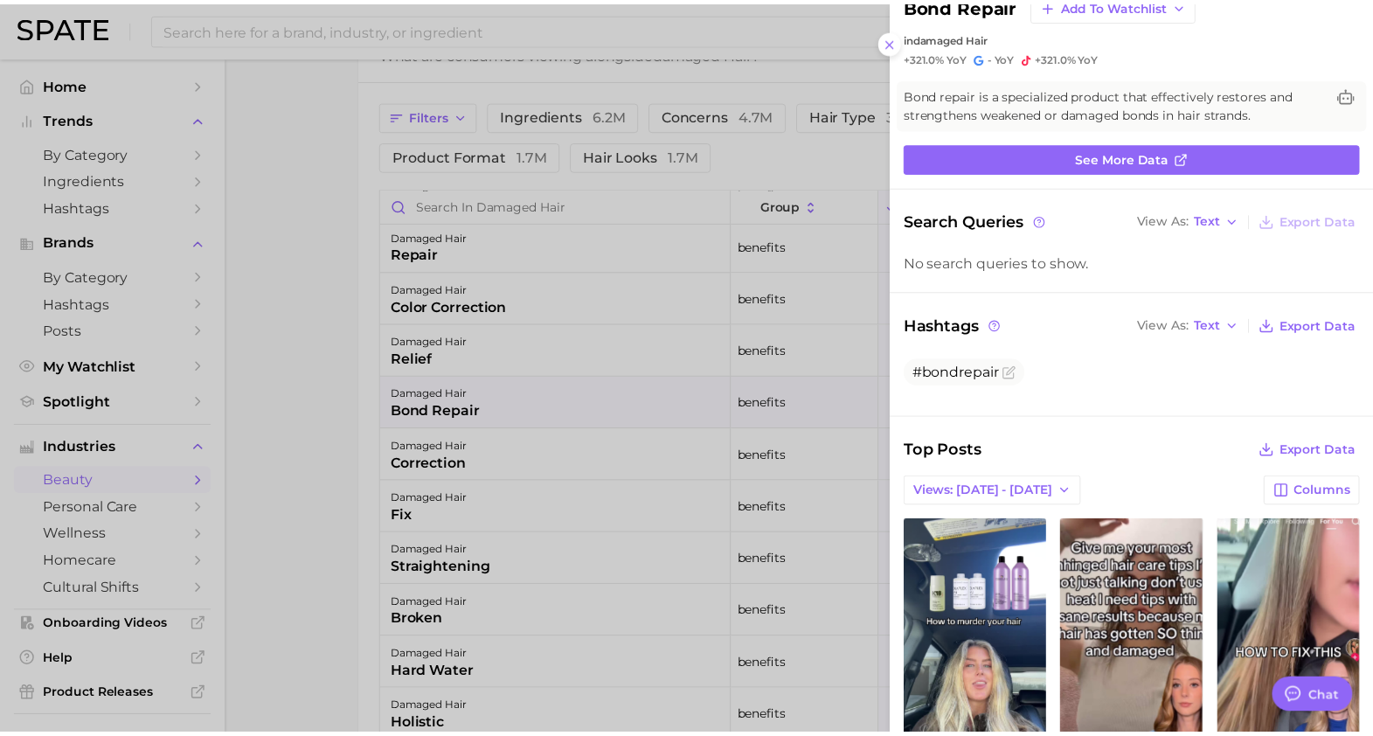
scroll to position [57, 0]
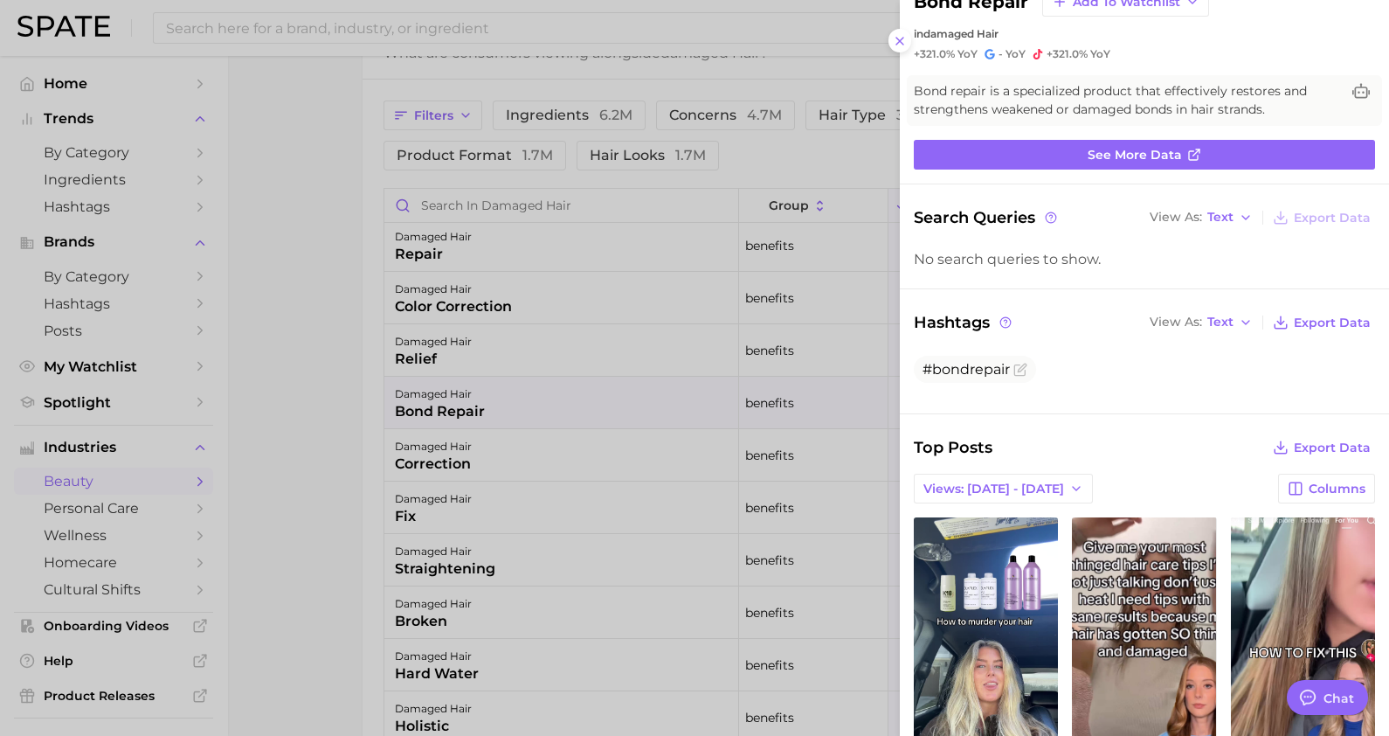
click at [716, 573] on div at bounding box center [694, 368] width 1389 height 736
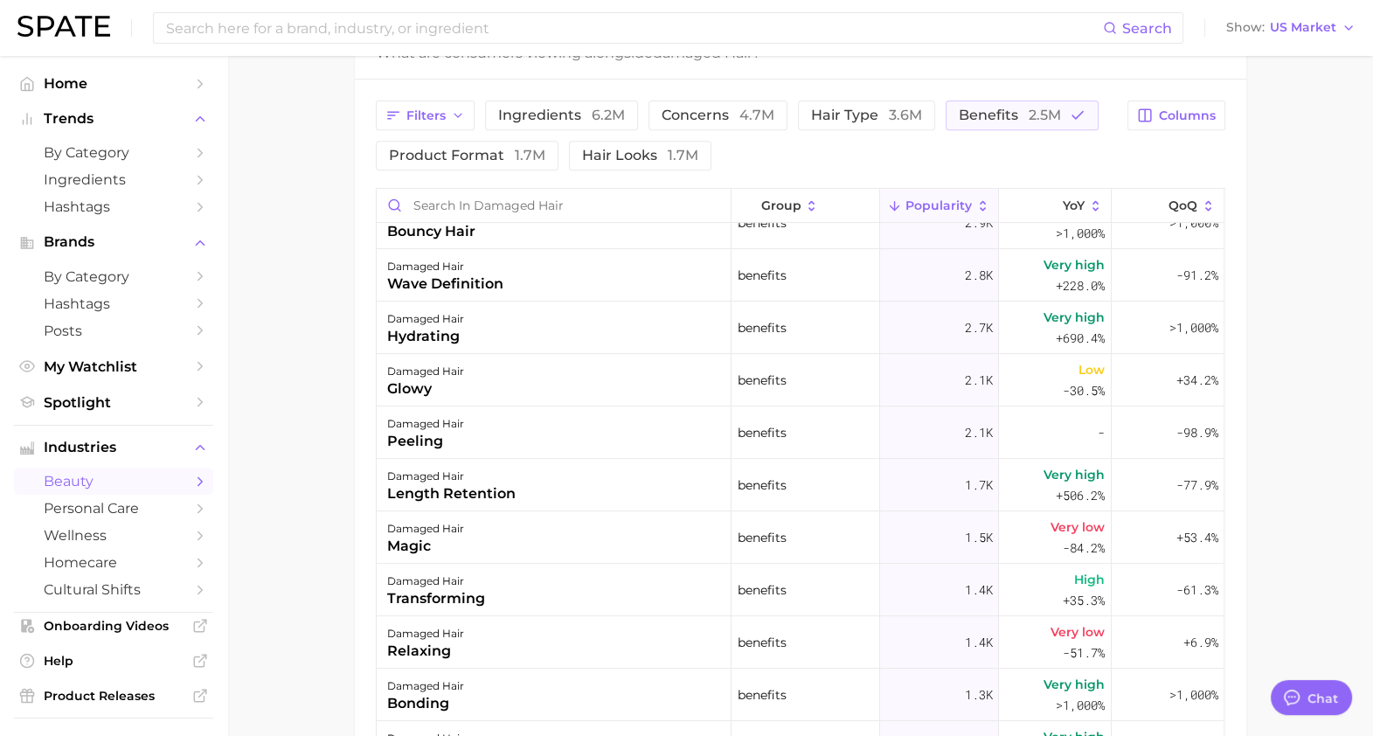
scroll to position [924, 0]
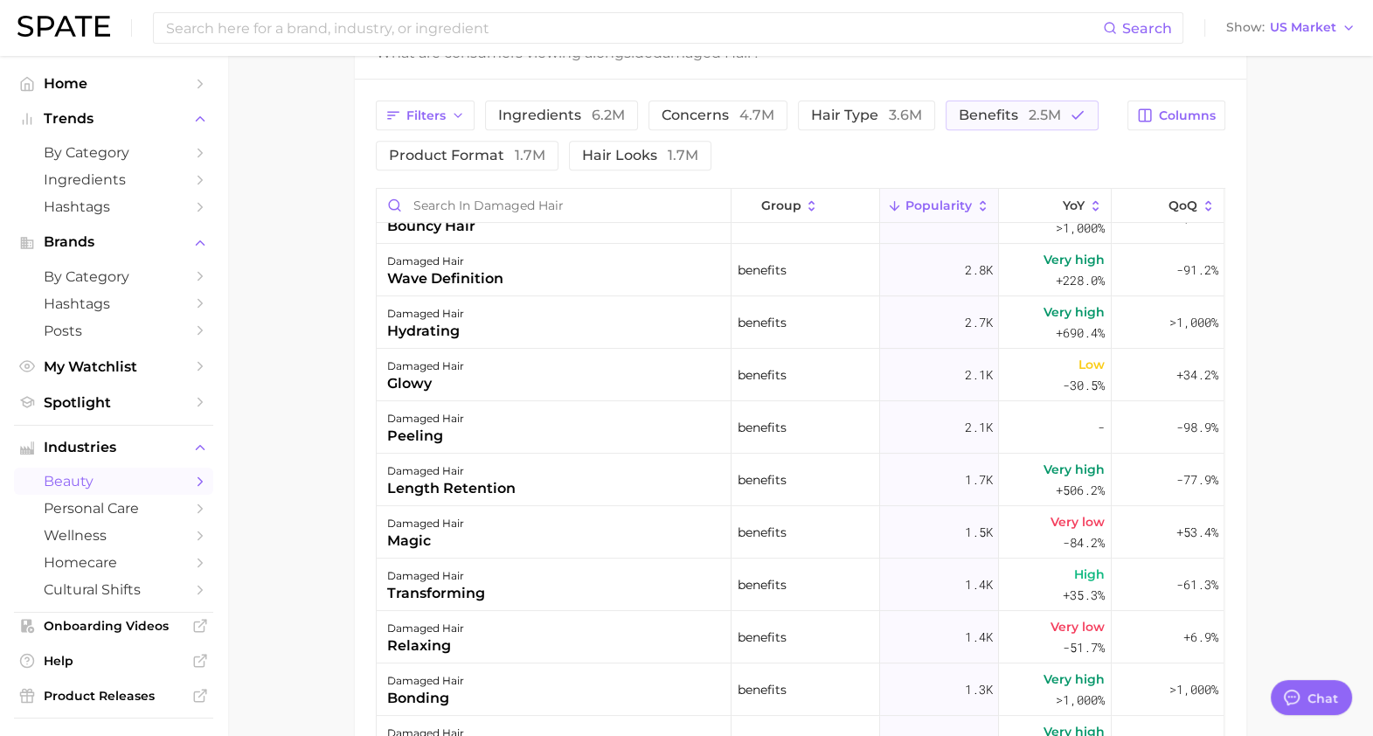
click at [307, 494] on main "1. hair 2. hair concerns 3. hair condition 4. damaged hair Overview Google TikT…" at bounding box center [799, 92] width 1145 height 1879
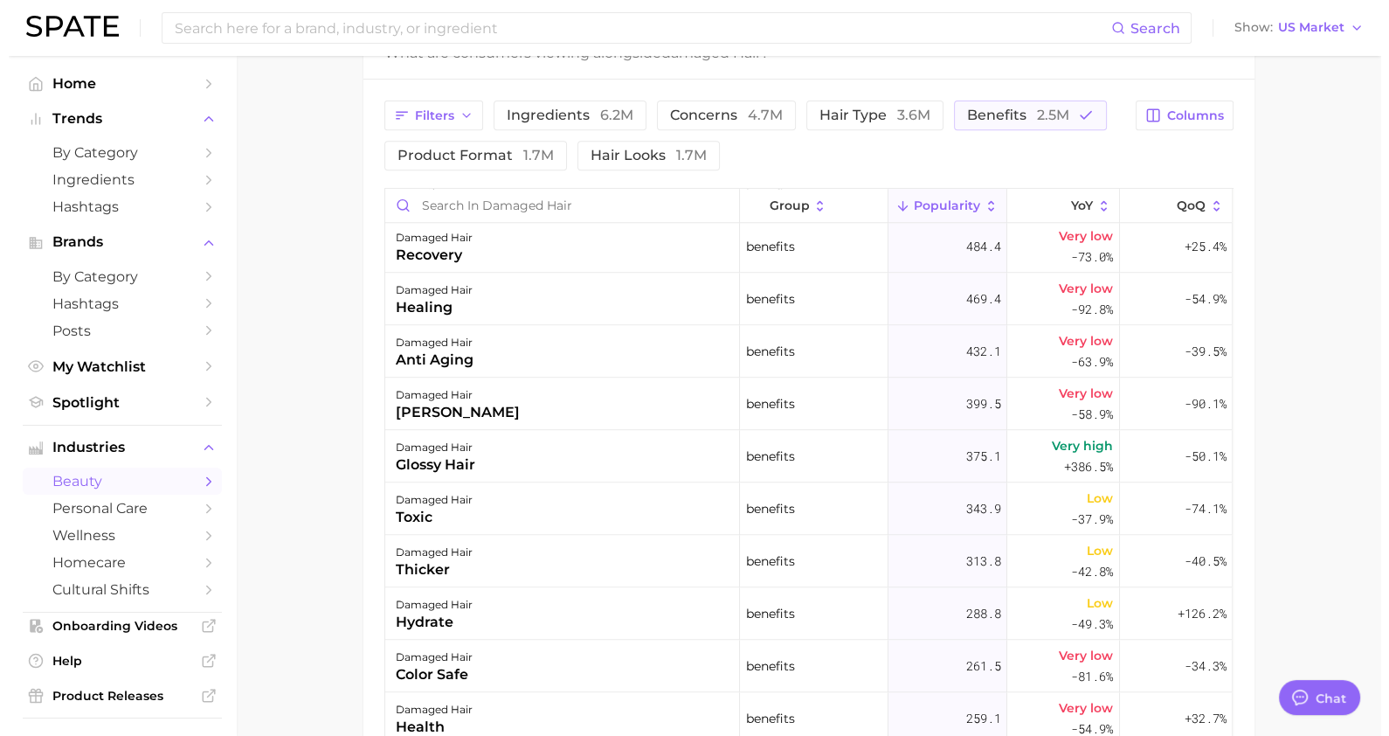
scroll to position [2206, 0]
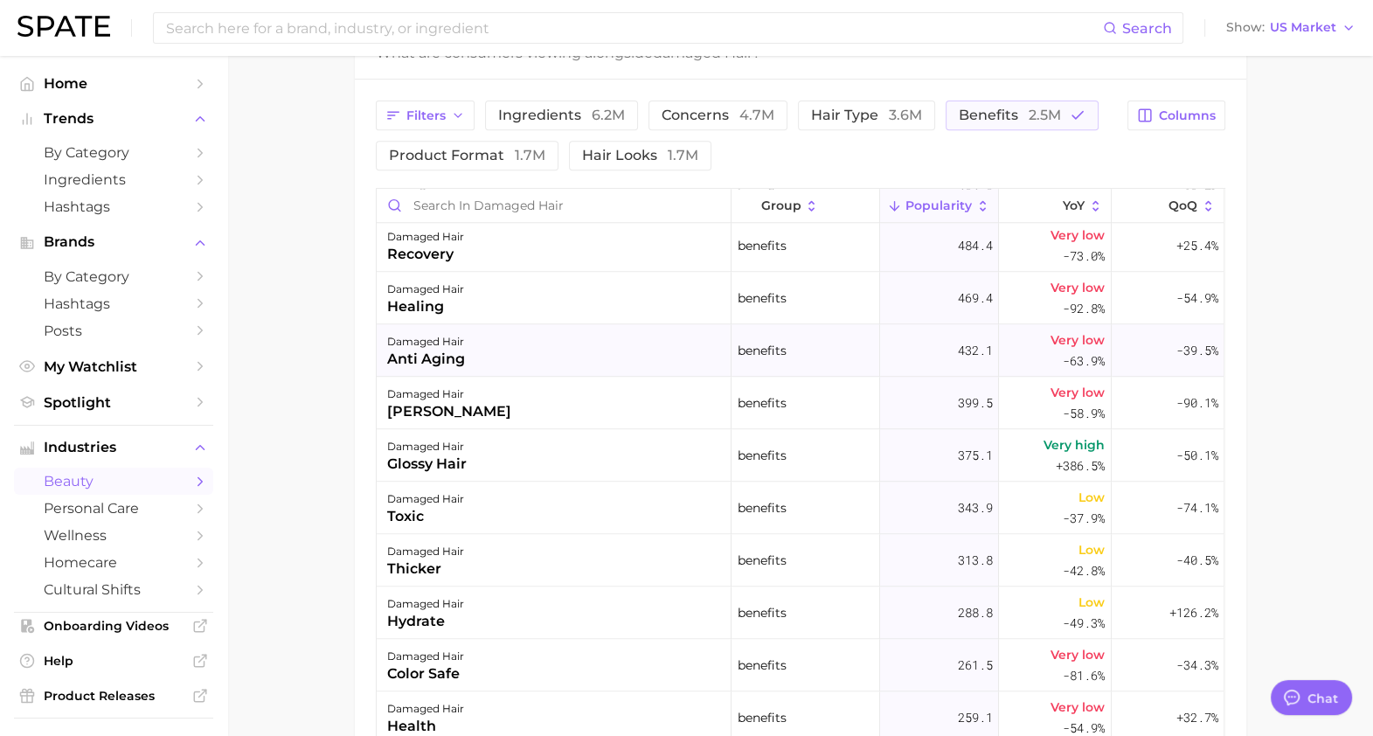
click at [567, 342] on div "damaged hair anti aging" at bounding box center [554, 350] width 355 height 52
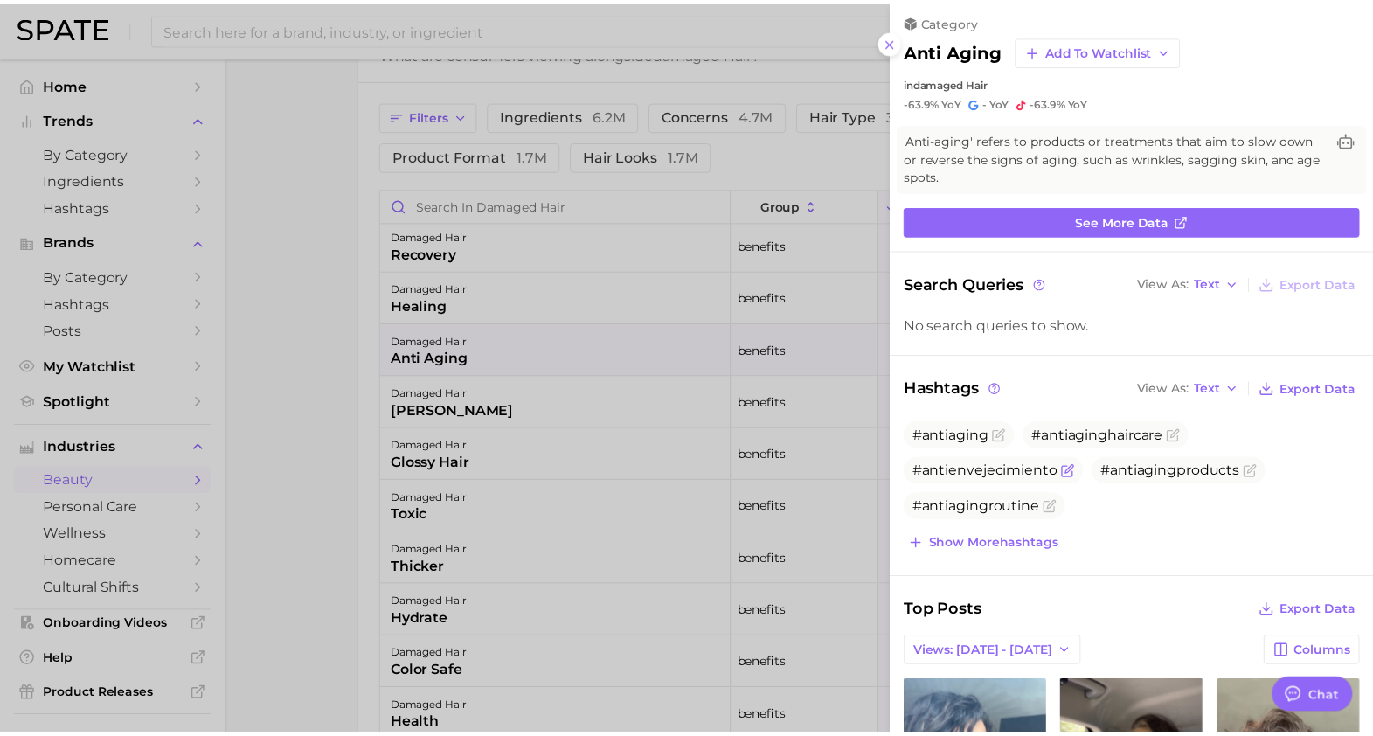
scroll to position [5, 0]
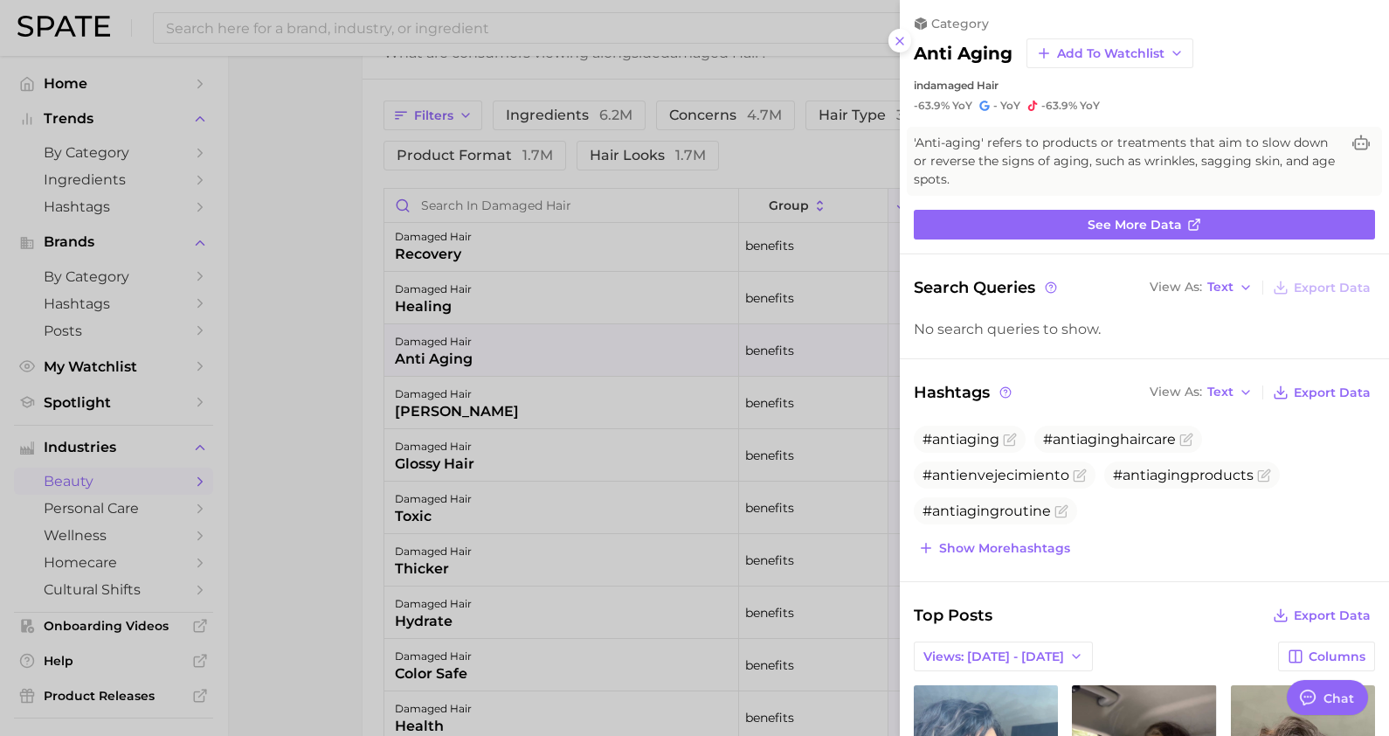
click at [804, 415] on div at bounding box center [694, 368] width 1389 height 736
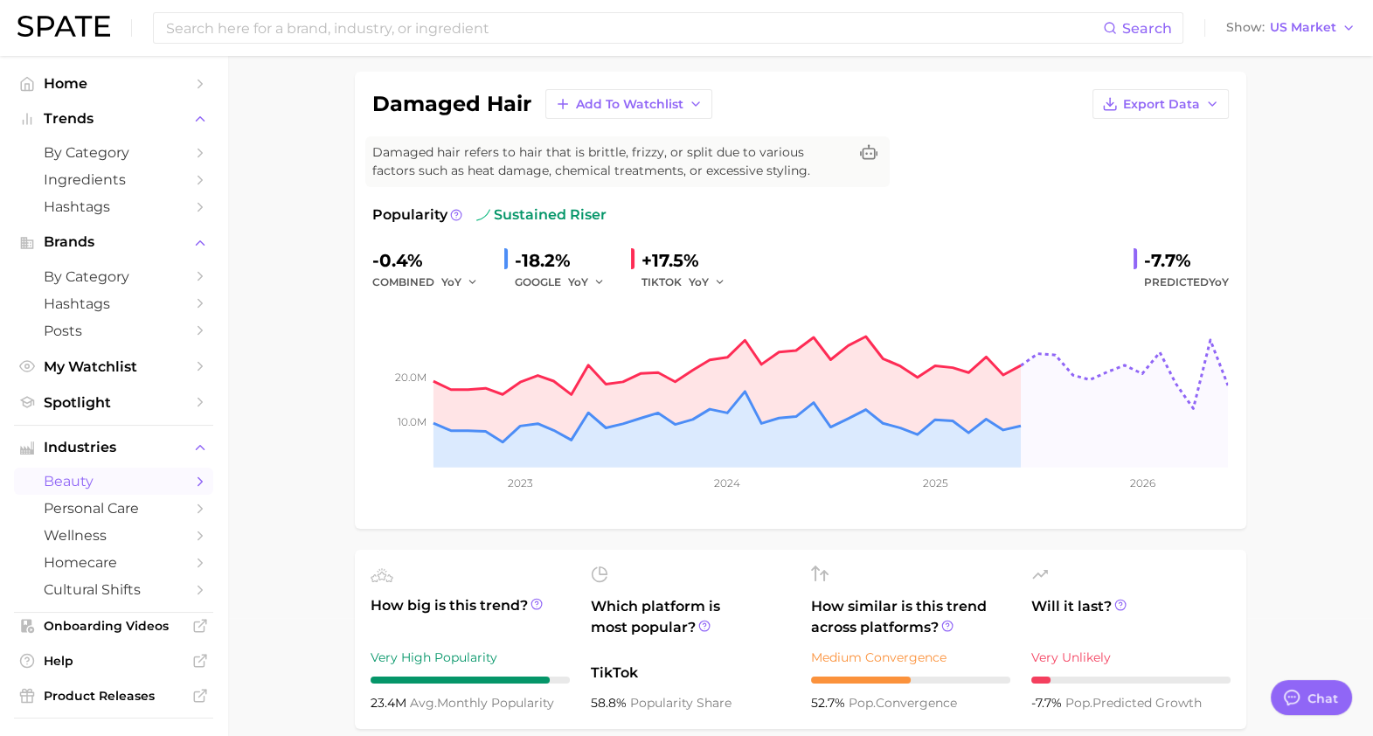
scroll to position [63, 0]
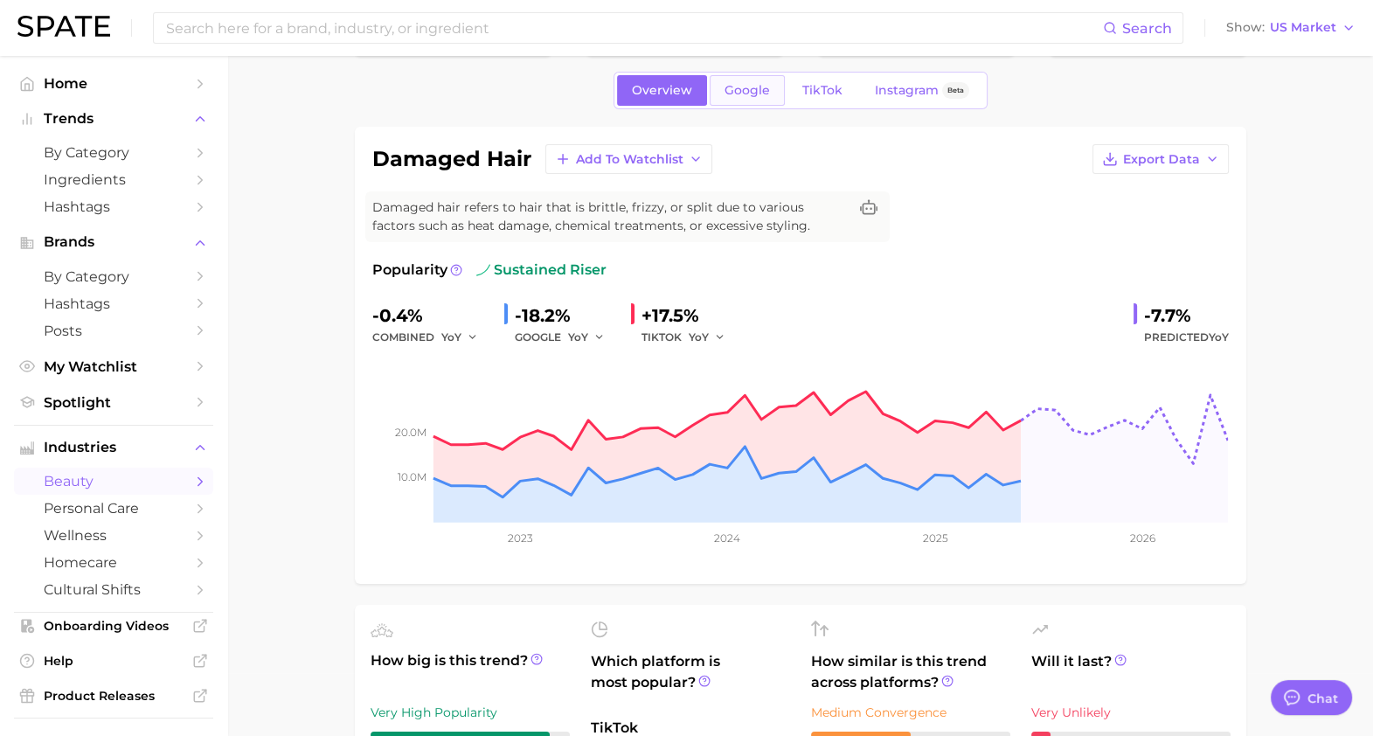
click at [738, 79] on link "Google" at bounding box center [746, 90] width 75 height 31
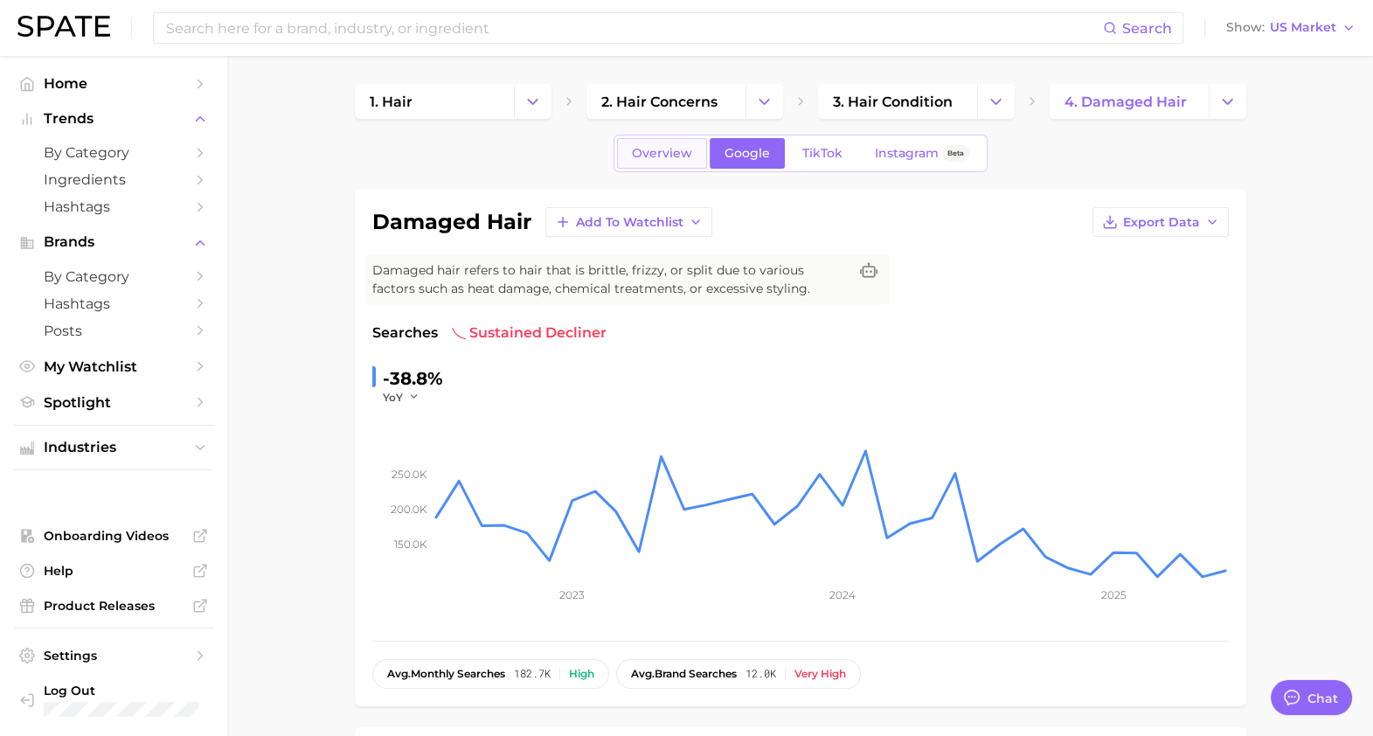
click at [668, 146] on span "Overview" at bounding box center [662, 153] width 60 height 15
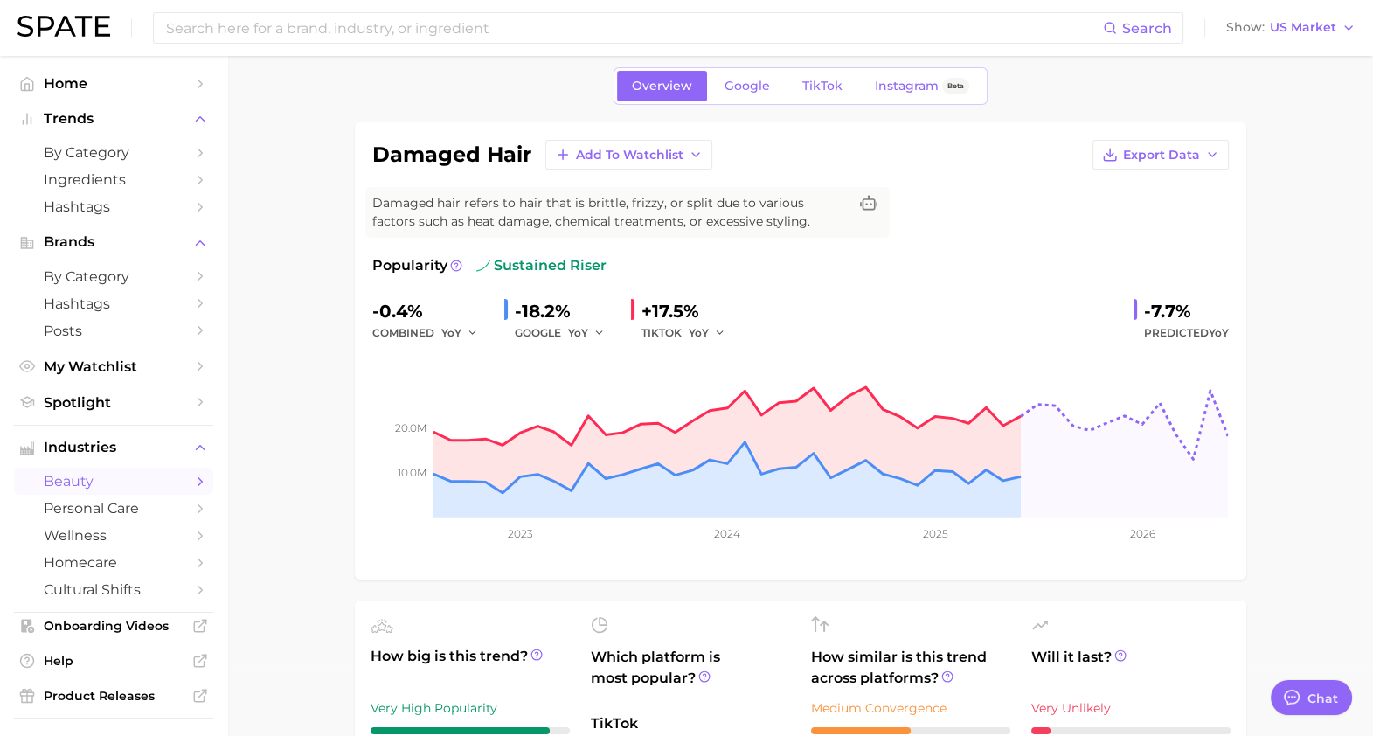
scroll to position [27, 0]
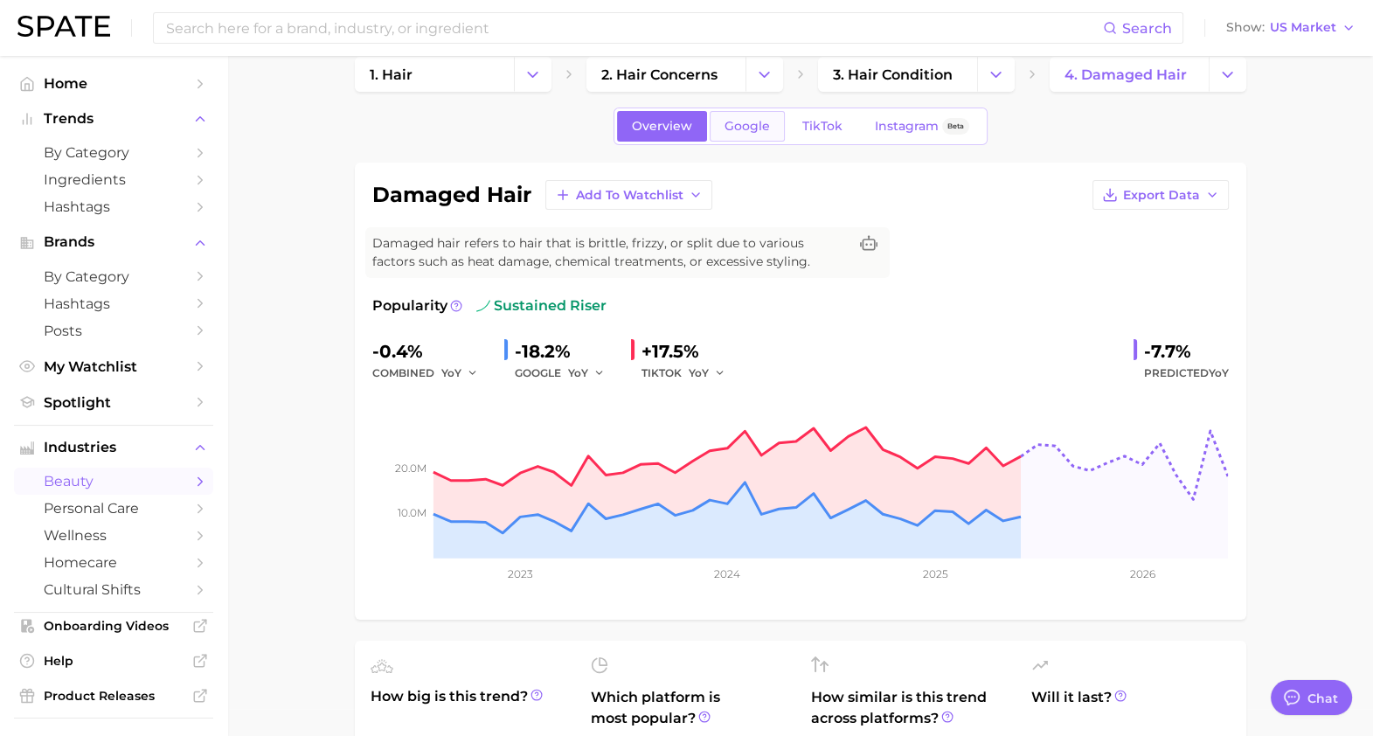
click at [754, 125] on span "Google" at bounding box center [746, 126] width 45 height 15
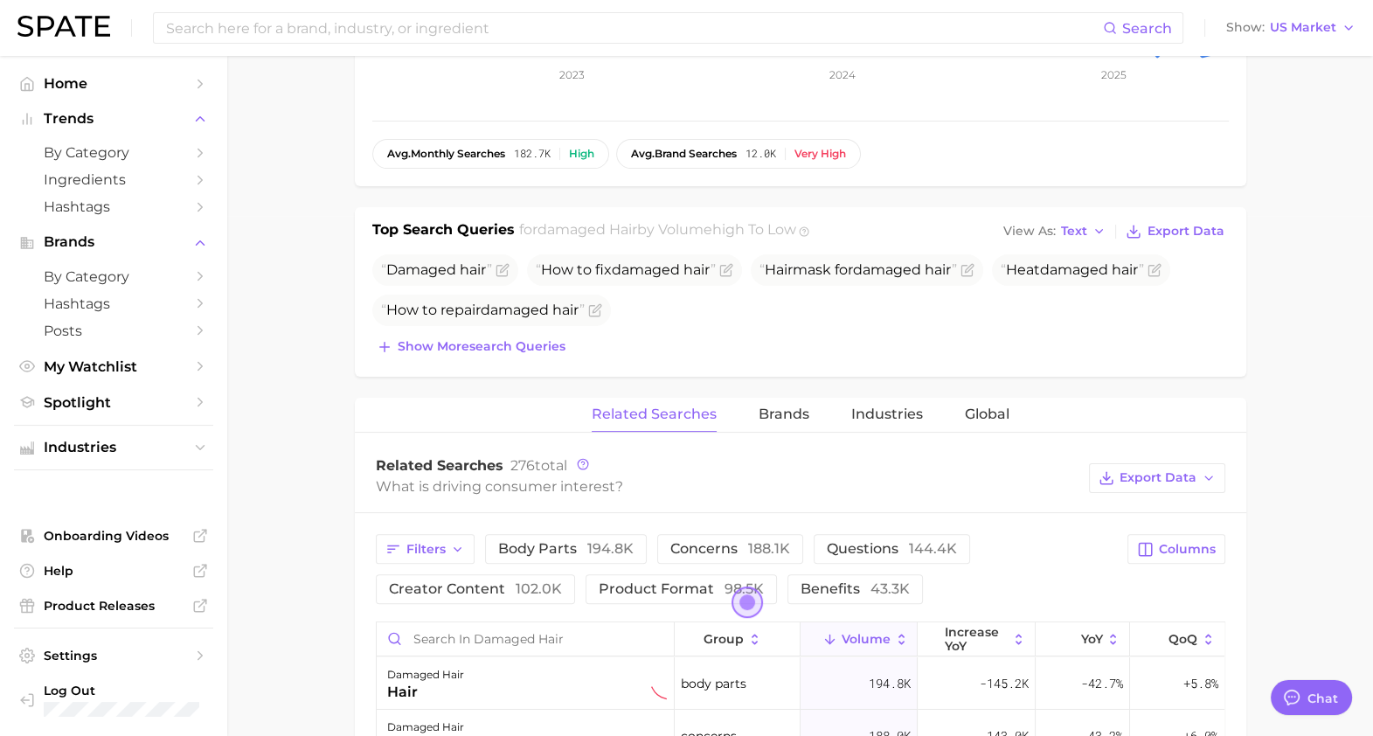
scroll to position [529, 0]
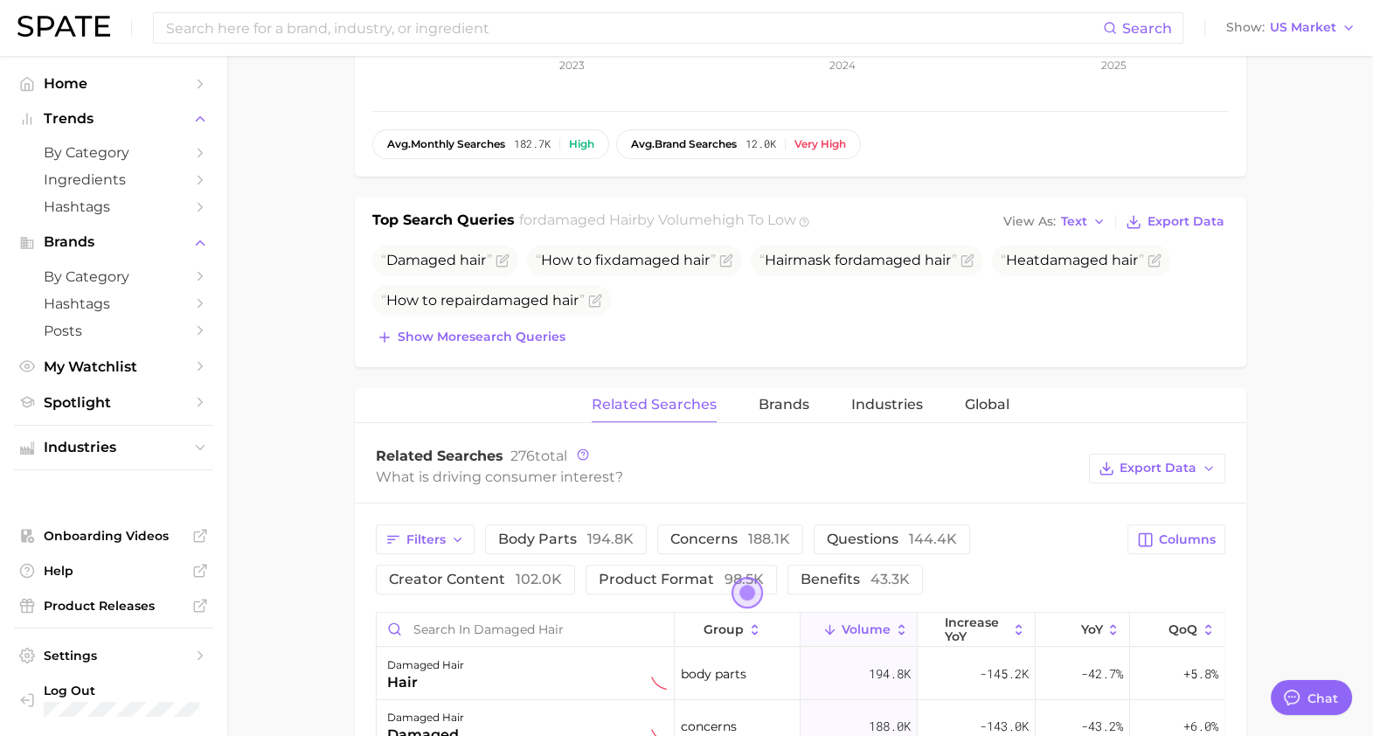
click at [502, 358] on div "Top Search Queries for damaged hair by Volume high to low View As Text Export D…" at bounding box center [800, 281] width 891 height 169
click at [488, 343] on button "Show more search queries" at bounding box center [470, 337] width 197 height 24
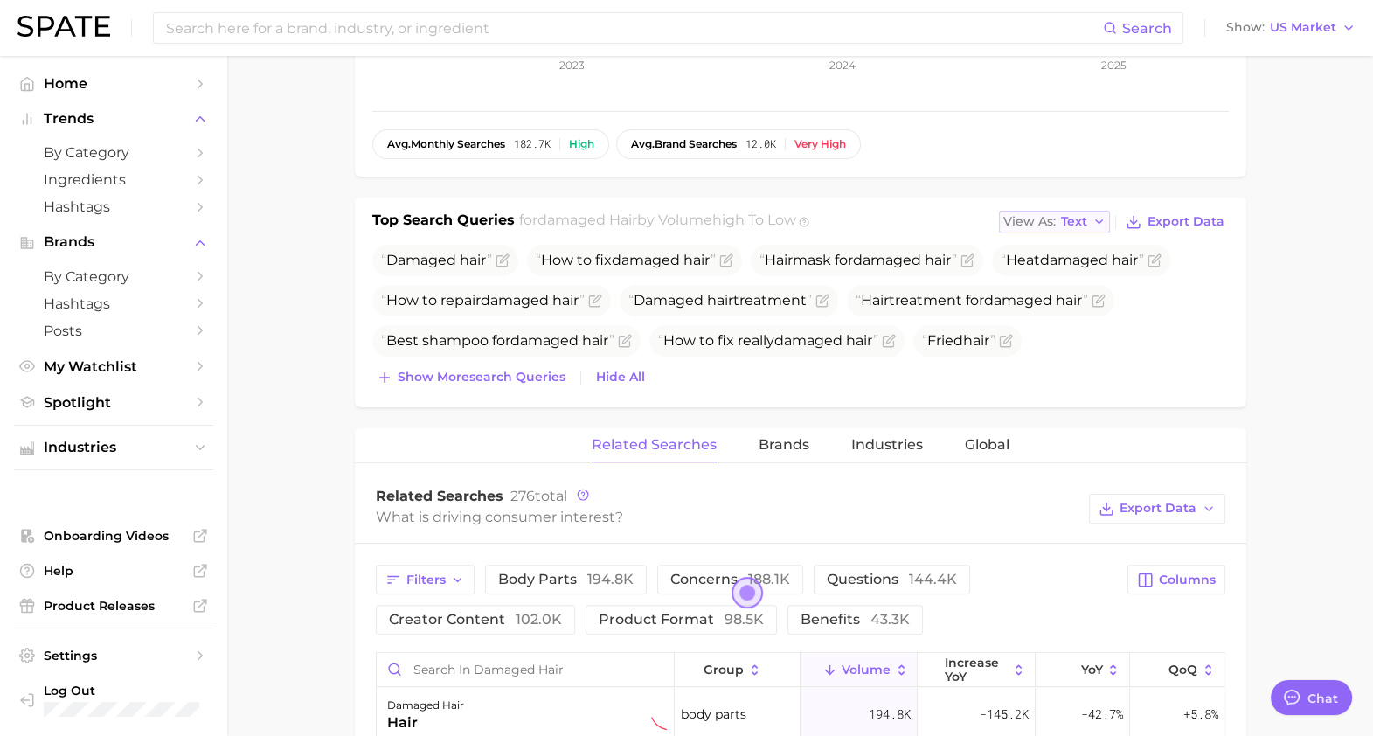
click at [1082, 224] on span "Text" at bounding box center [1074, 222] width 26 height 10
click at [1085, 286] on button "Table" at bounding box center [1095, 281] width 192 height 31
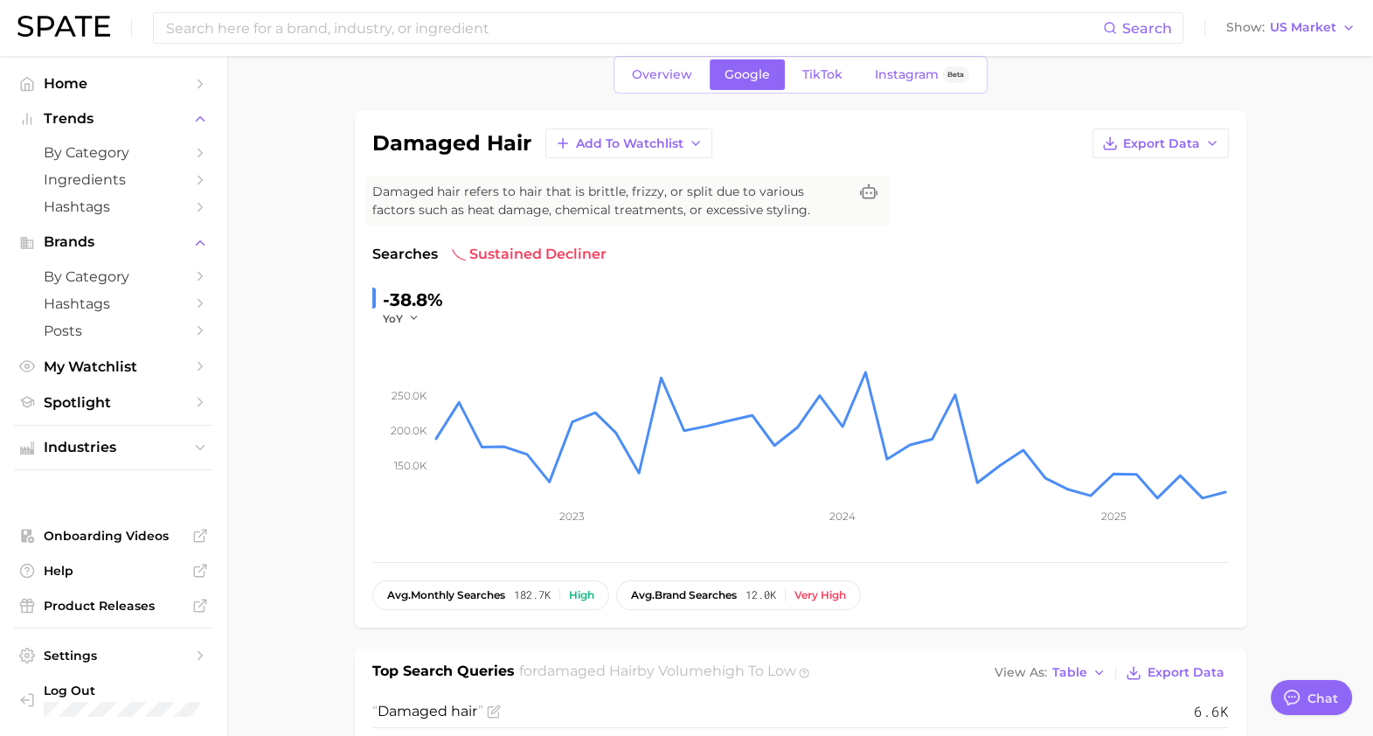
scroll to position [0, 0]
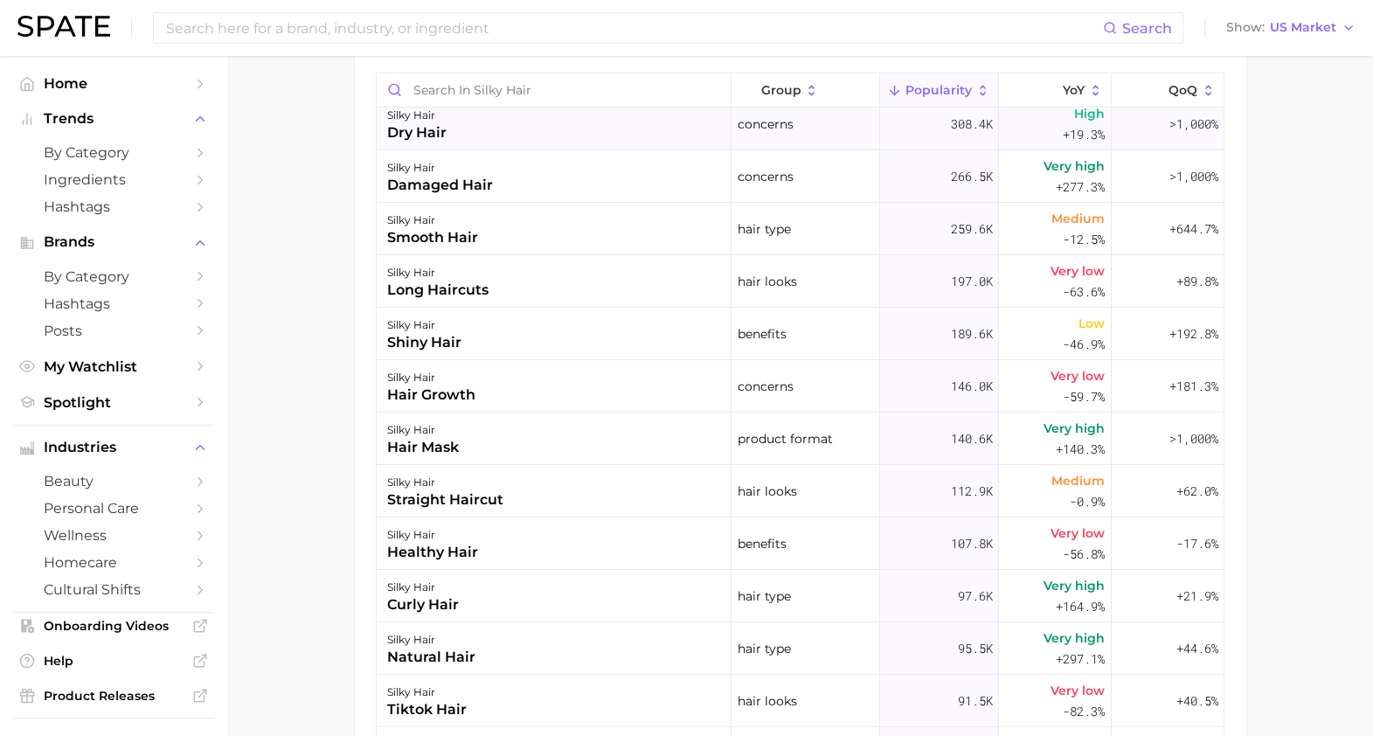
scroll to position [240, 0]
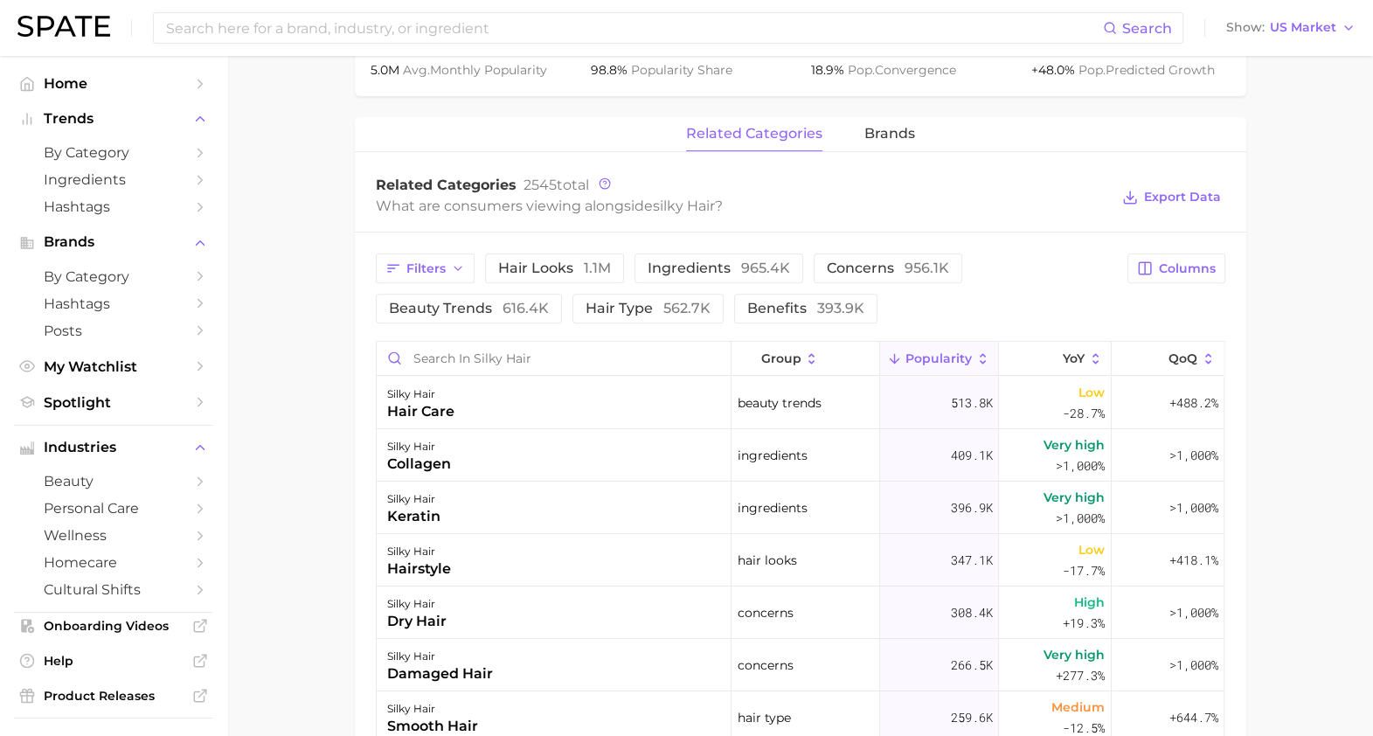
scroll to position [899, 0]
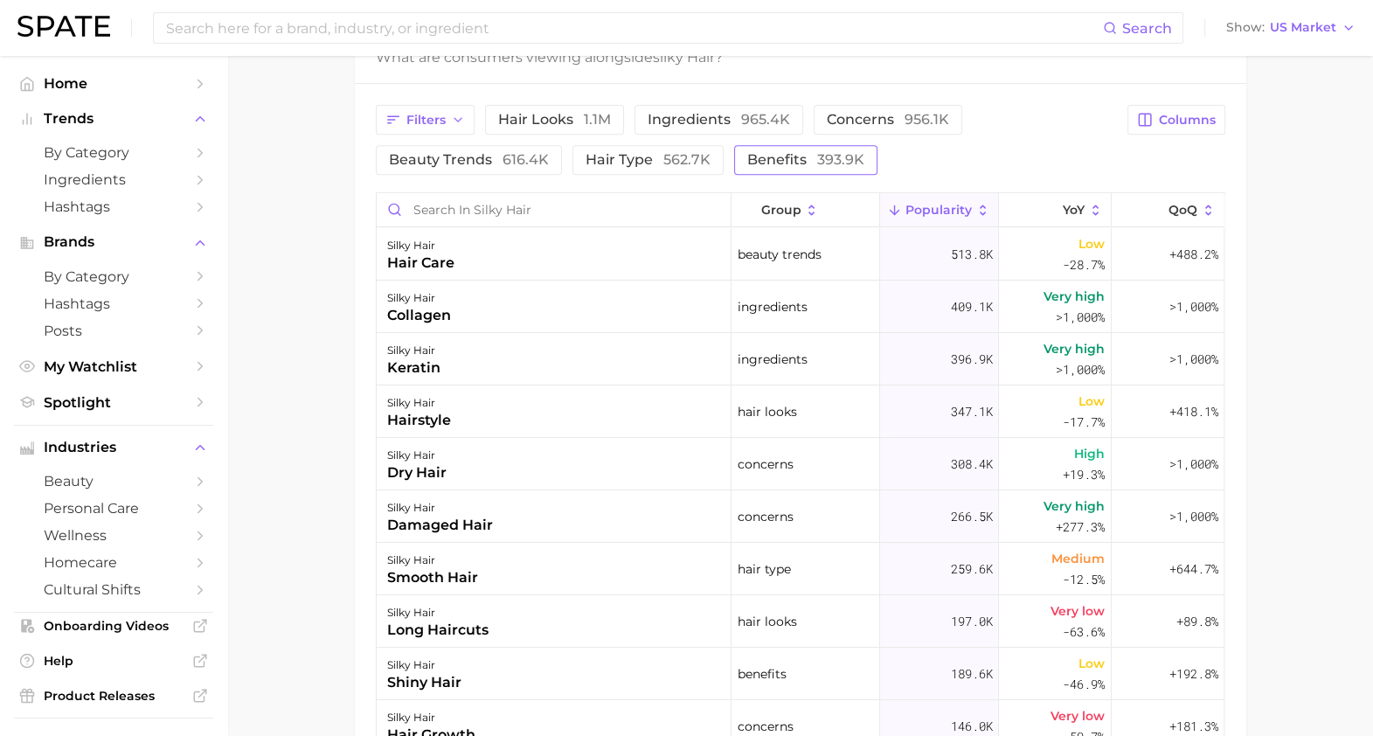
click at [750, 162] on span "benefits 393.9k" at bounding box center [805, 160] width 117 height 14
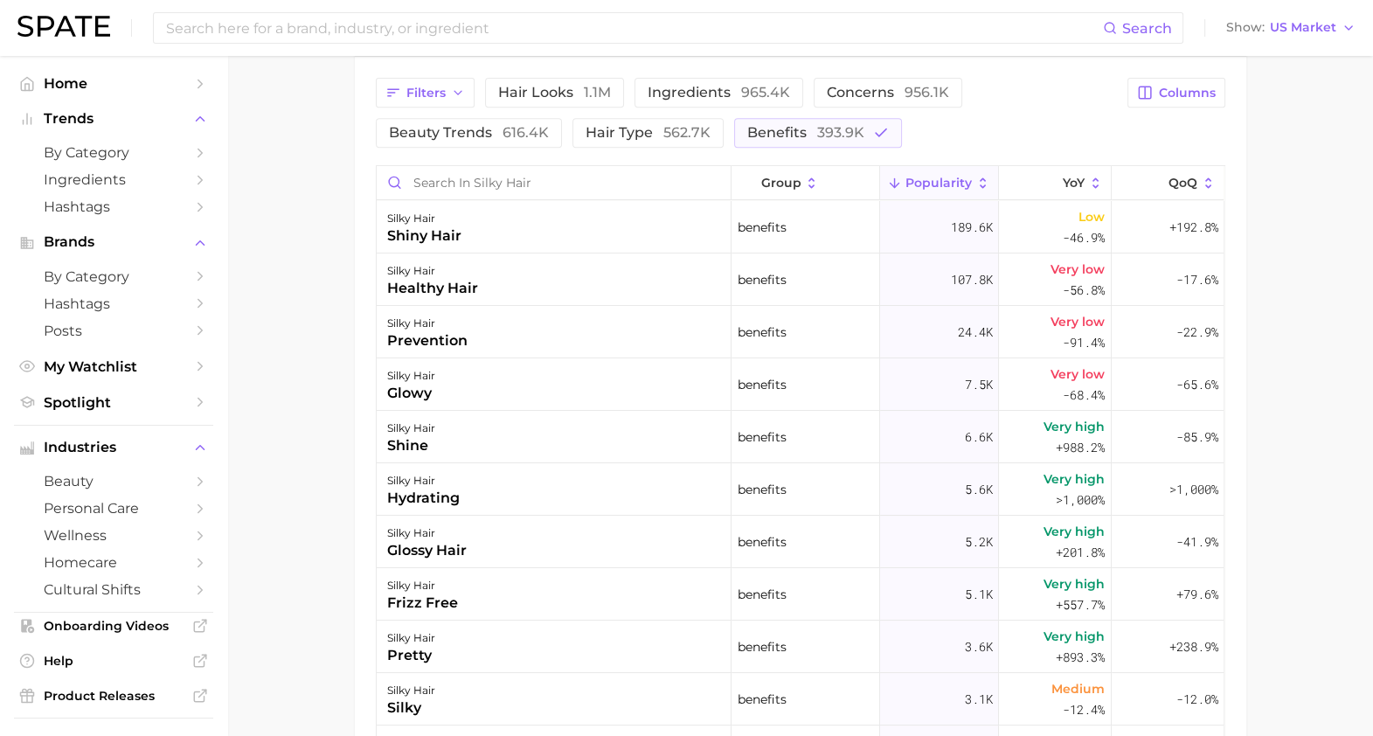
scroll to position [930, 0]
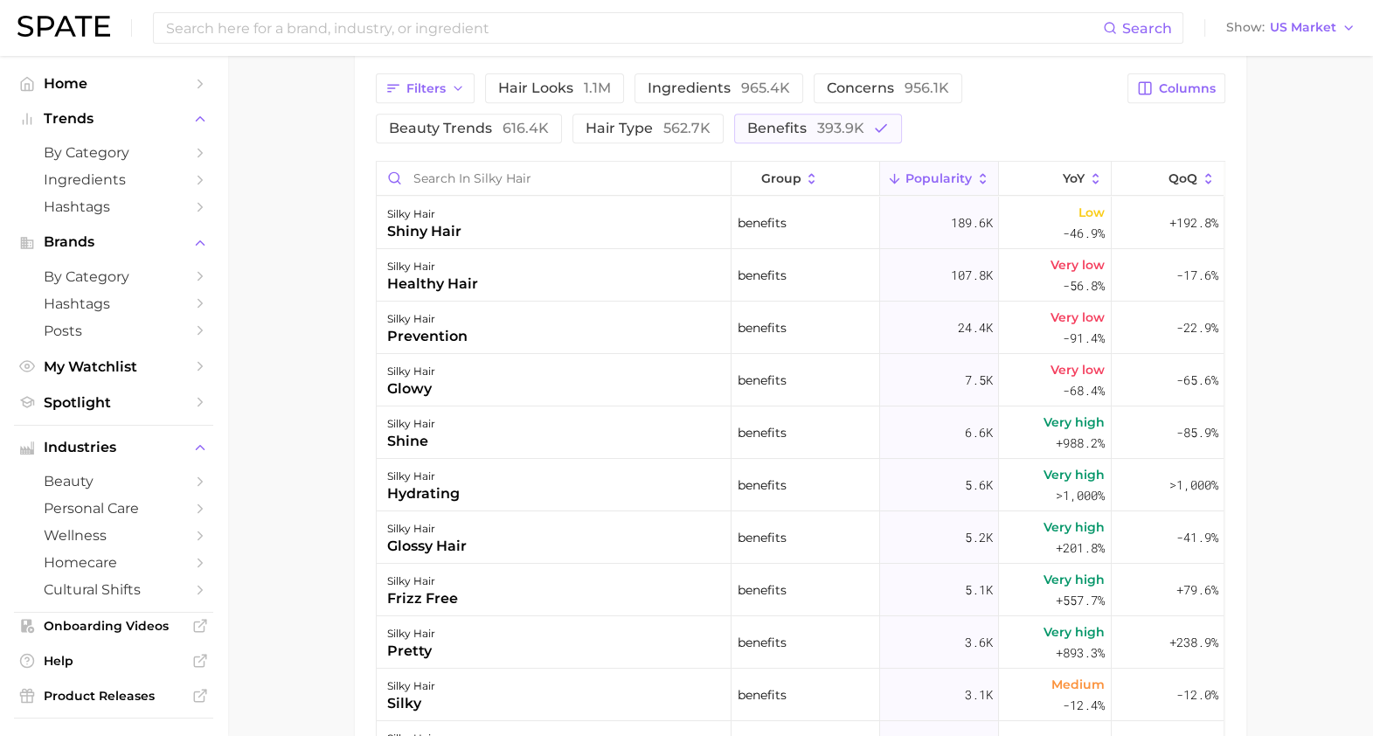
click at [267, 325] on main "silky hair Overview Google TikTok Instagram Beta silky hair Add to Watchlist Ex…" at bounding box center [799, 64] width 1145 height 1879
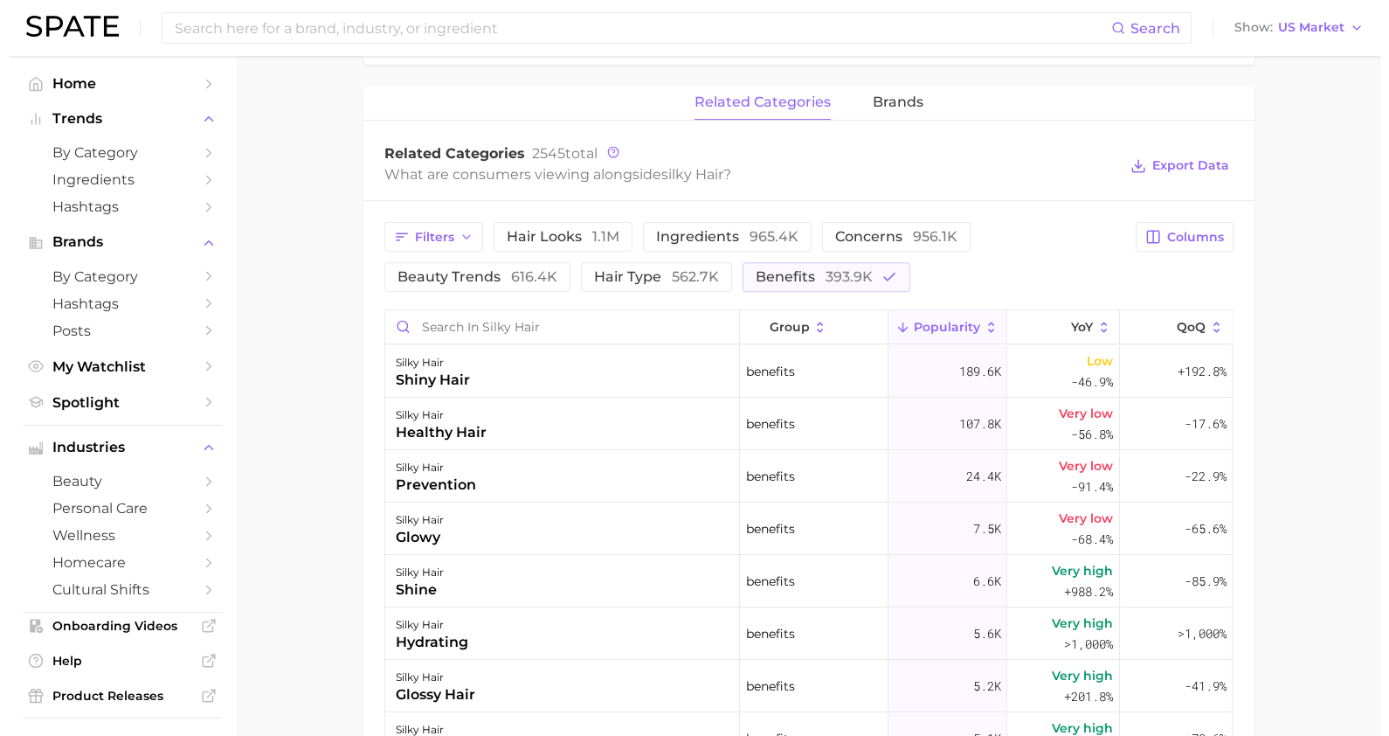
scroll to position [784, 0]
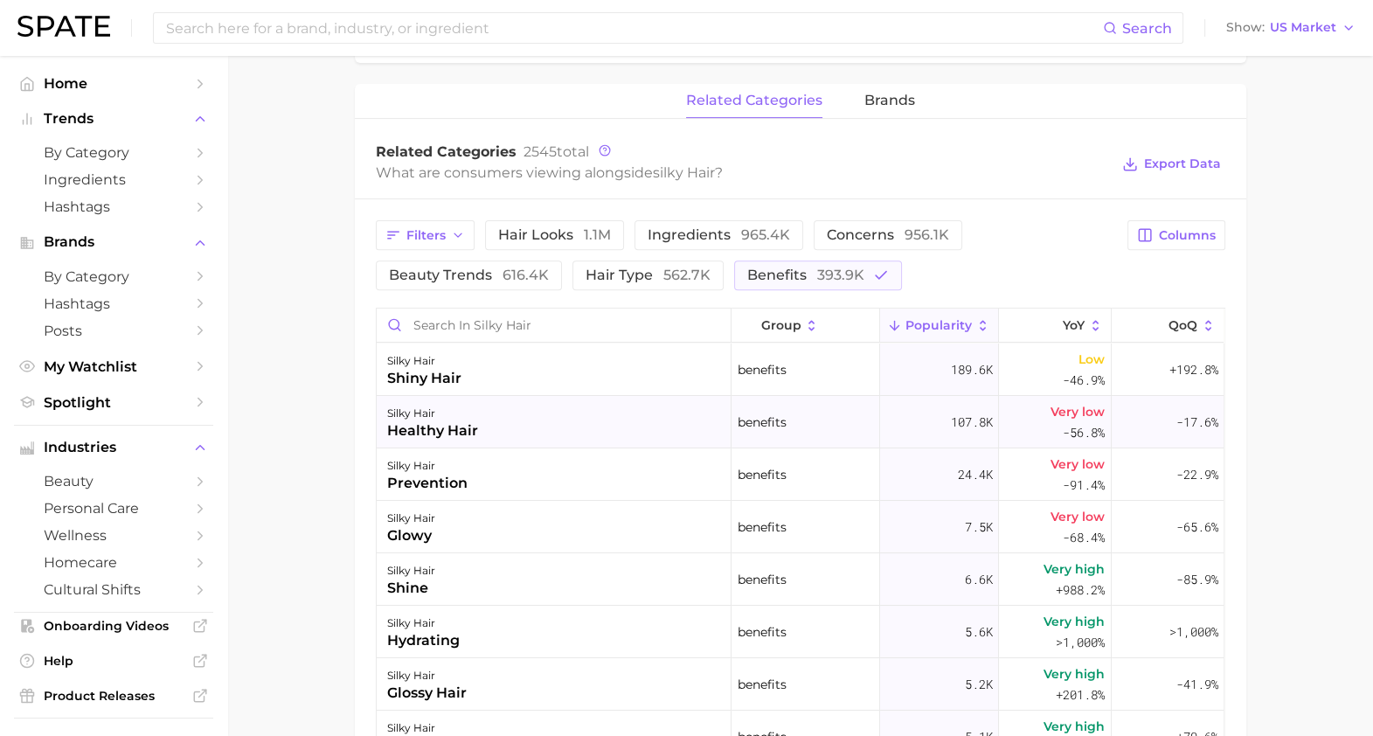
click at [462, 446] on div "silky hair healthy hair" at bounding box center [554, 422] width 355 height 52
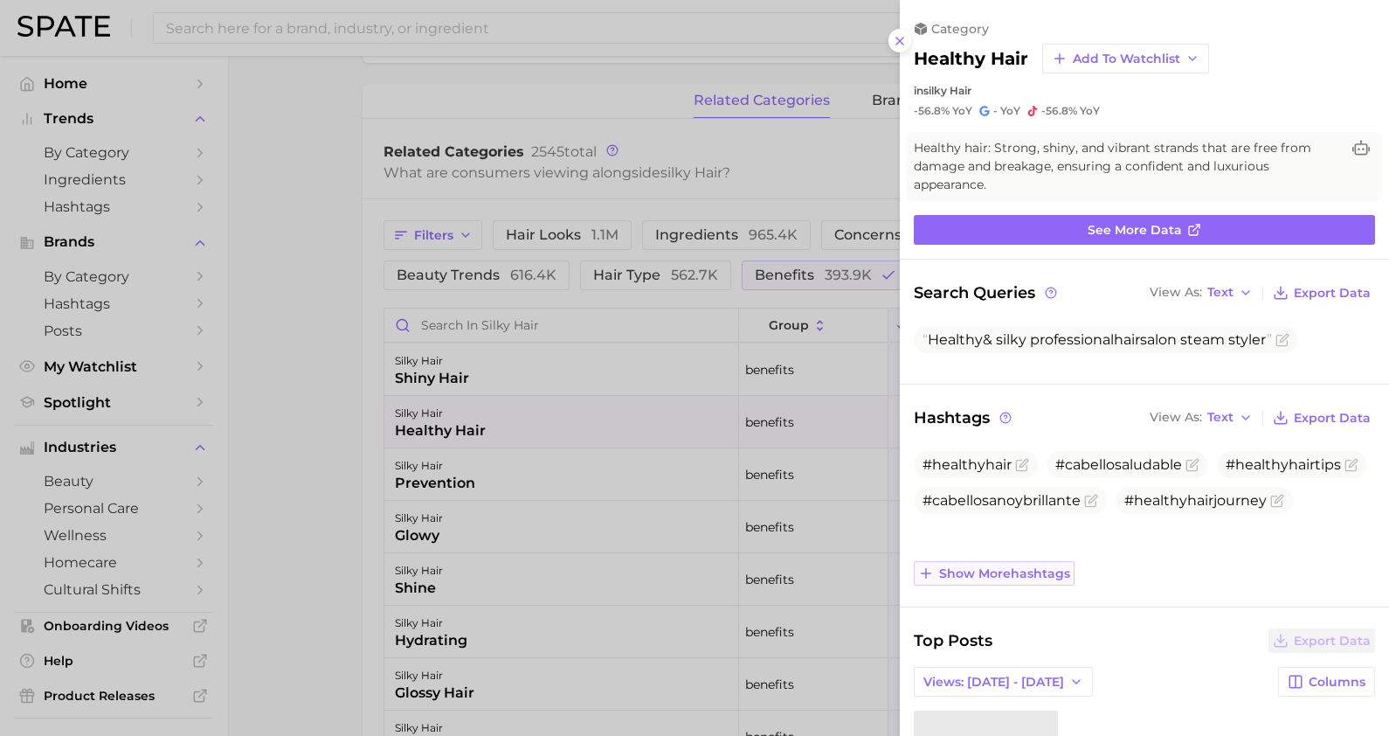
click at [1053, 577] on span "Show more hashtags" at bounding box center [1004, 573] width 131 height 15
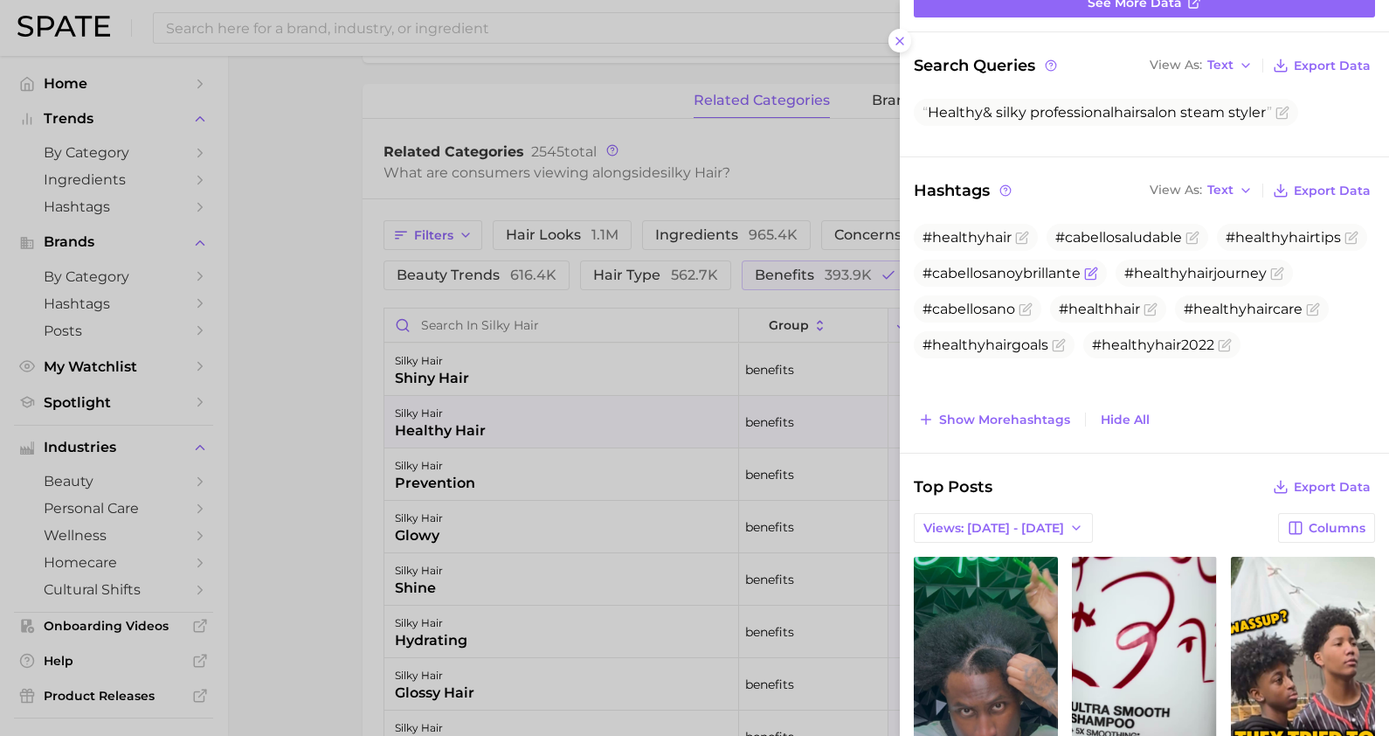
scroll to position [228, 0]
click at [1050, 417] on span "Show more hashtags" at bounding box center [1004, 419] width 131 height 15
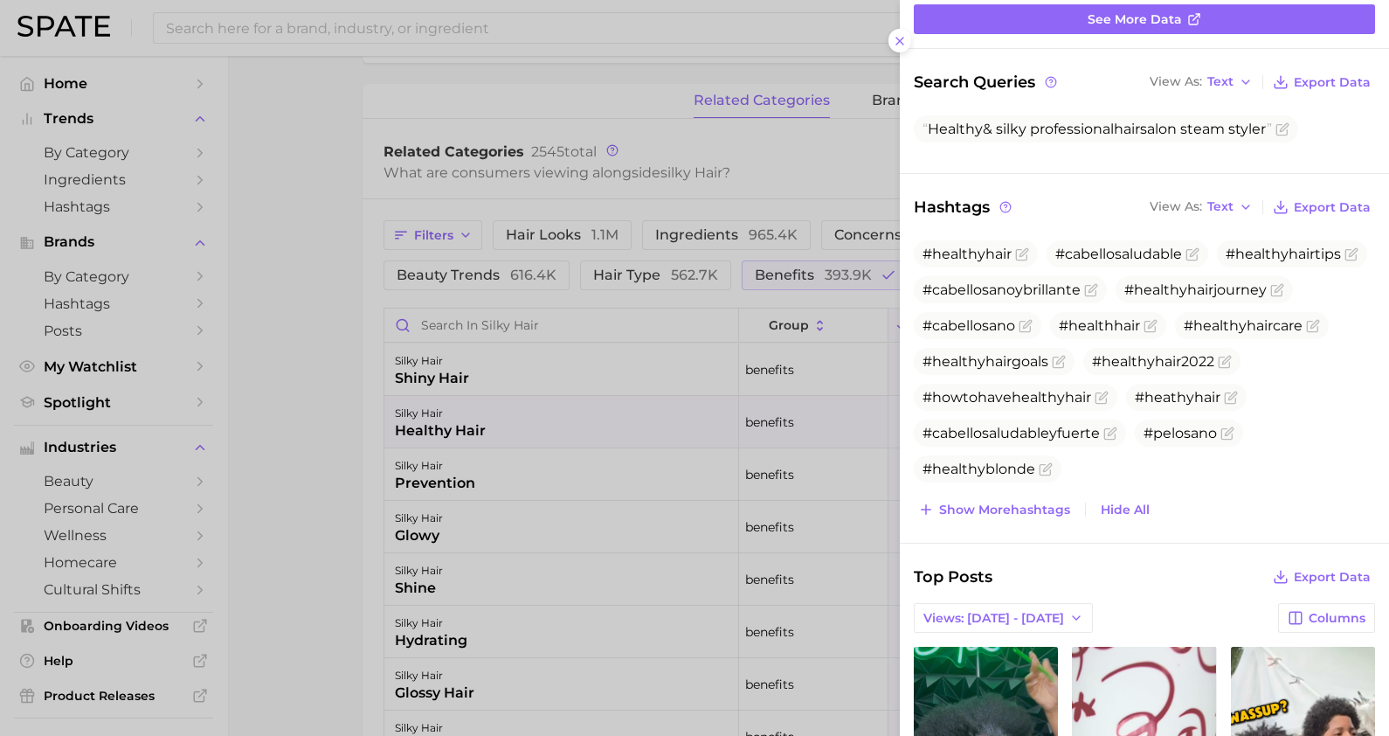
scroll to position [209, 0]
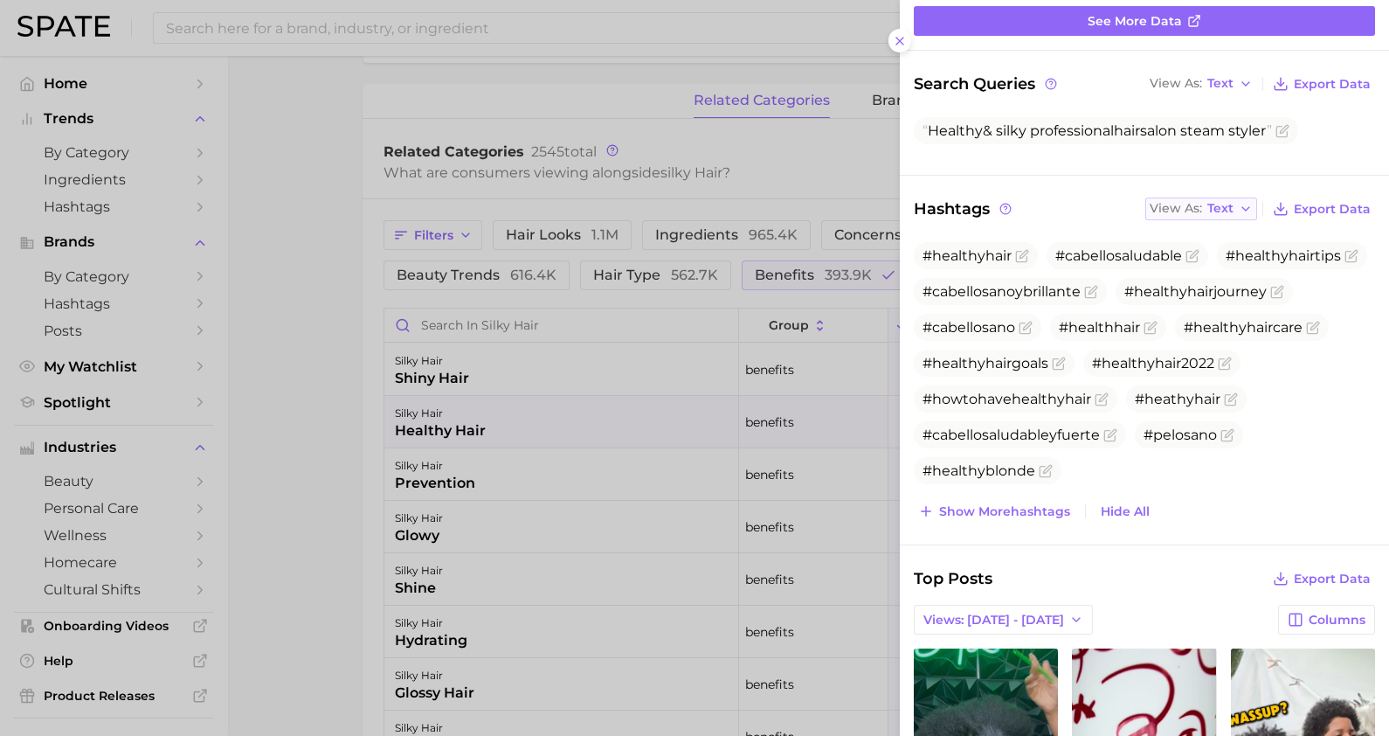
click at [1207, 204] on span "Text" at bounding box center [1220, 209] width 26 height 10
click at [1190, 266] on span "Table" at bounding box center [1192, 269] width 34 height 15
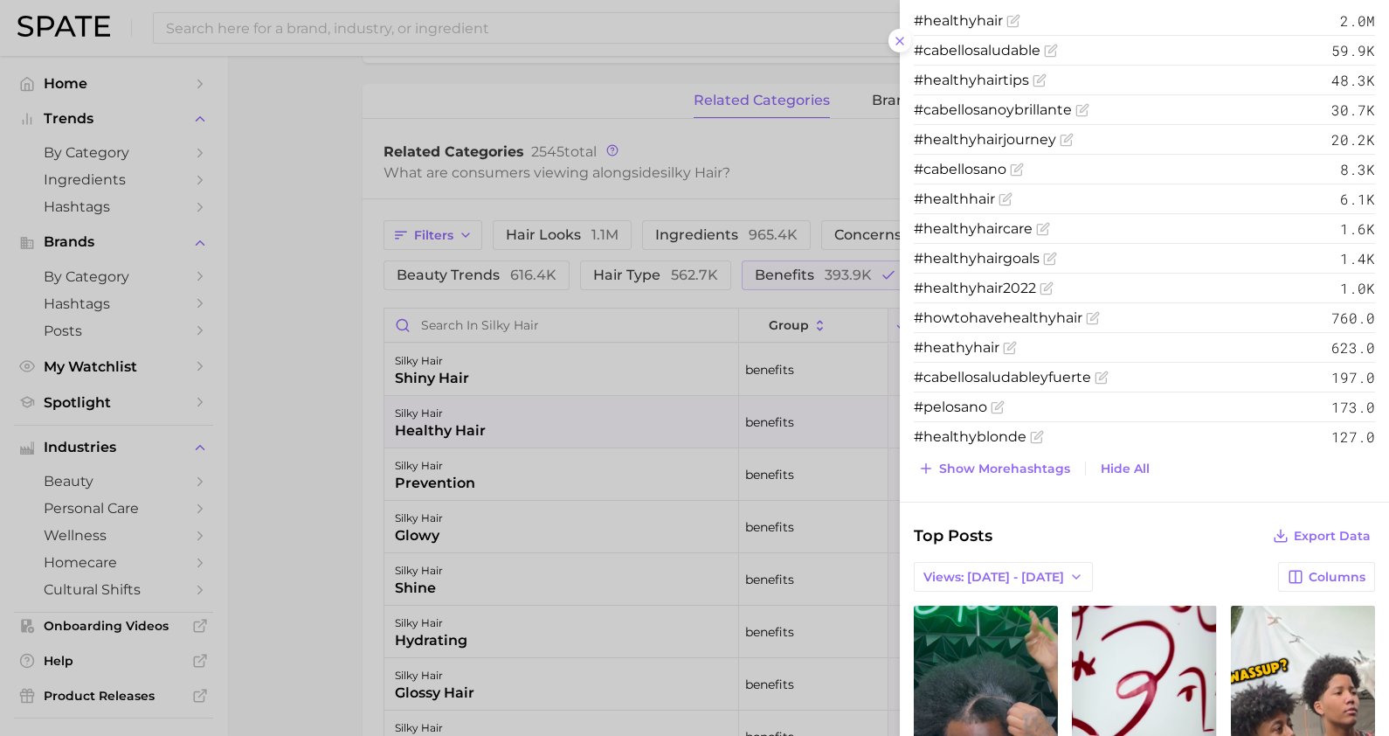
scroll to position [445, 0]
click at [982, 464] on span "Show more hashtags" at bounding box center [1004, 468] width 131 height 15
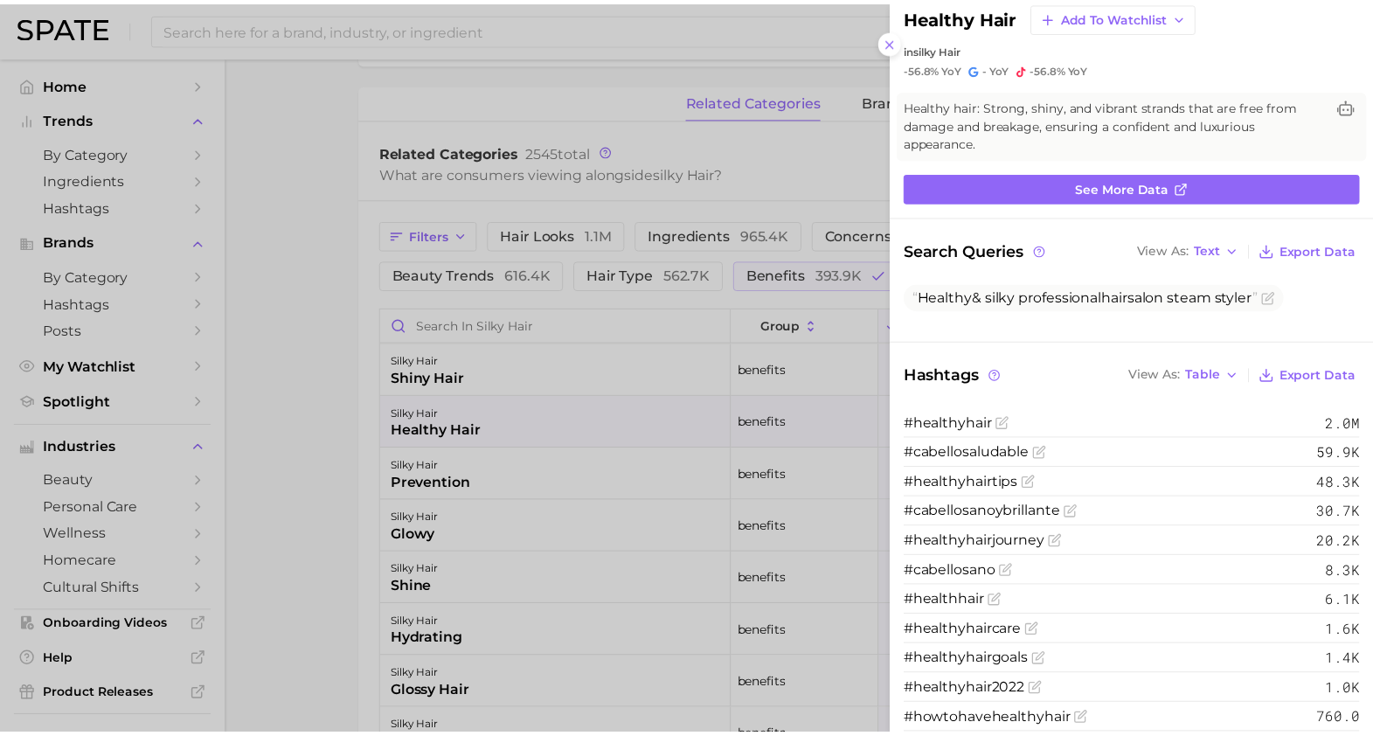
scroll to position [0, 0]
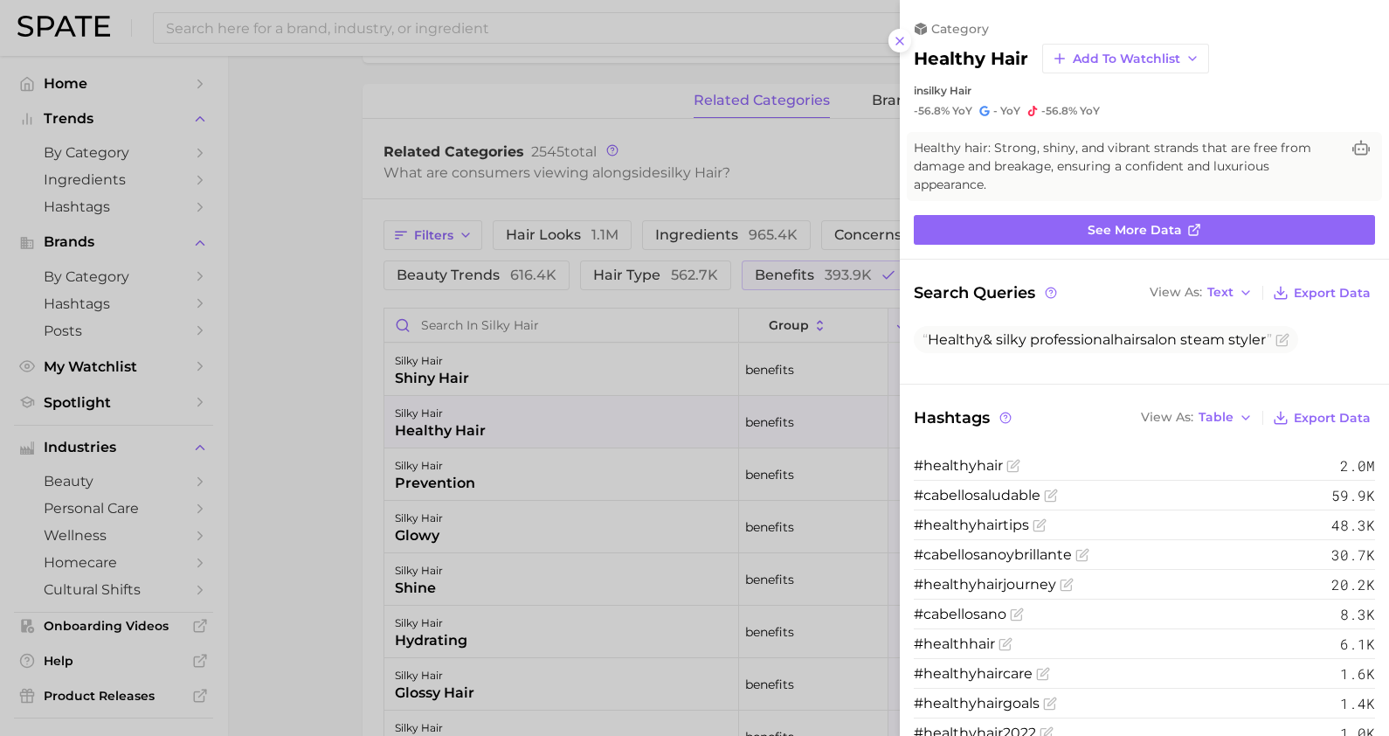
click at [847, 153] on div at bounding box center [694, 368] width 1389 height 736
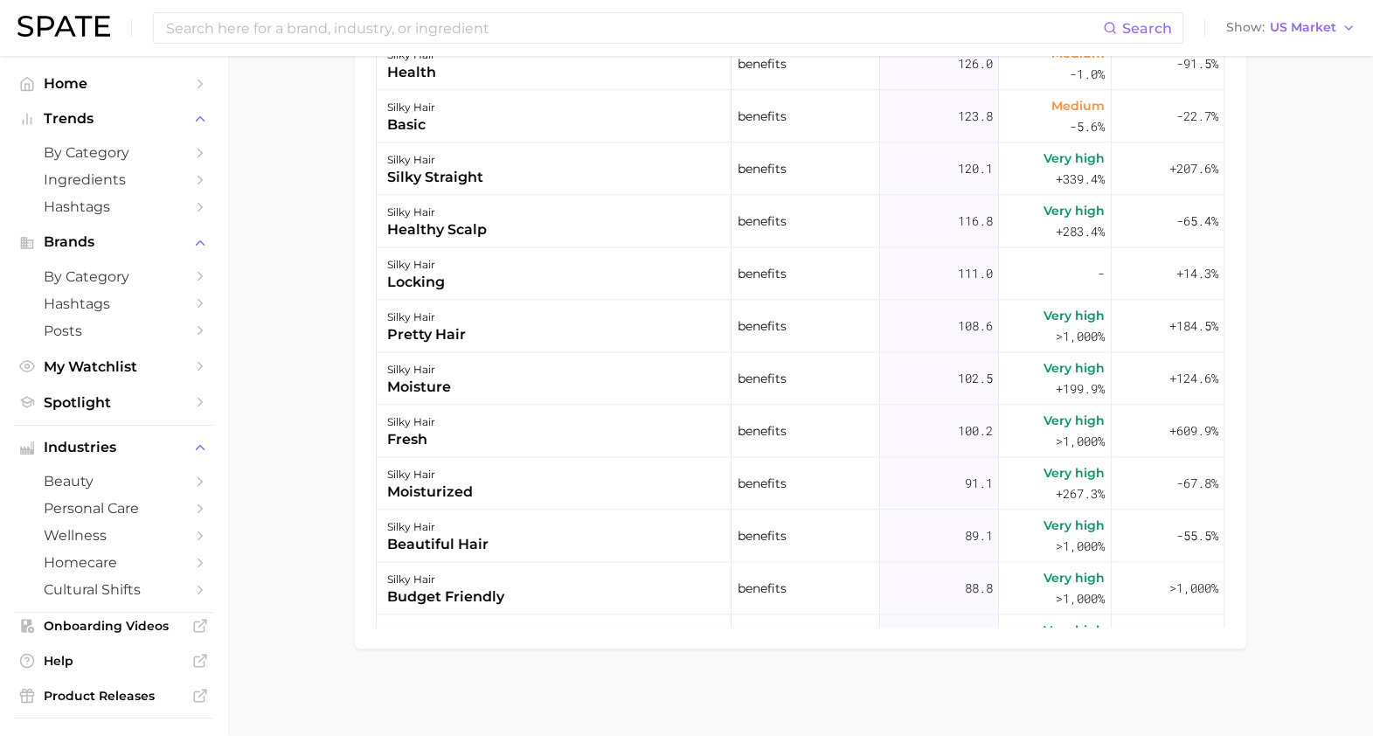
scroll to position [2983, 0]
